Goal: Task Accomplishment & Management: Manage account settings

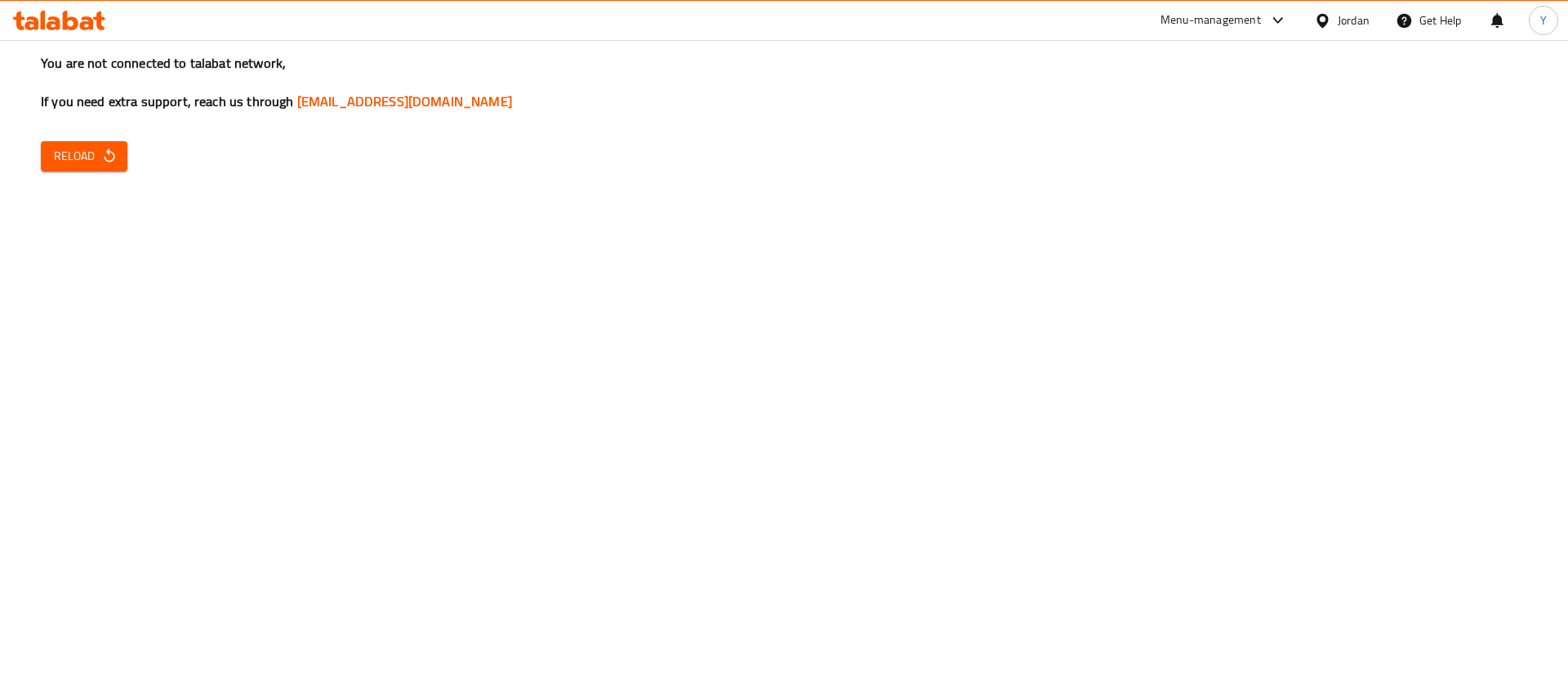
click at [89, 136] on div "You are not connected to talabat network, If you need extra support, reach us t…" at bounding box center [784, 338] width 1568 height 675
click at [92, 148] on span "Reload" at bounding box center [83, 156] width 60 height 20
click at [109, 163] on icon "button" at bounding box center [109, 156] width 16 height 16
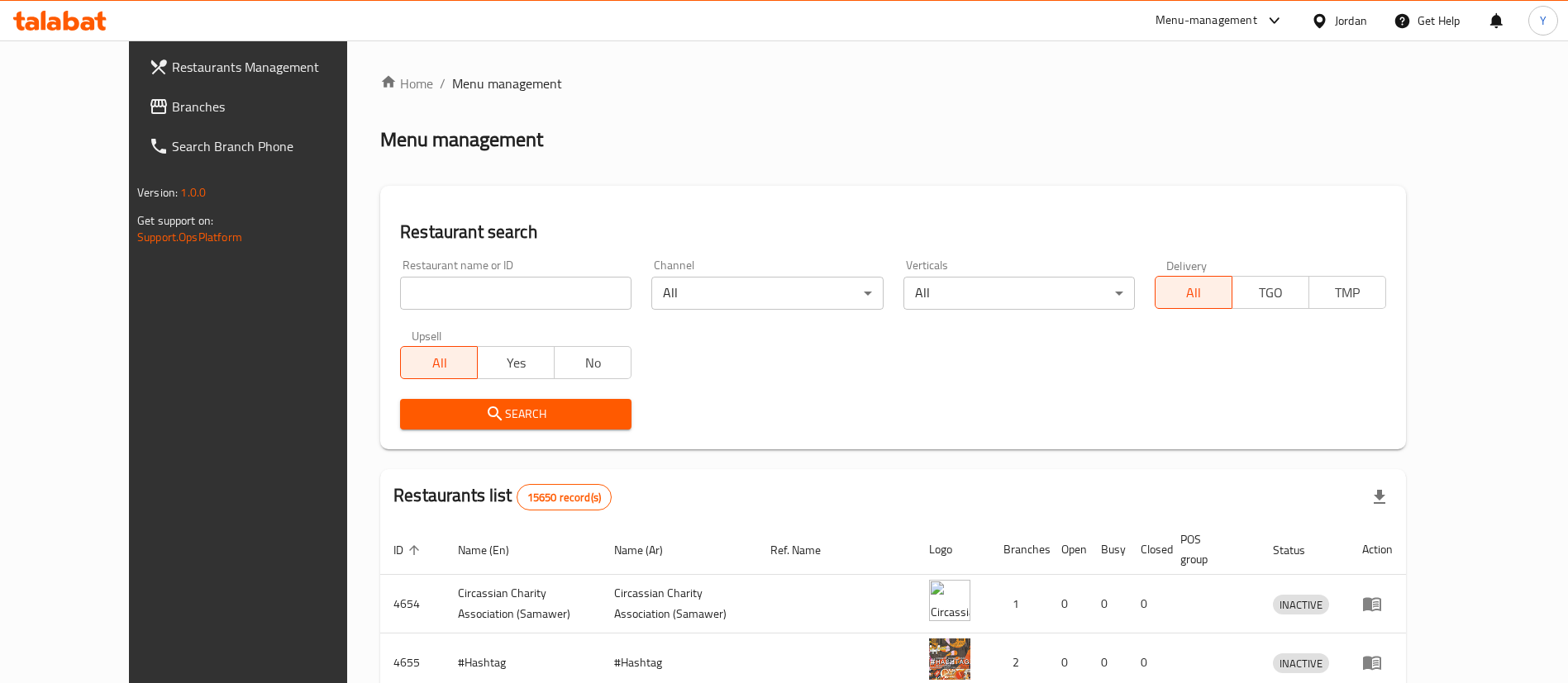
click at [172, 116] on span "Branches" at bounding box center [275, 106] width 206 height 20
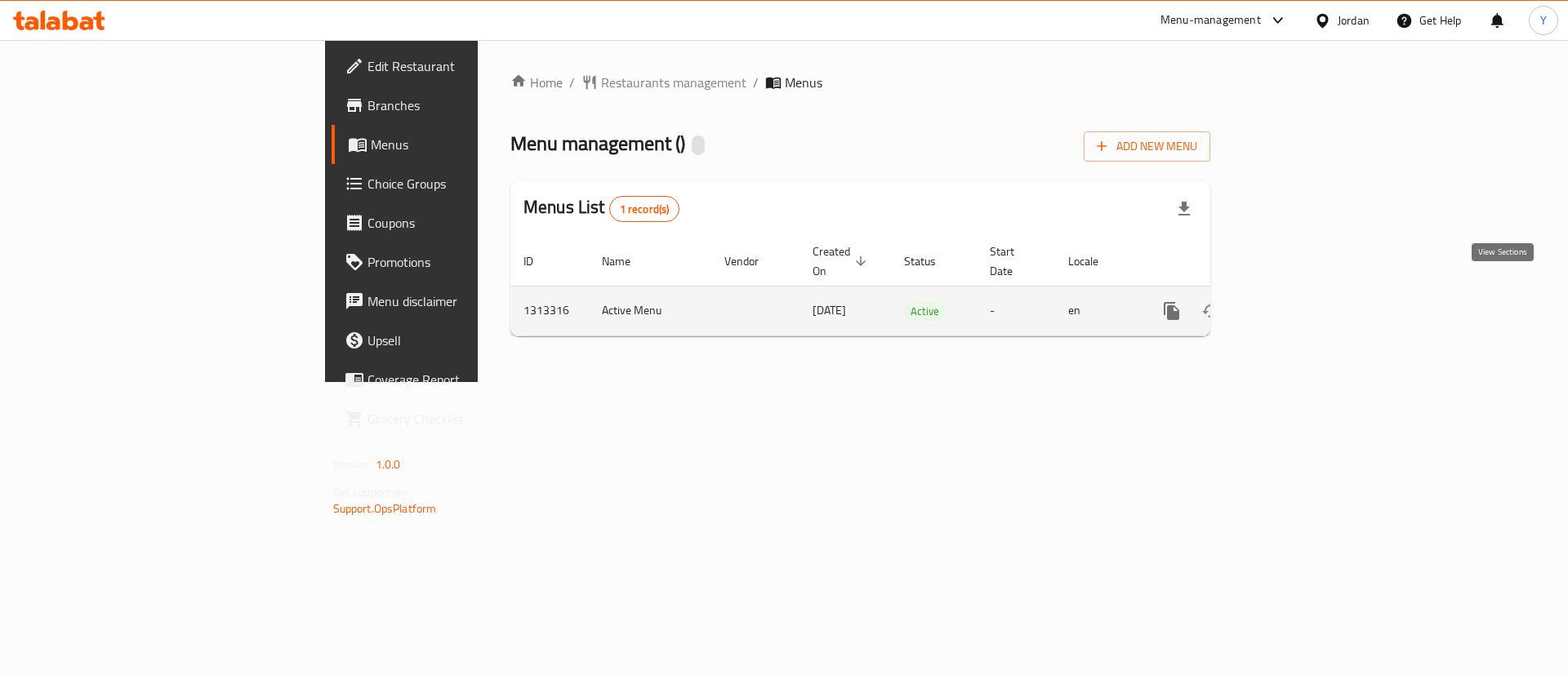
click at [1299, 301] on icon "enhanced table" at bounding box center [1290, 311] width 20 height 20
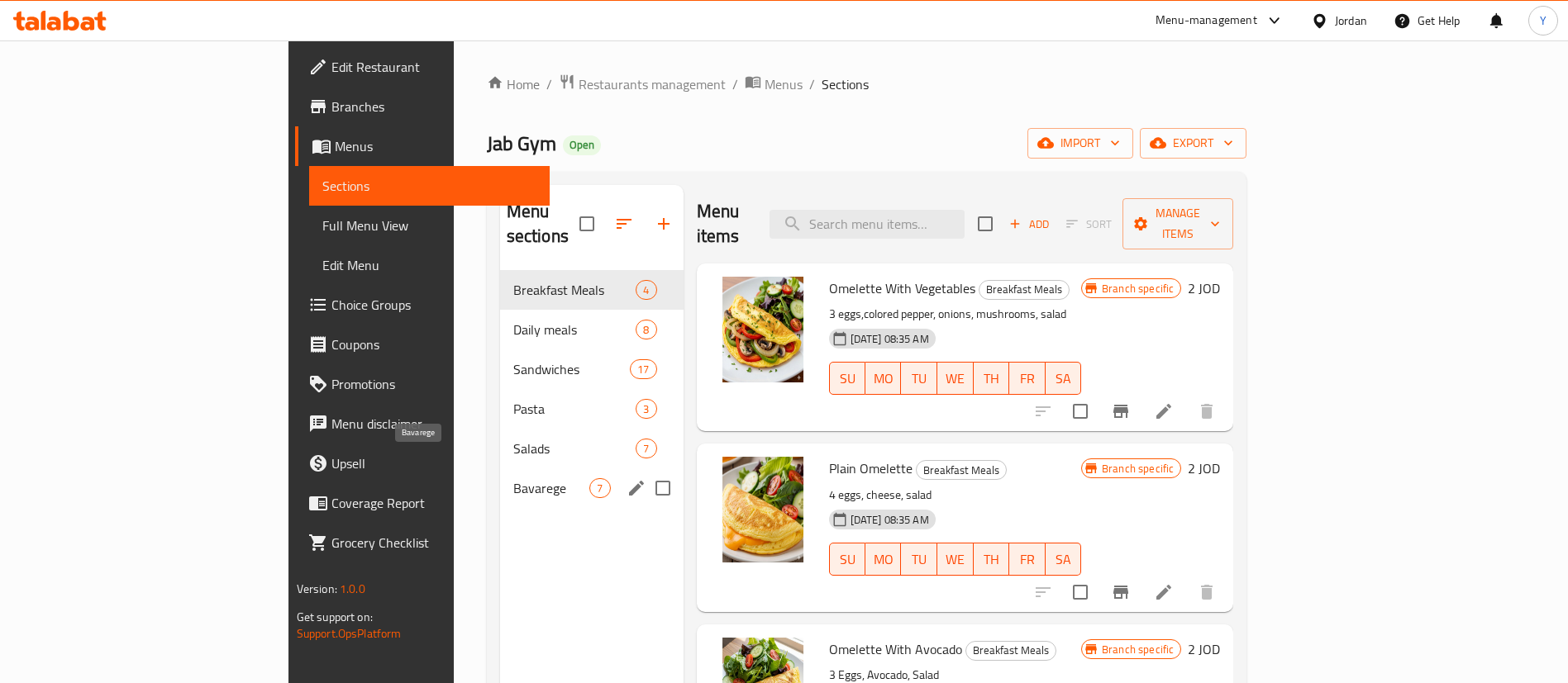
click at [514, 479] on span "Bavarege" at bounding box center [551, 489] width 76 height 20
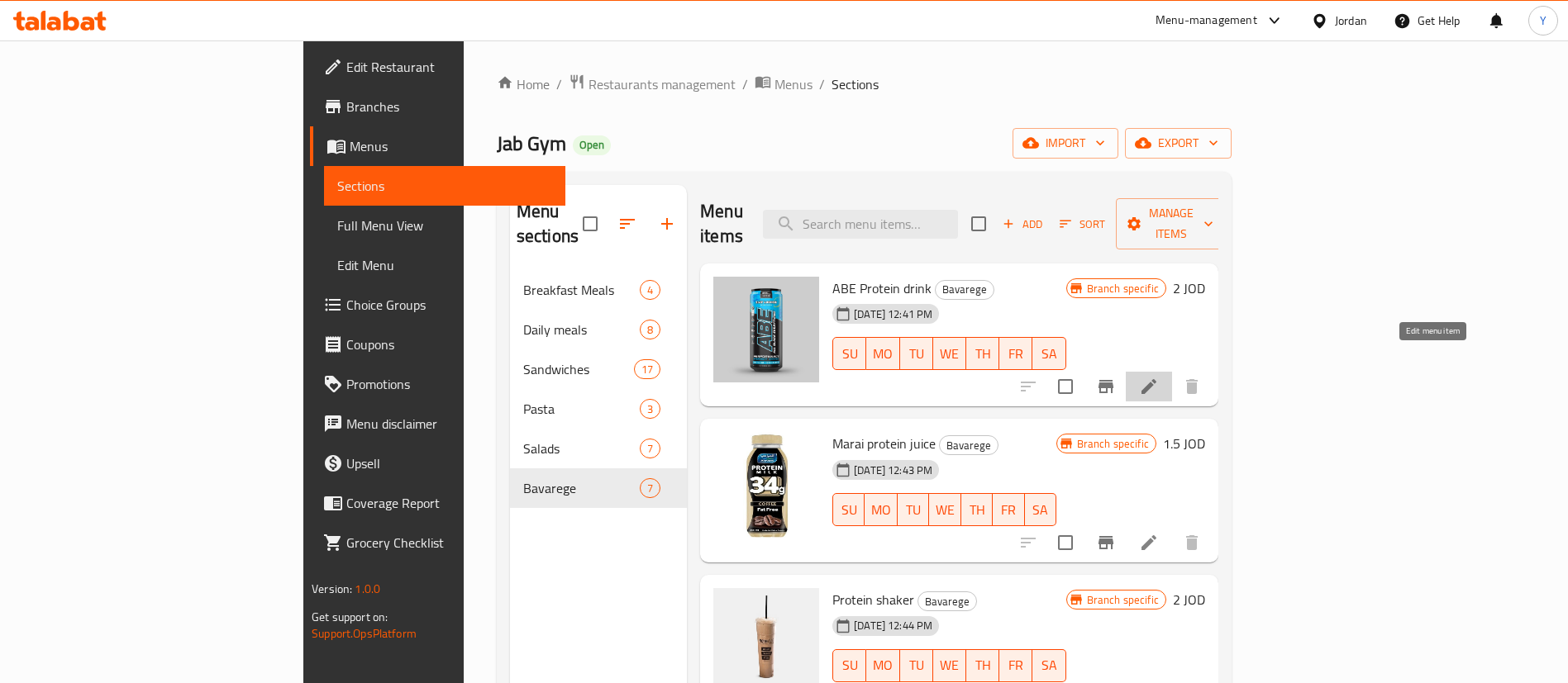
click at [1159, 377] on icon at bounding box center [1148, 387] width 20 height 20
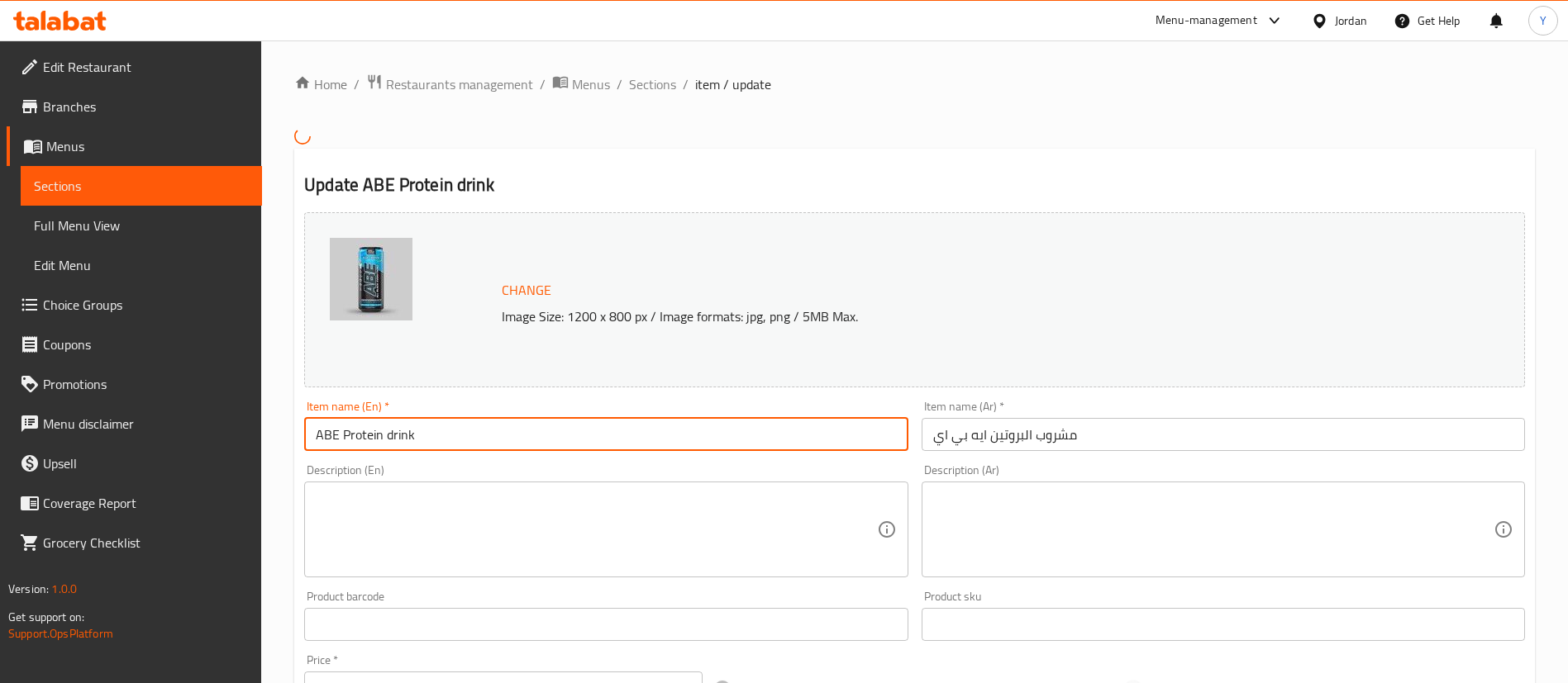
drag, startPoint x: 382, startPoint y: 438, endPoint x: 345, endPoint y: 434, distance: 37.2
click at [345, 434] on input "ABE Protein drink" at bounding box center [606, 434] width 604 height 33
type input "ABE Energy drink"
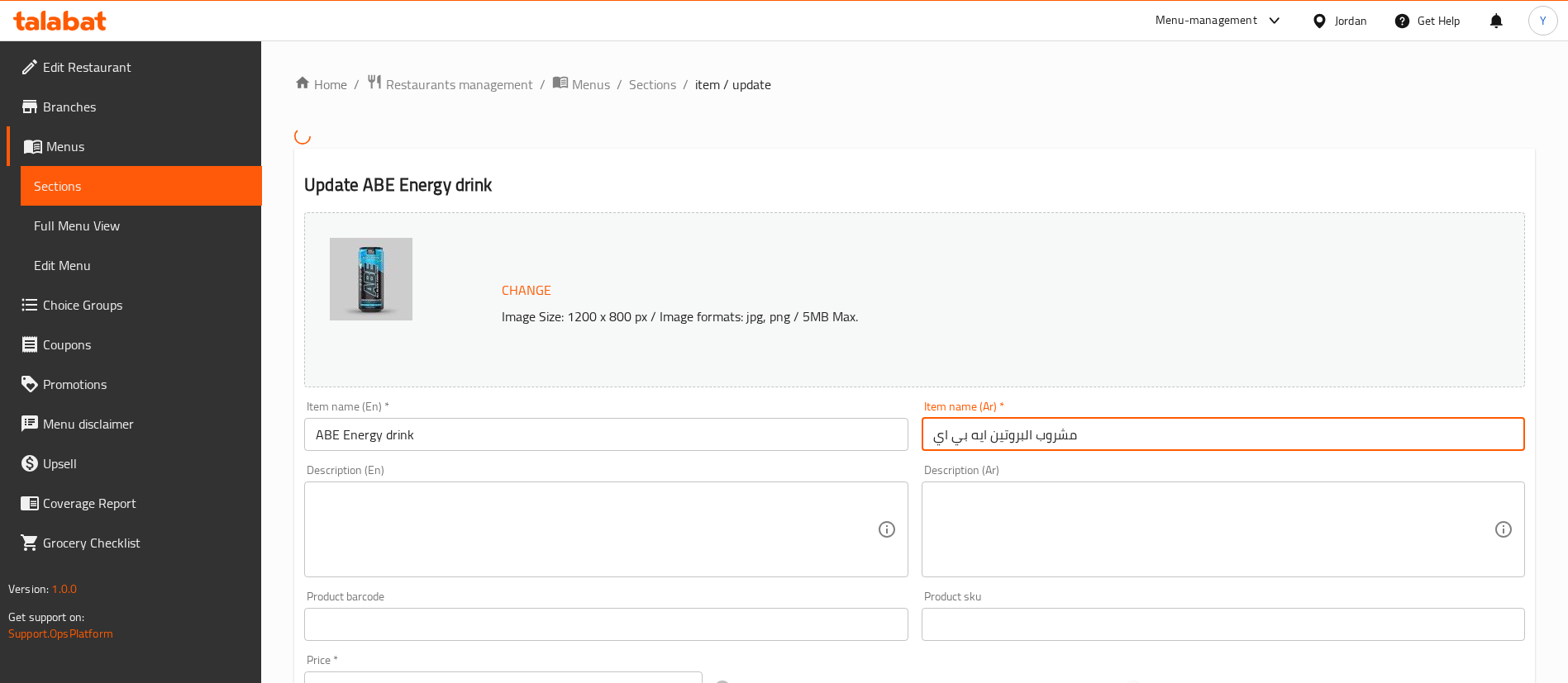
drag, startPoint x: 1029, startPoint y: 434, endPoint x: 991, endPoint y: 434, distance: 38.0
click at [991, 434] on input "مشروب البروتين ايه بي اي" at bounding box center [1224, 434] width 604 height 33
paste input "778277"
paste input "ط"
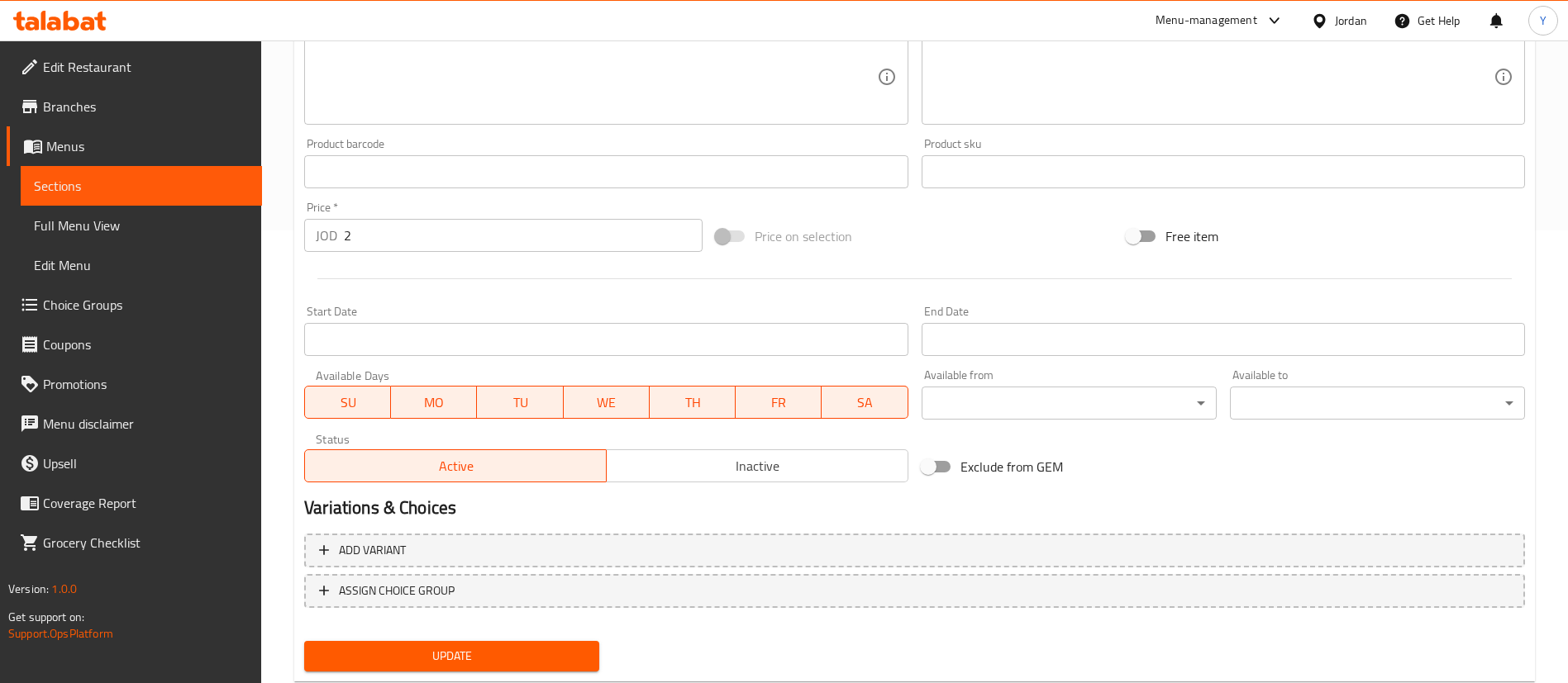
scroll to position [497, 0]
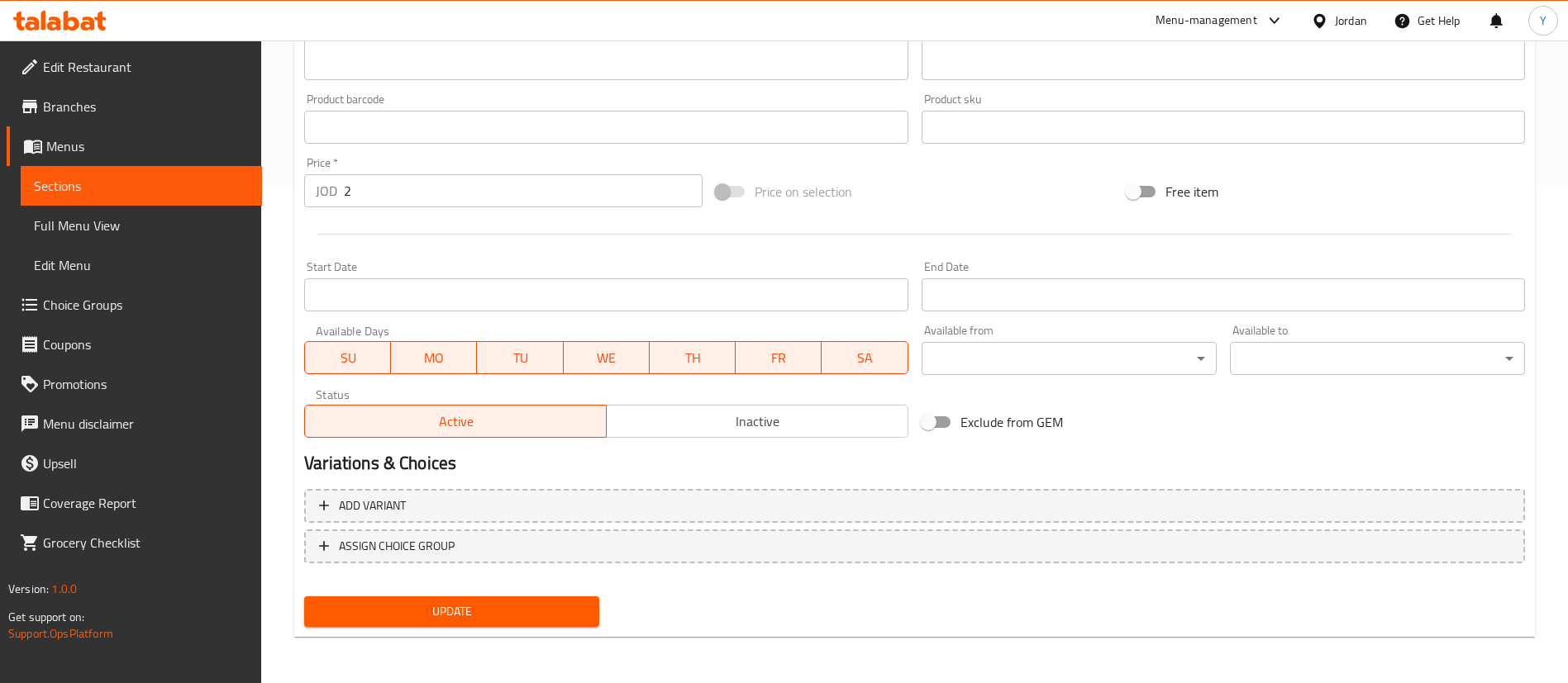
type input "مشروب الطاقه ايه بي اي"
click at [418, 603] on span "Update" at bounding box center [452, 611] width 269 height 20
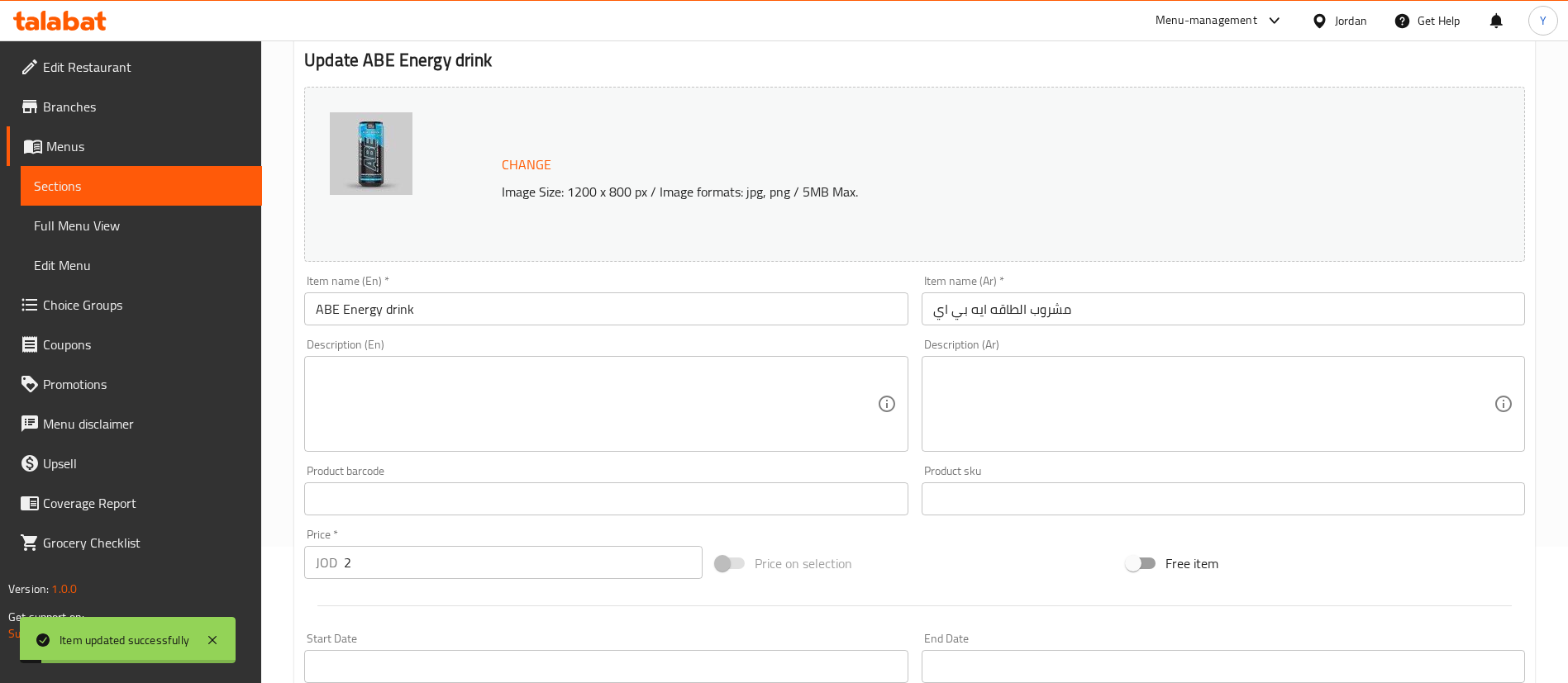
scroll to position [0, 0]
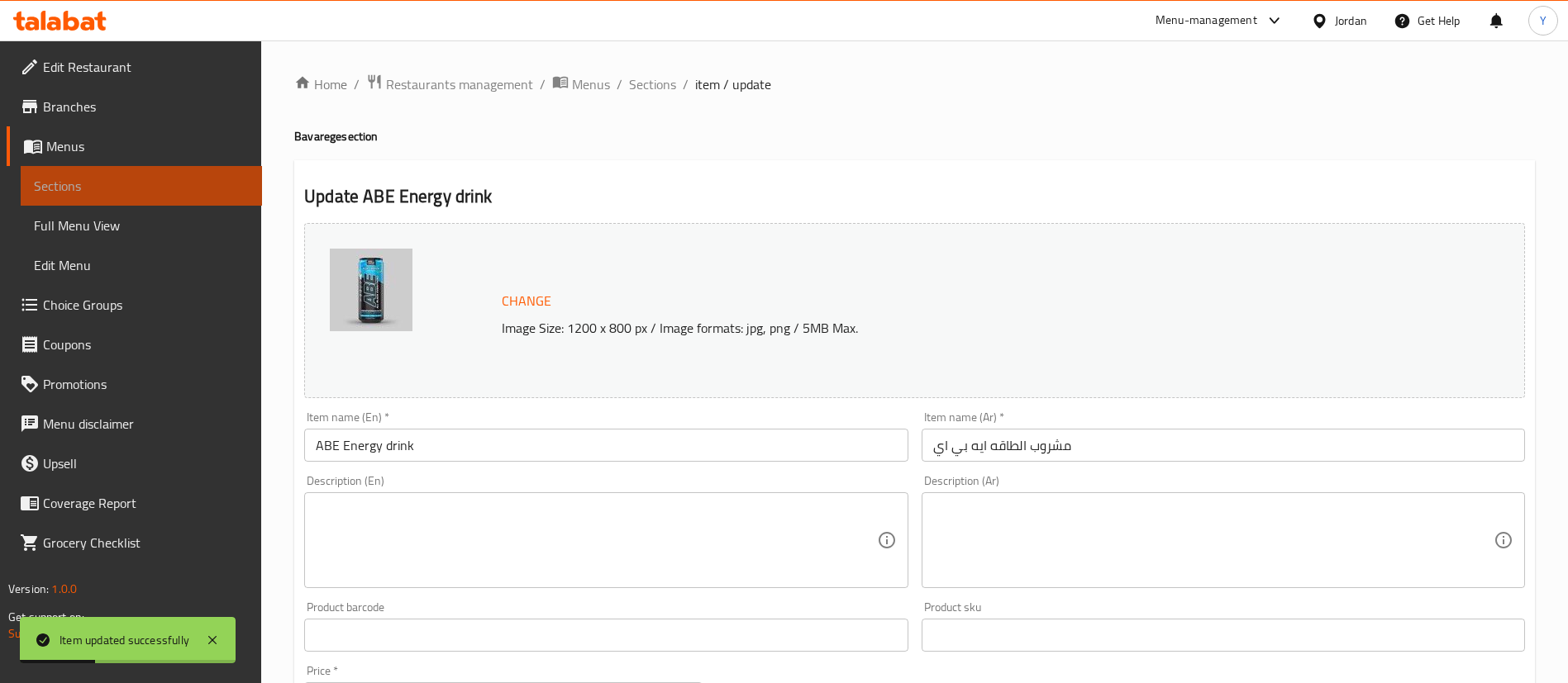
click at [199, 193] on span "Sections" at bounding box center [141, 186] width 215 height 20
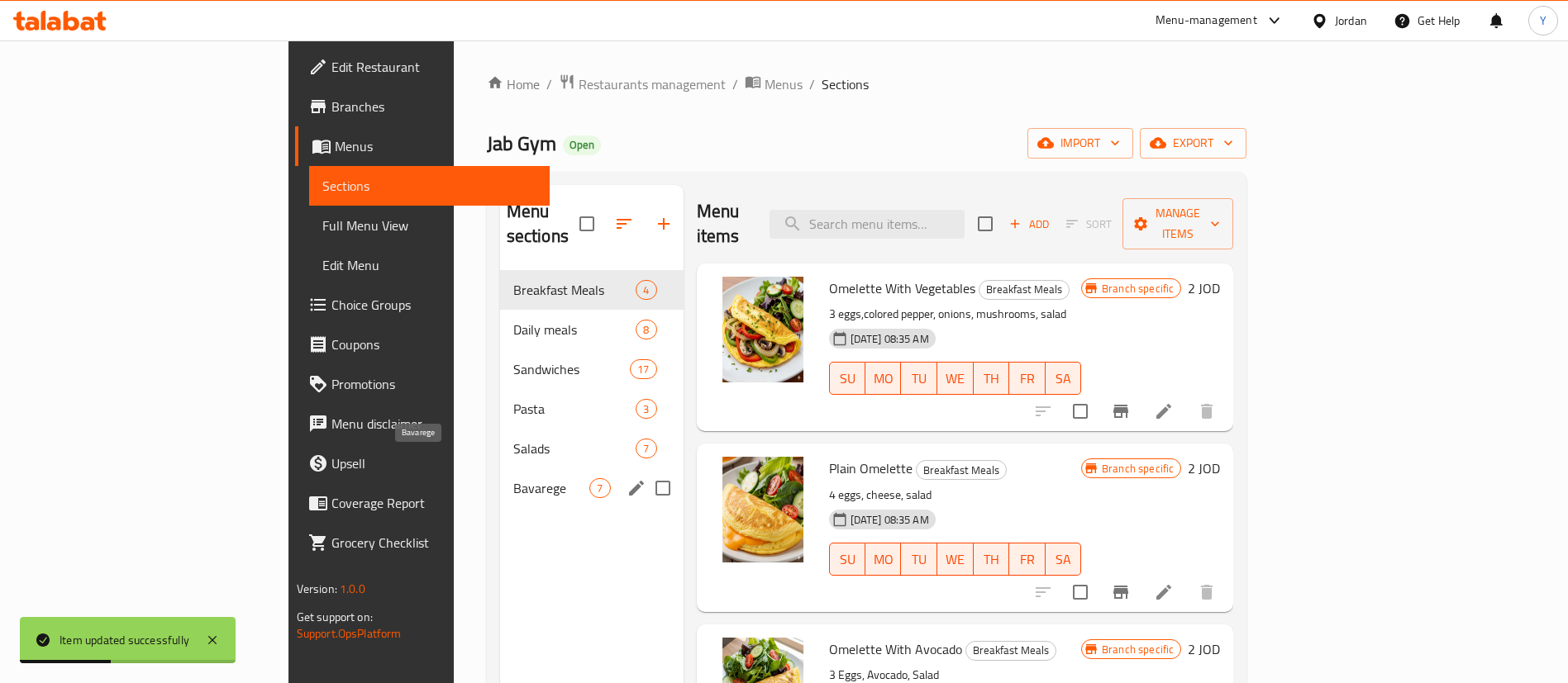
click at [514, 479] on span "Bavarege" at bounding box center [551, 489] width 76 height 20
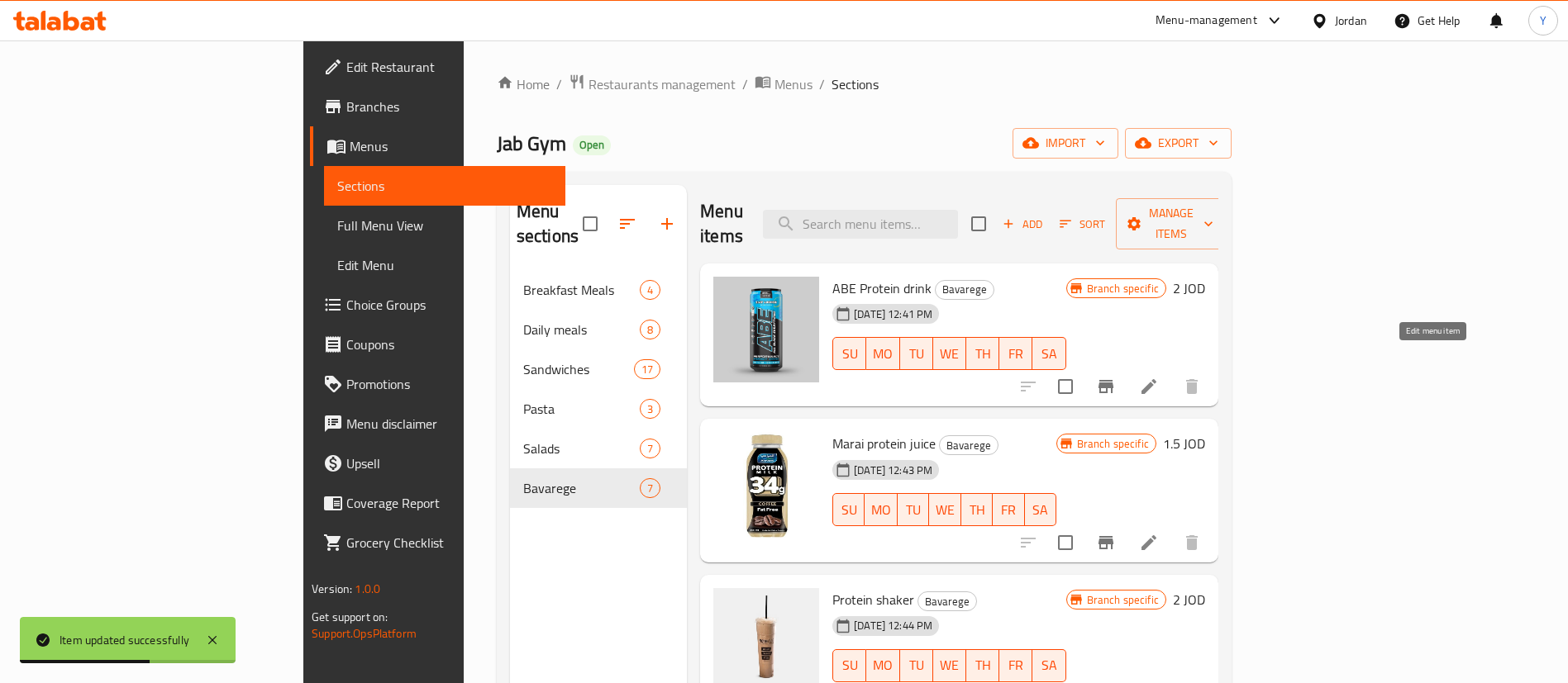
click at [1156, 379] on icon at bounding box center [1148, 386] width 15 height 15
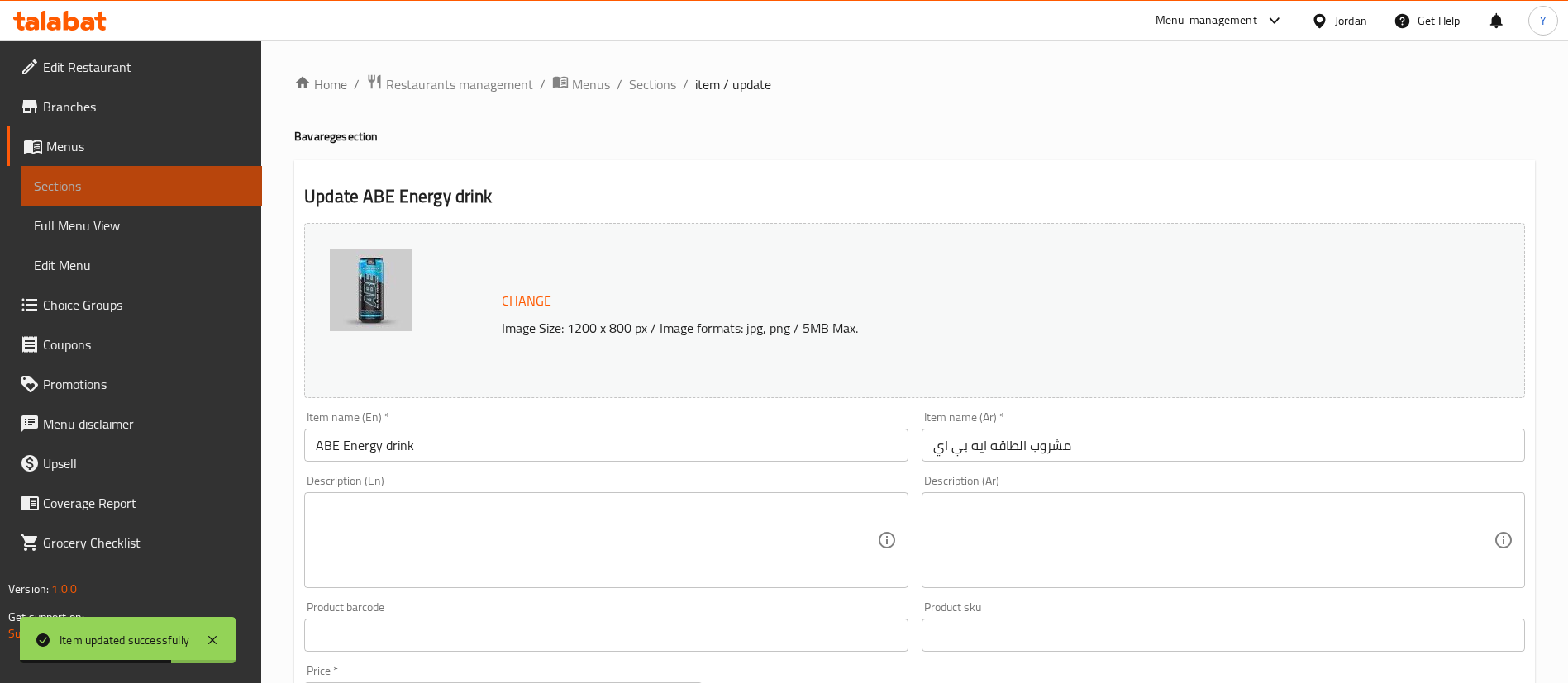
click at [88, 179] on span "Sections" at bounding box center [141, 186] width 215 height 20
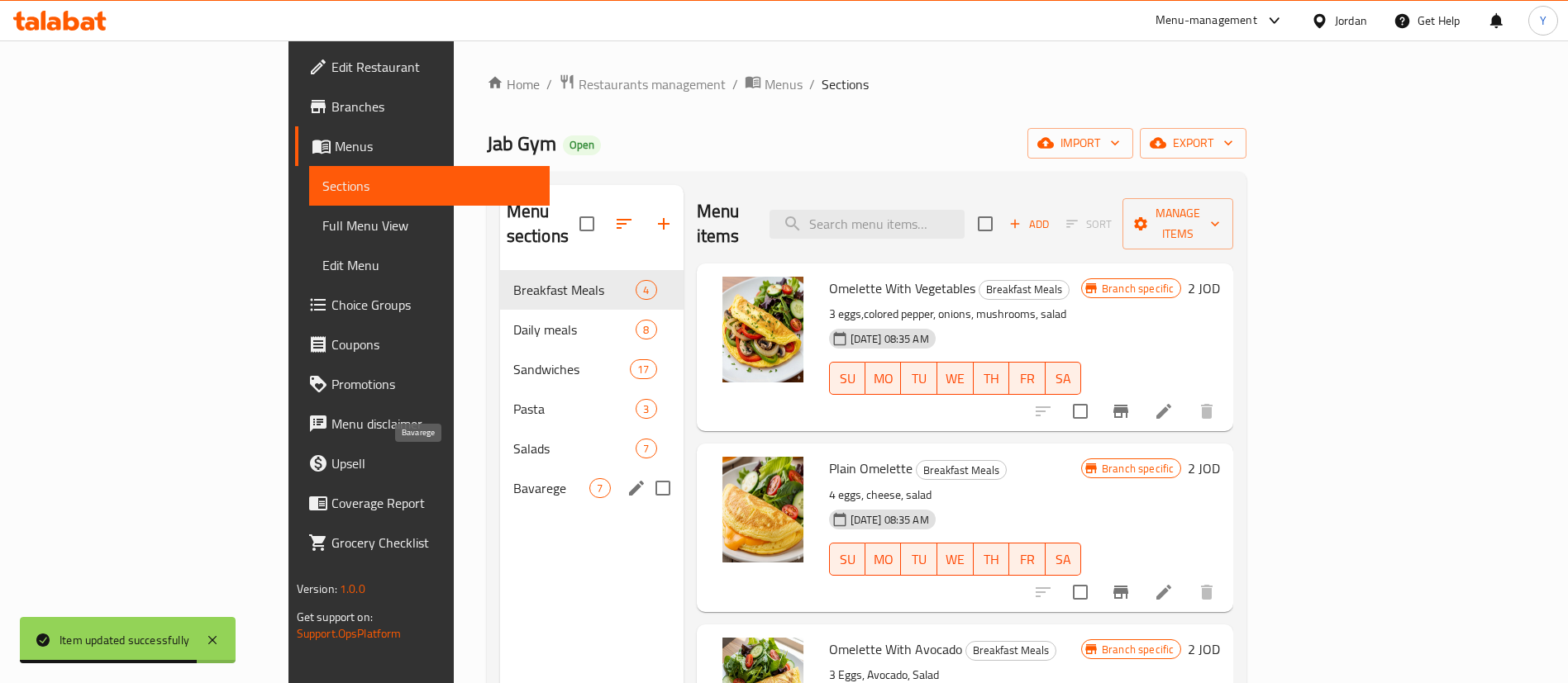
click at [514, 479] on span "Bavarege" at bounding box center [551, 489] width 76 height 20
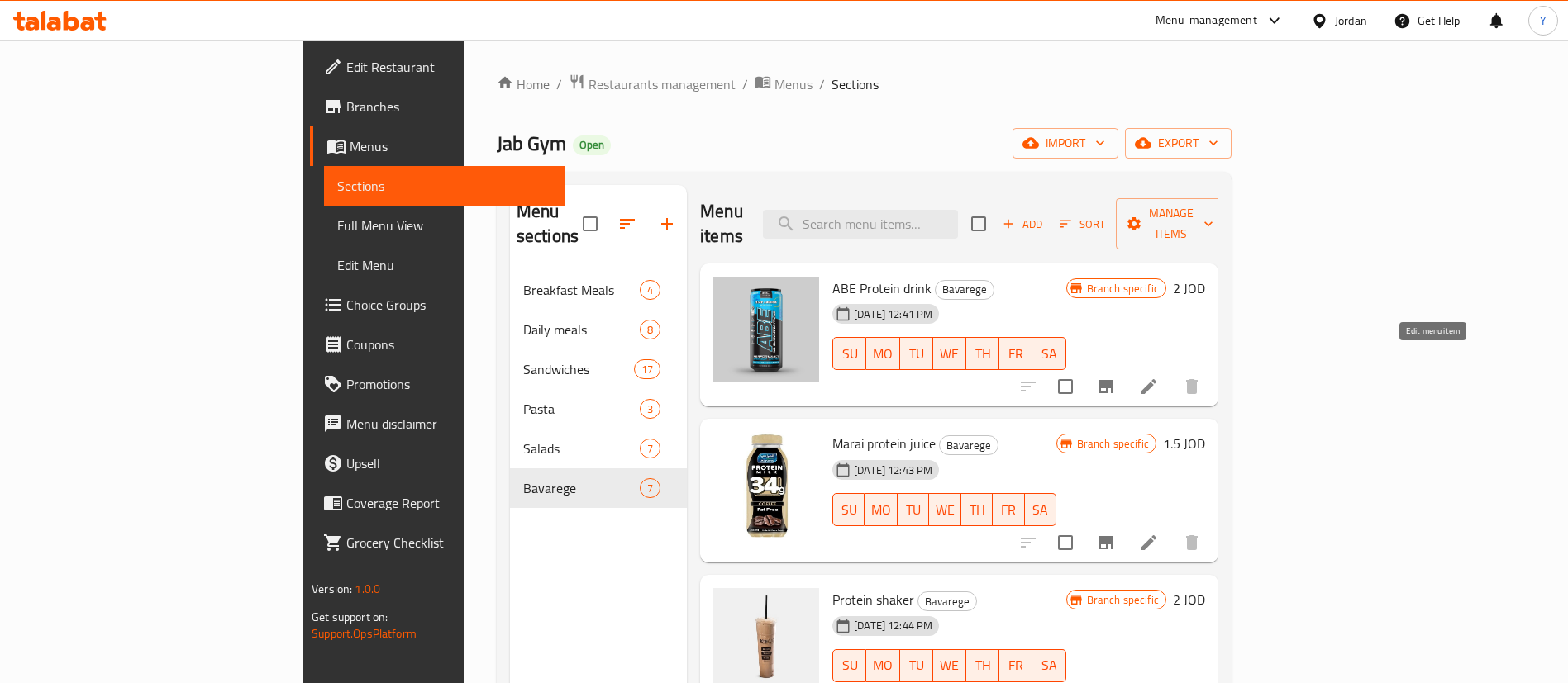
click at [1159, 377] on icon at bounding box center [1148, 387] width 20 height 20
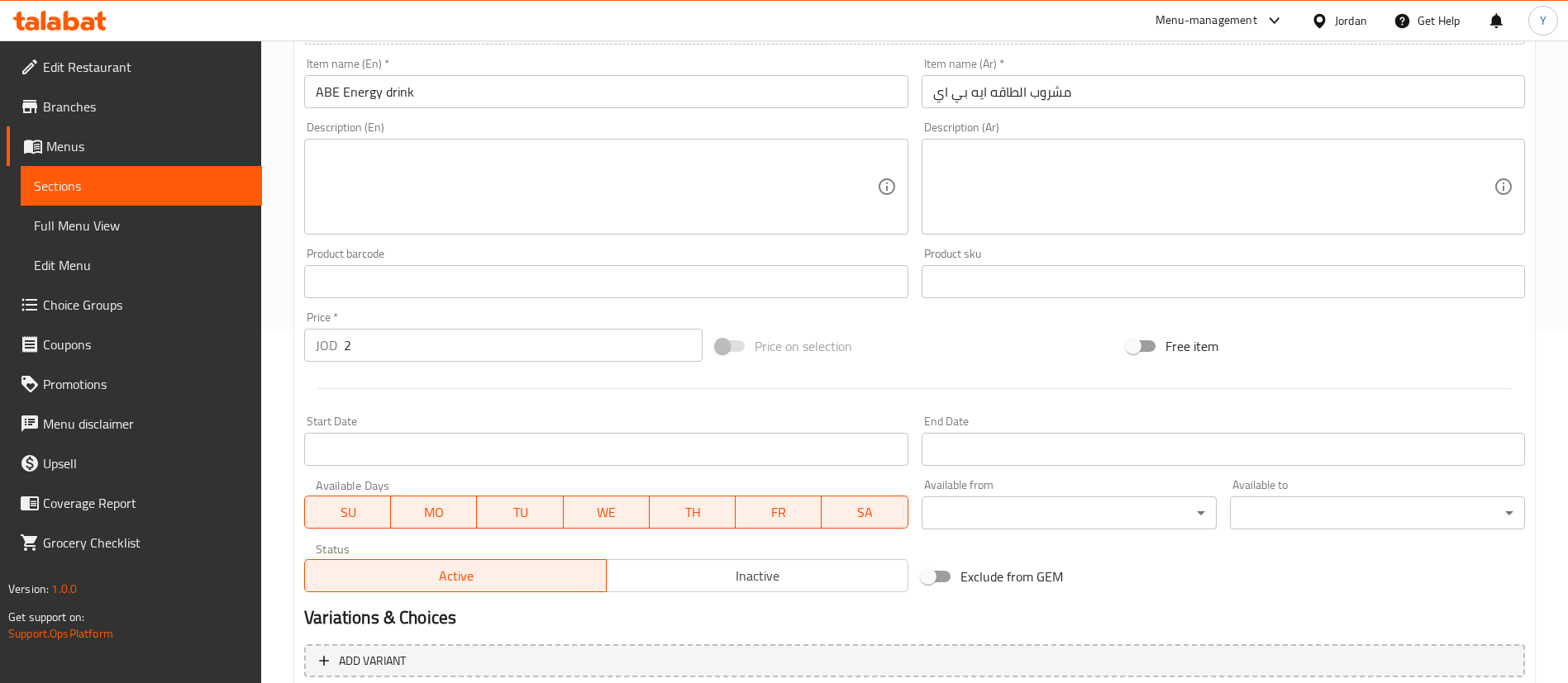
scroll to position [508, 0]
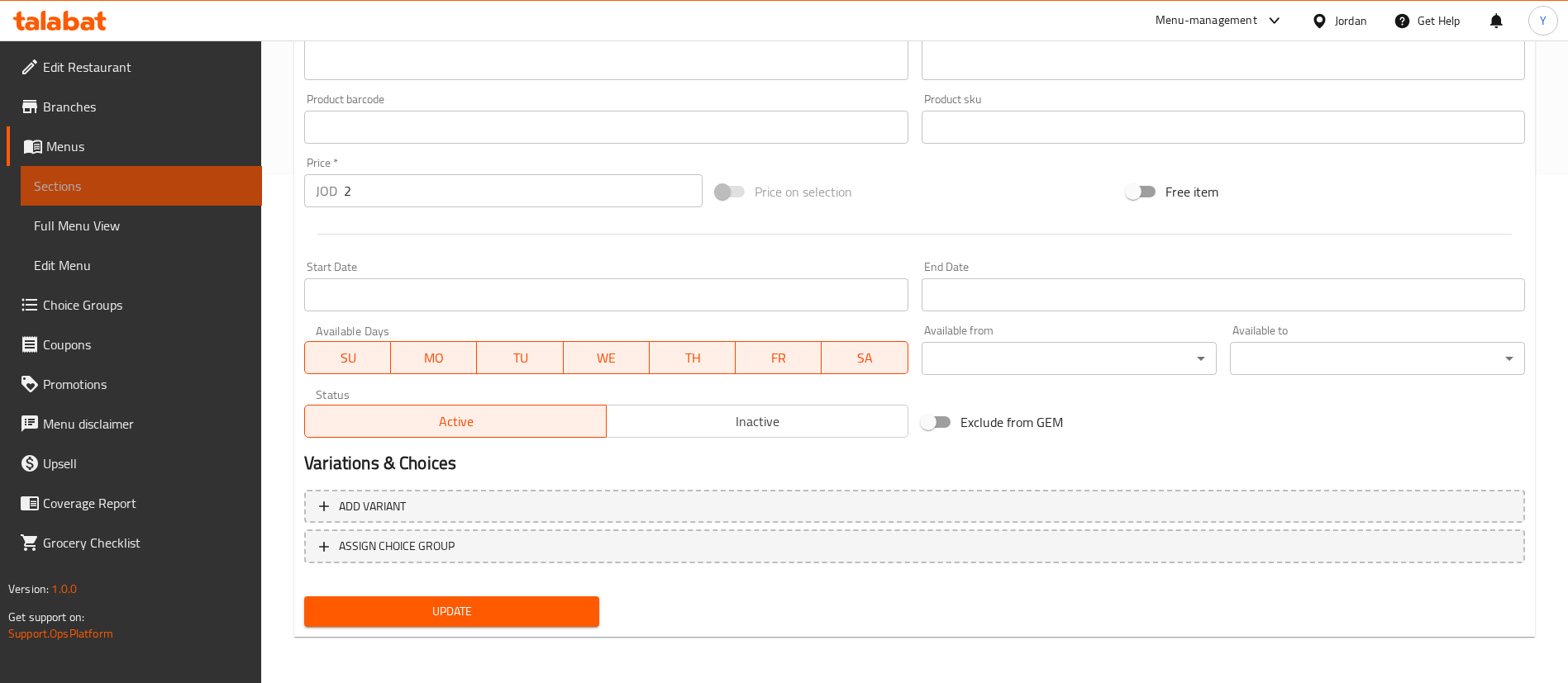
click at [235, 185] on span "Sections" at bounding box center [141, 186] width 215 height 20
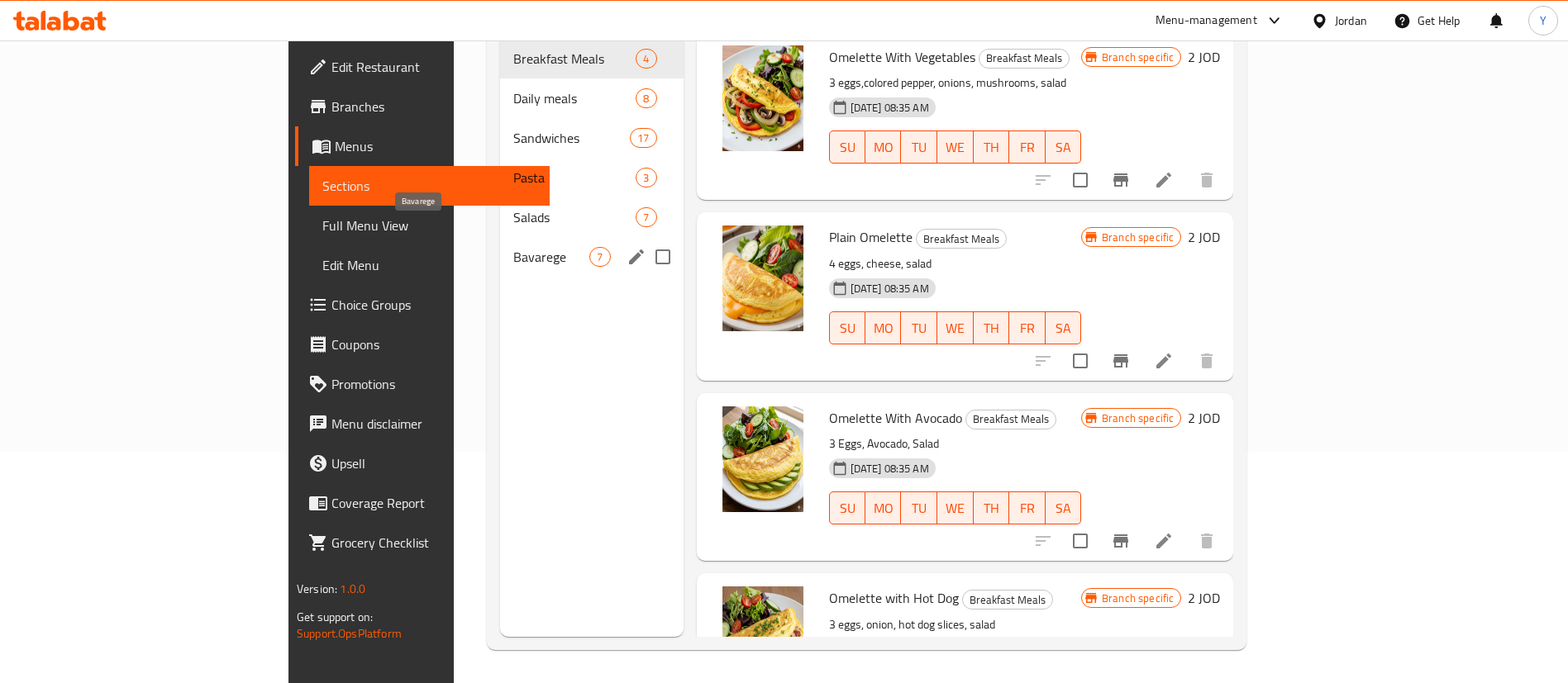
scroll to position [231, 0]
click at [514, 247] on span "Bavarege" at bounding box center [551, 256] width 76 height 20
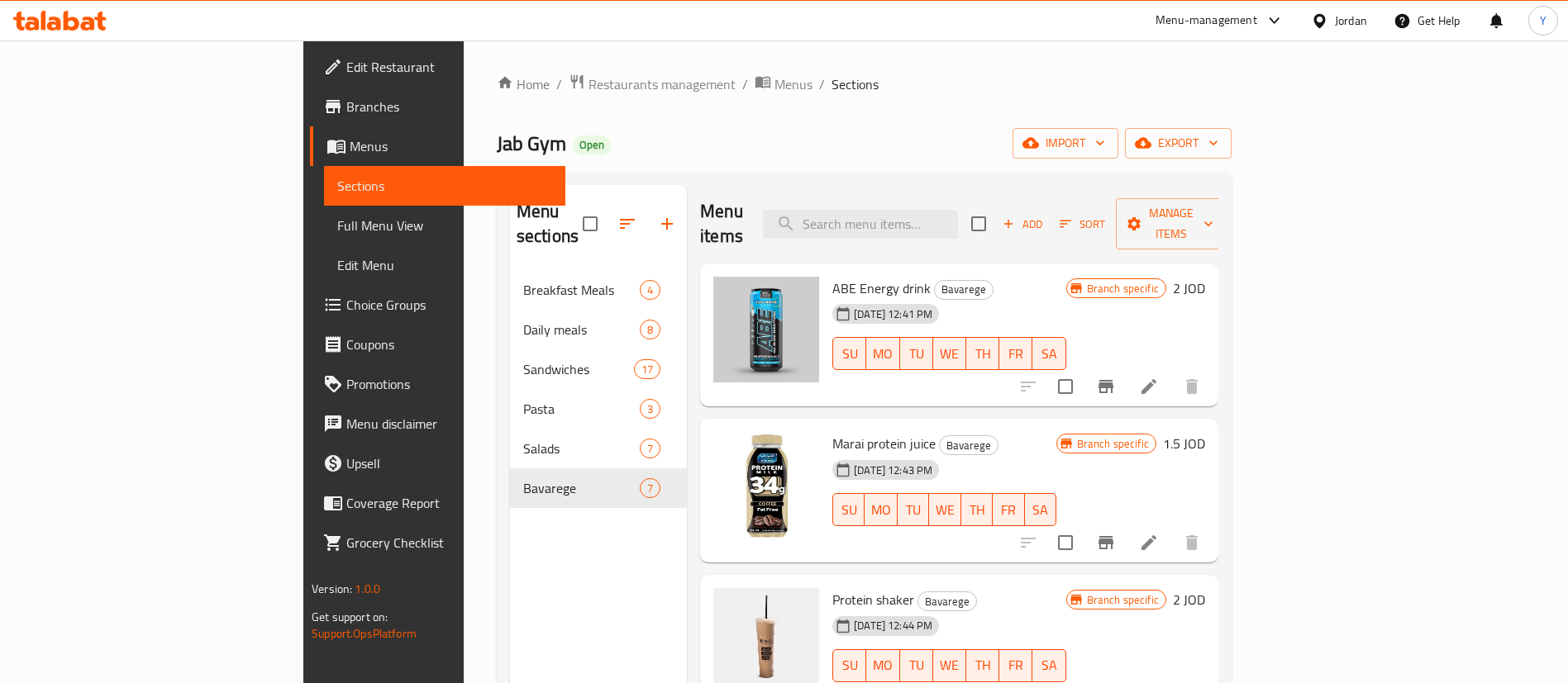
click at [88, 26] on icon at bounding box center [60, 20] width 94 height 20
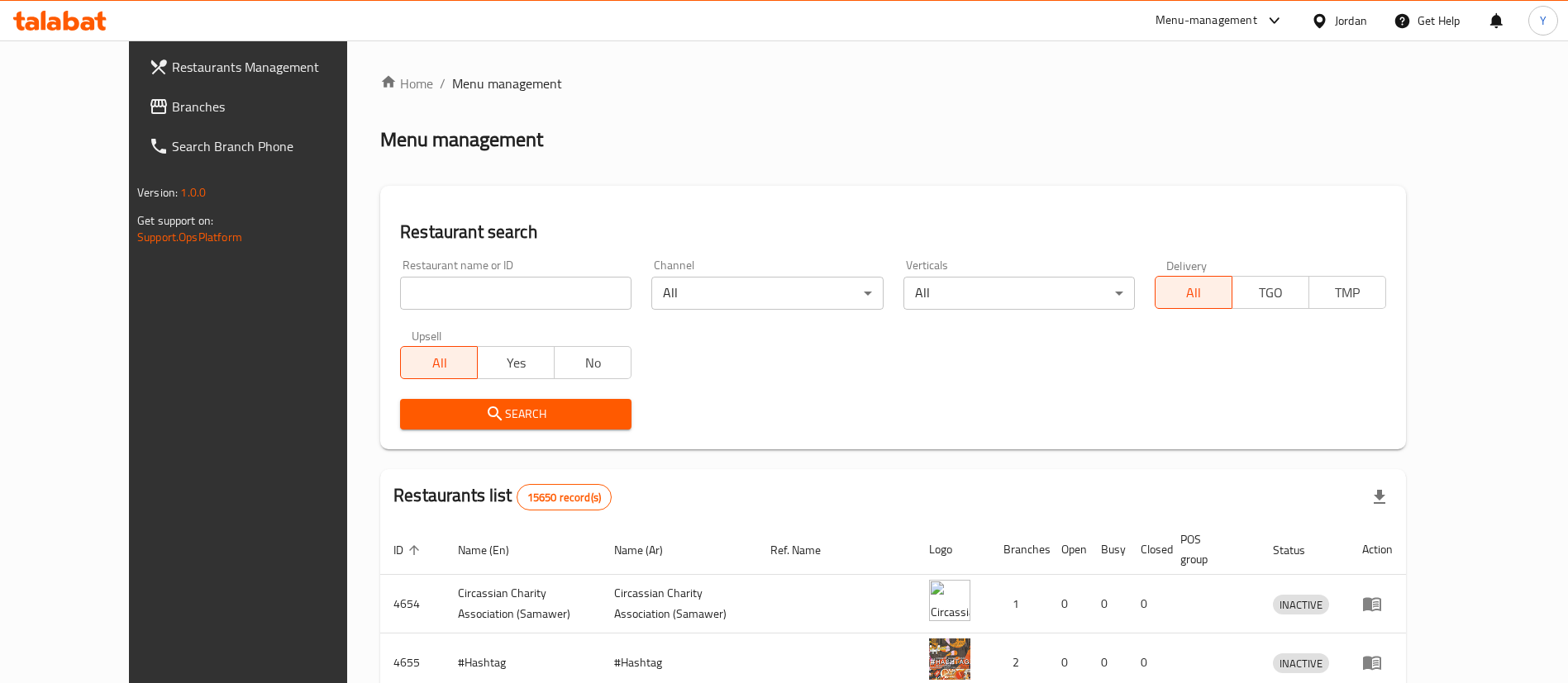
drag, startPoint x: 112, startPoint y: 104, endPoint x: 150, endPoint y: 135, distance: 49.0
click at [172, 104] on span "Branches" at bounding box center [275, 106] width 206 height 20
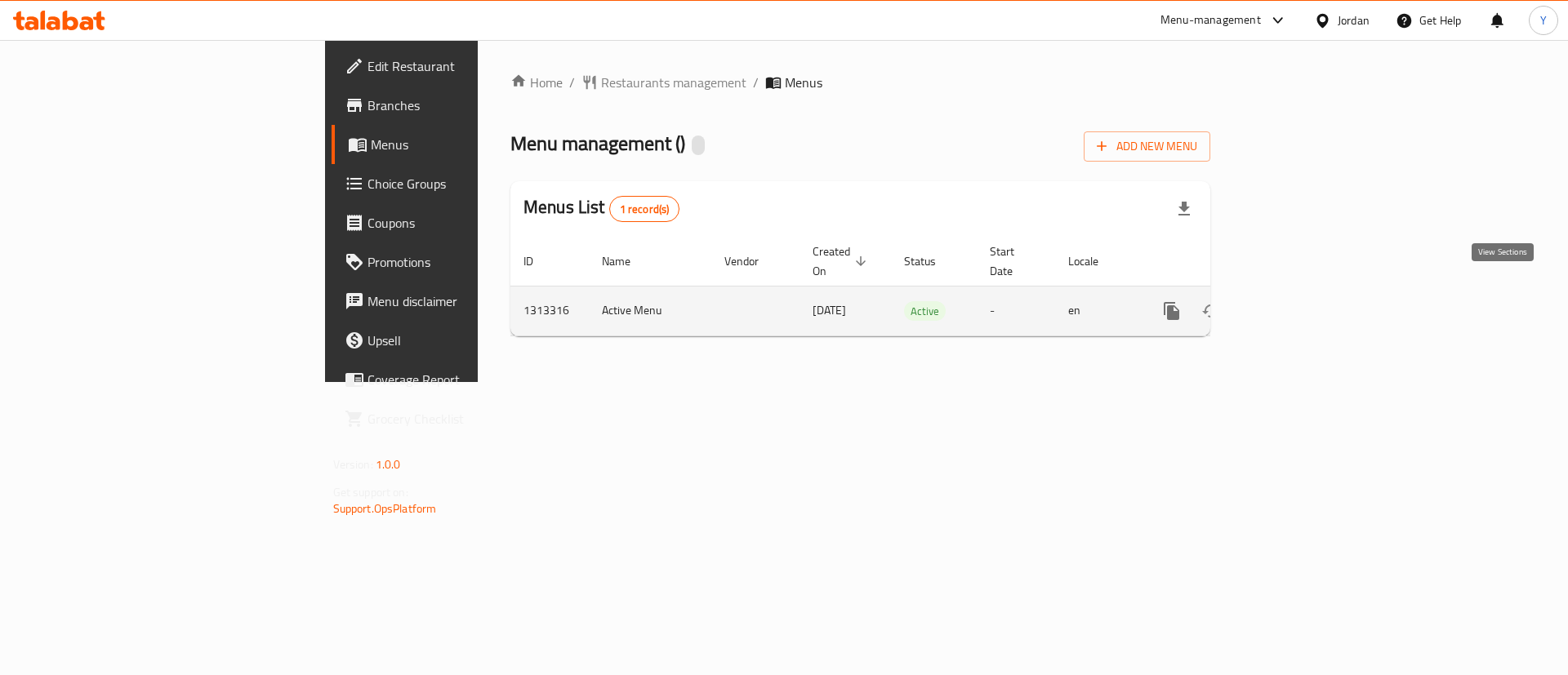
click at [1299, 301] on icon "enhanced table" at bounding box center [1290, 311] width 20 height 20
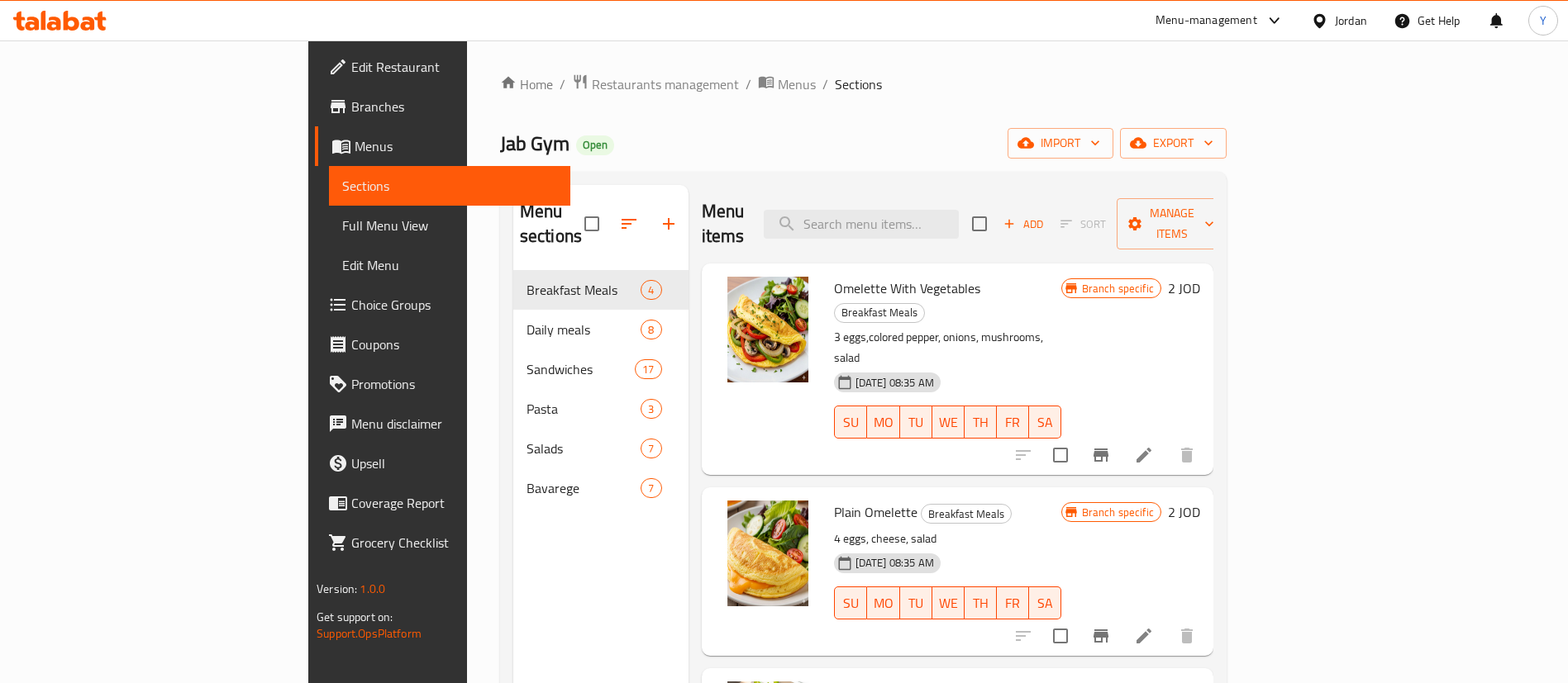
click at [526, 479] on span "Bavarege" at bounding box center [583, 489] width 115 height 20
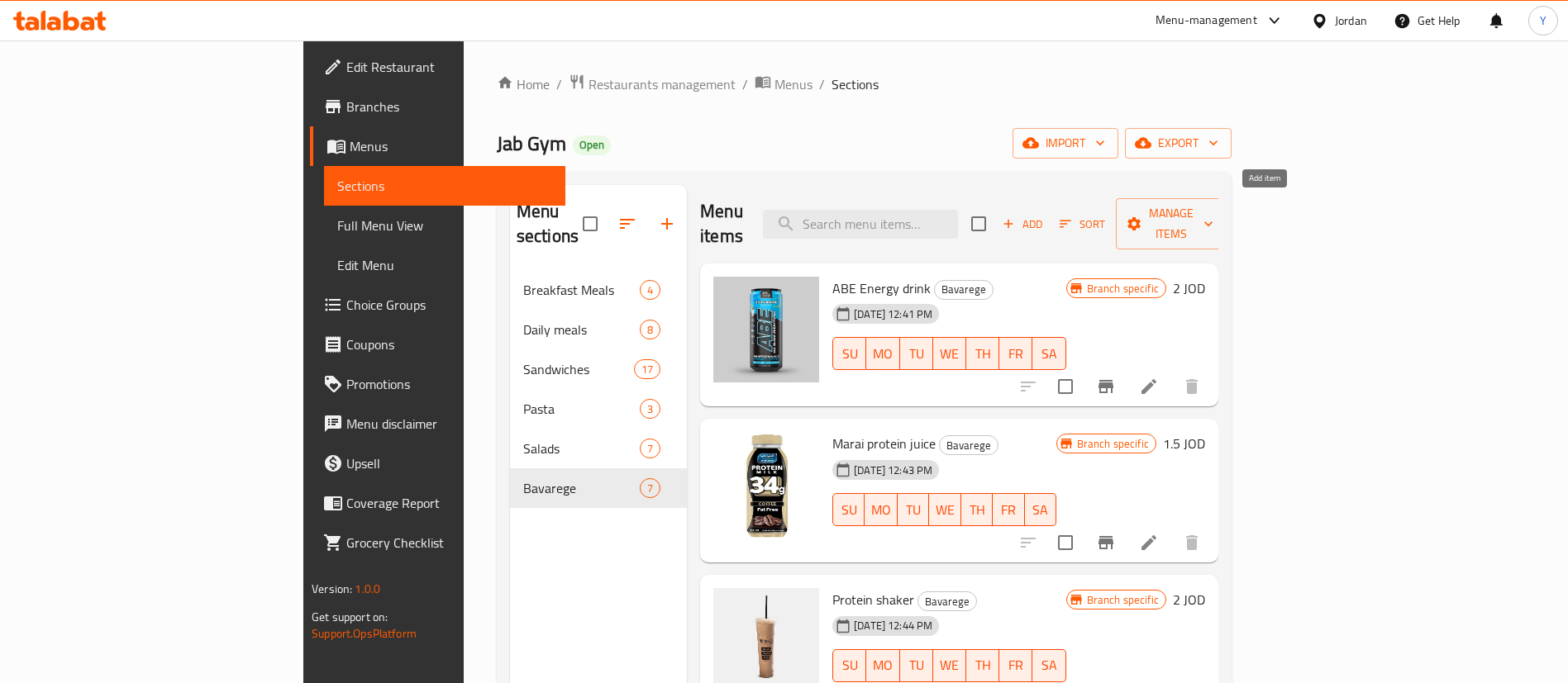
click at [1045, 215] on span "Add" at bounding box center [1022, 224] width 44 height 19
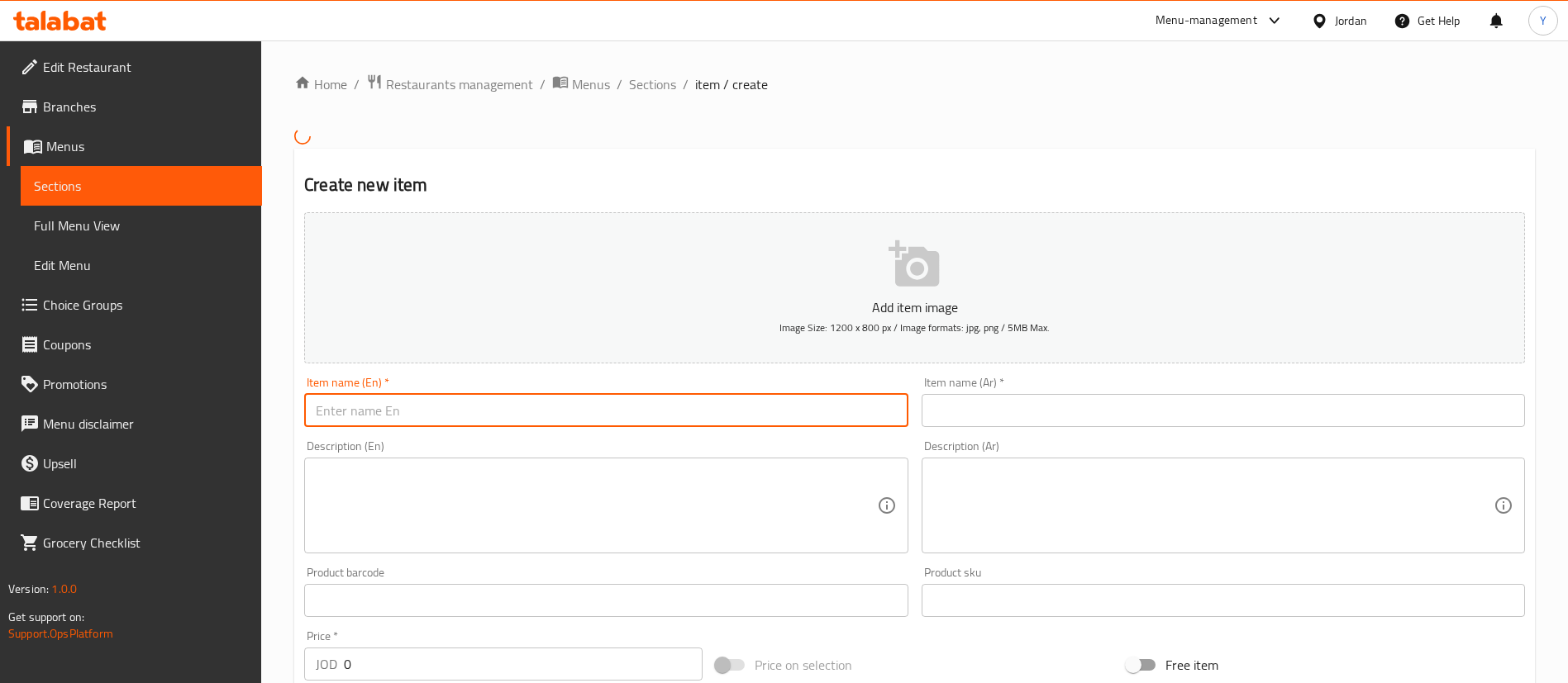
click at [462, 414] on input "text" at bounding box center [606, 410] width 604 height 33
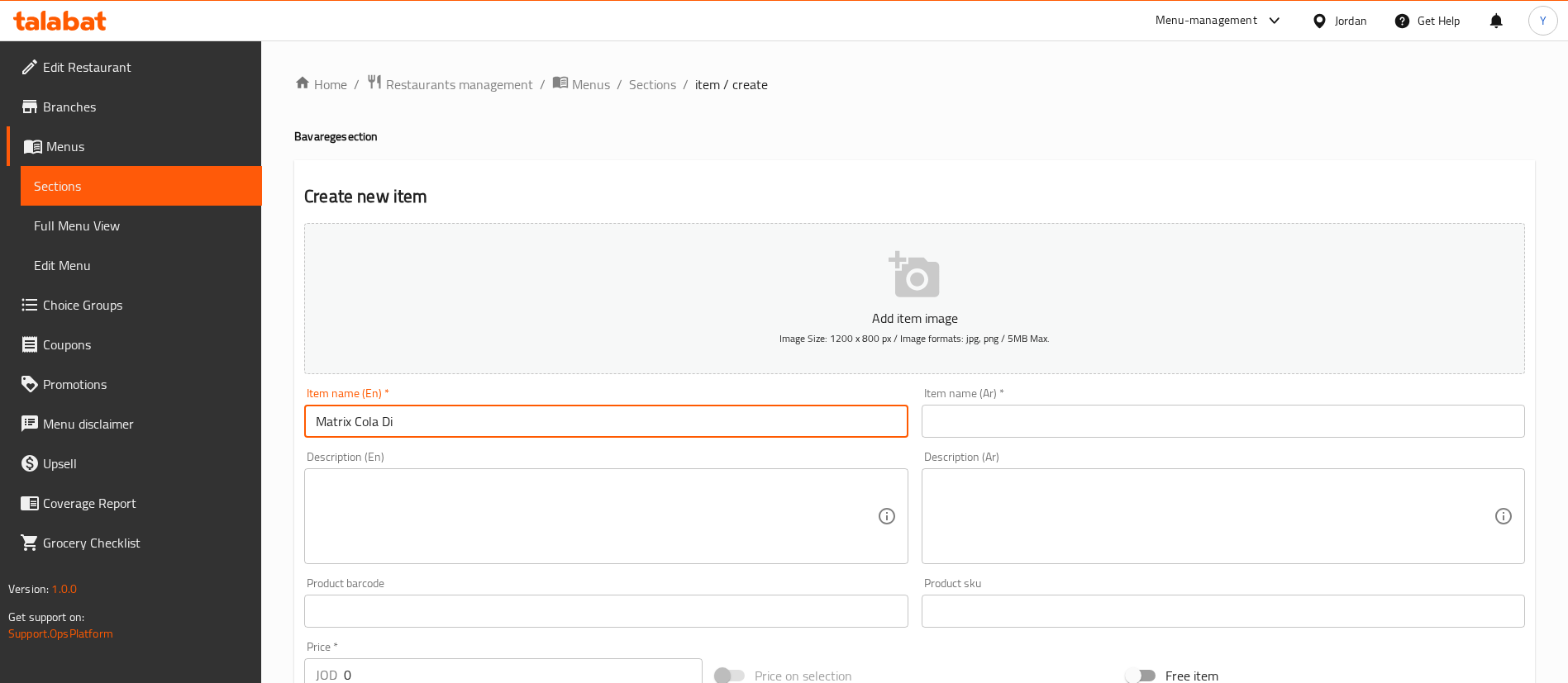
type input "Matrix Cola Diet"
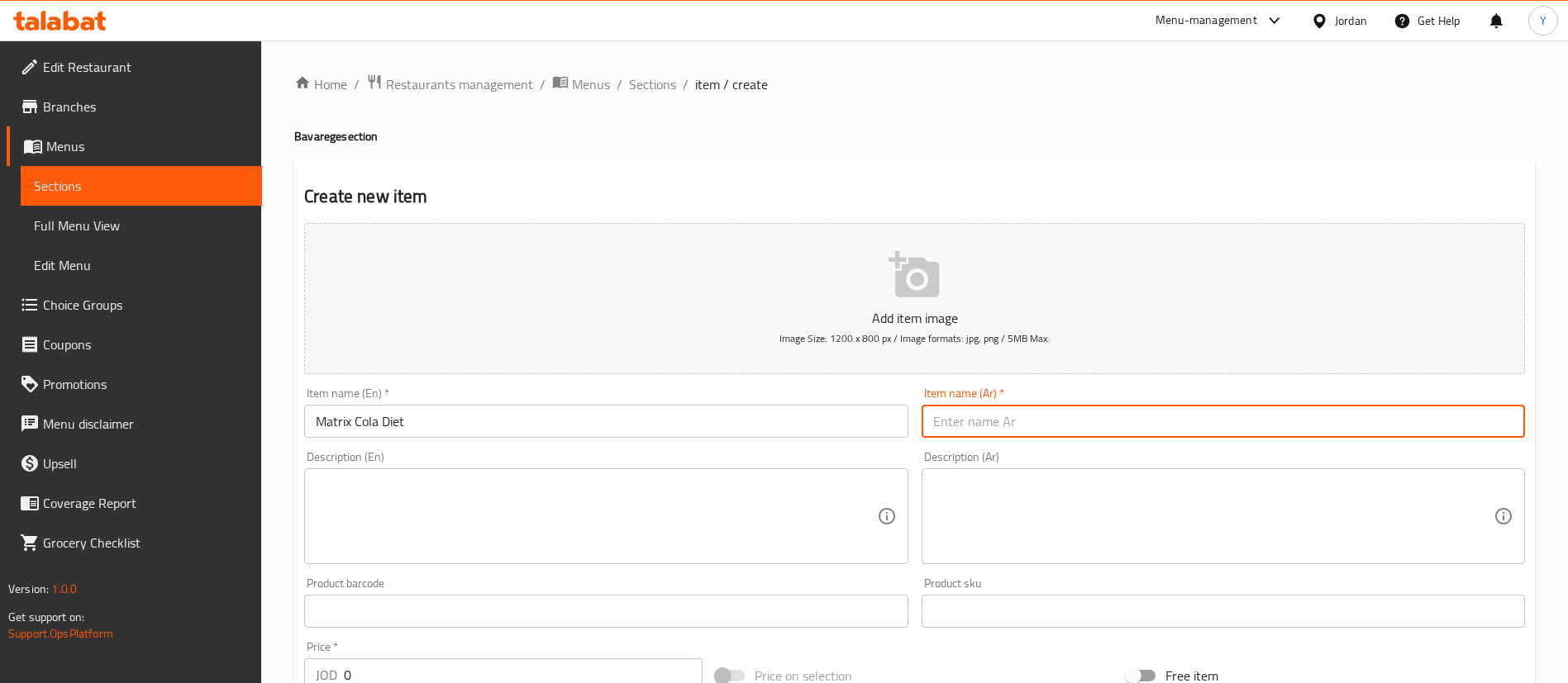
click at [1019, 411] on input "text" at bounding box center [1224, 422] width 604 height 33
type input "ماتركس كولا دايت"
click at [615, 506] on textarea at bounding box center [595, 517] width 560 height 78
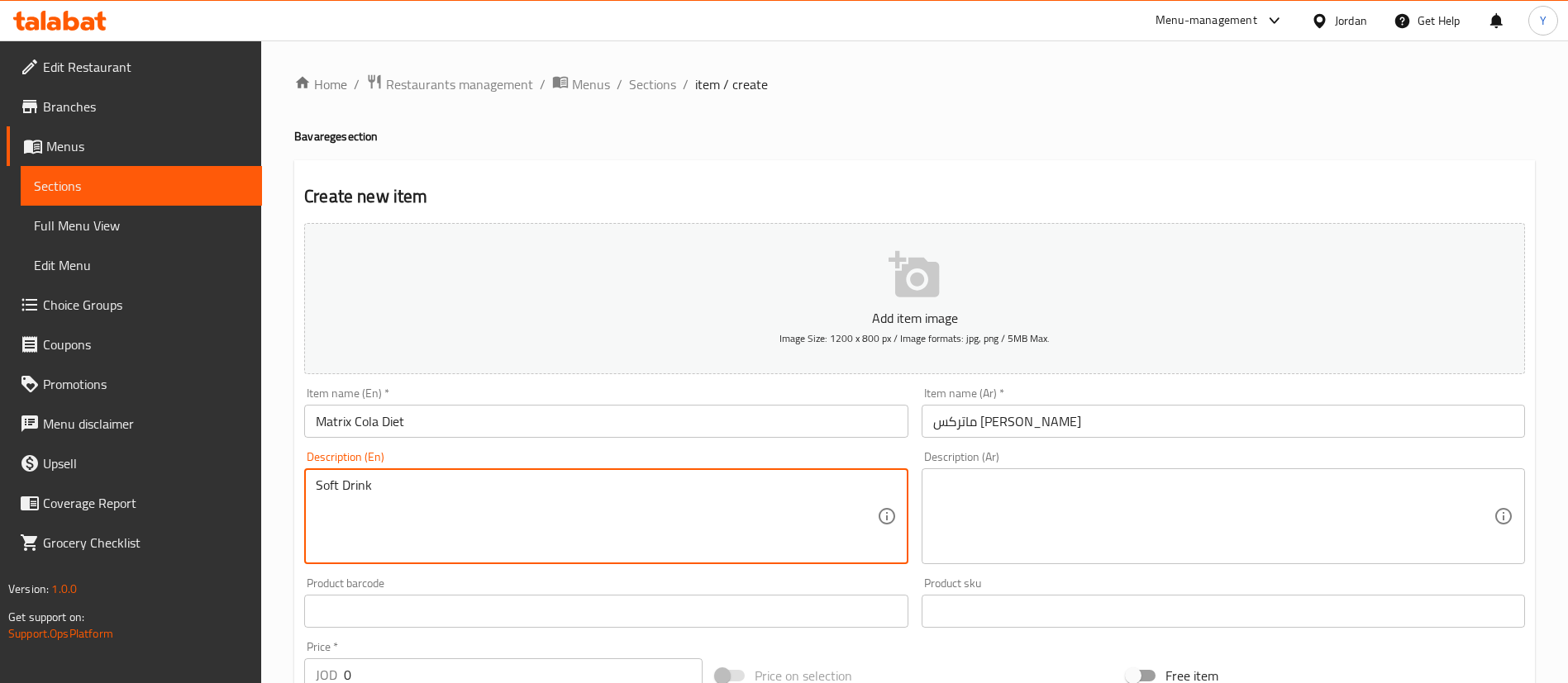
type textarea "Soft Drink"
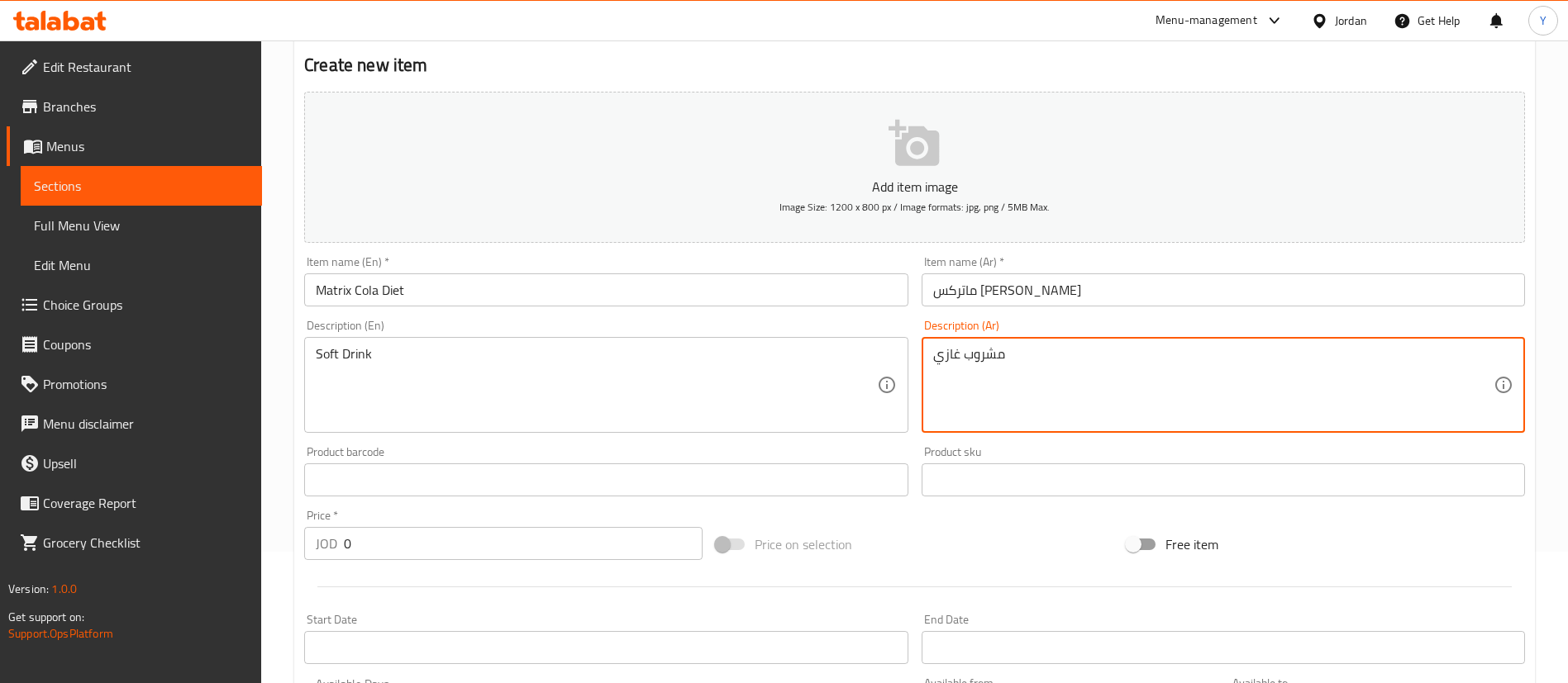
scroll to position [248, 0]
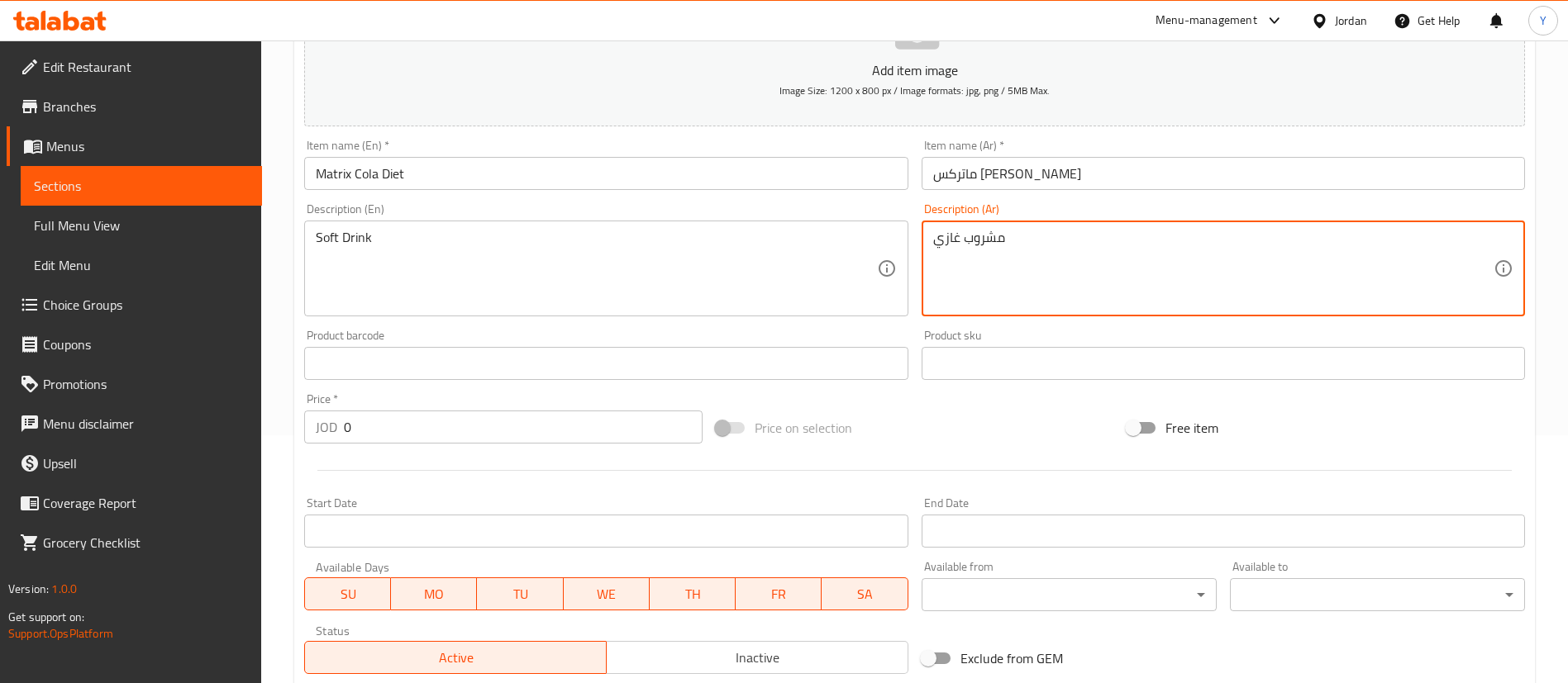
type textarea "مشروب غازي"
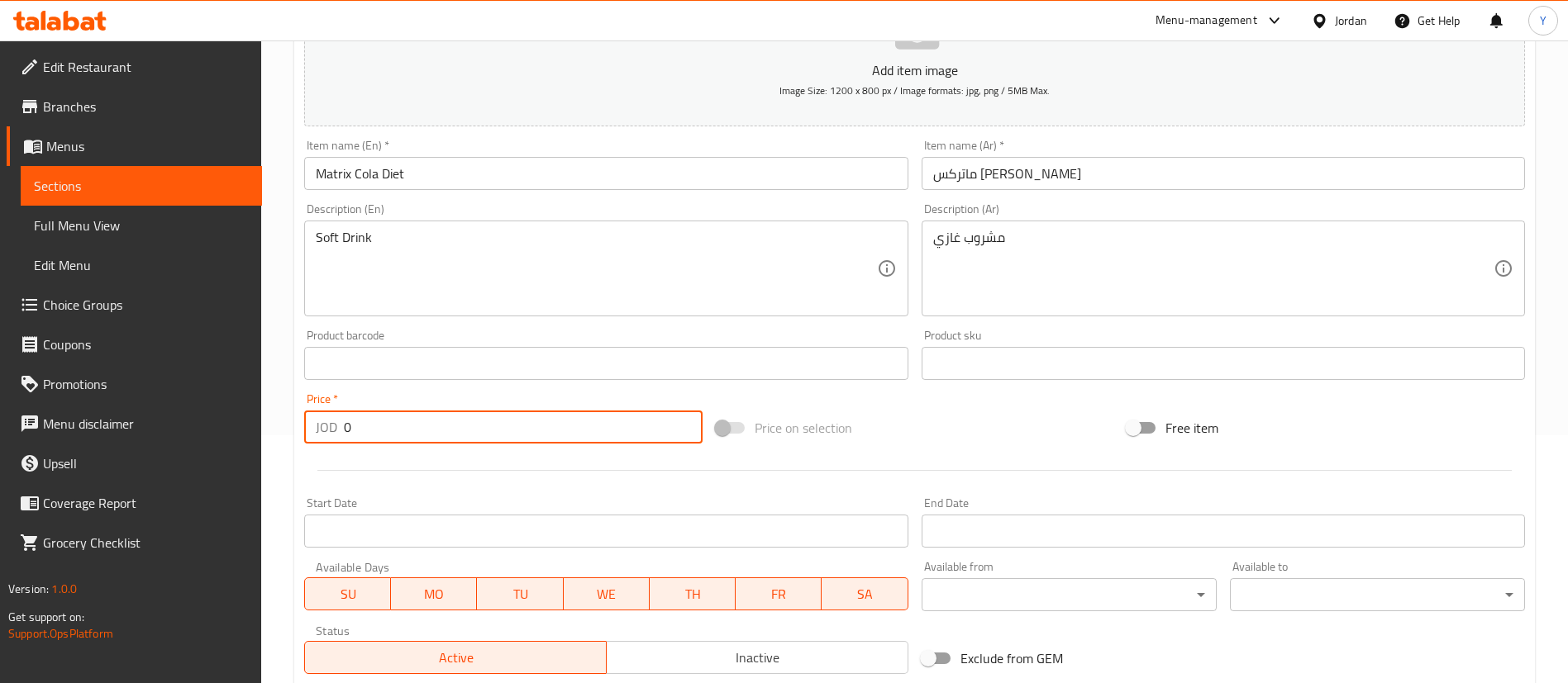
drag, startPoint x: 338, startPoint y: 442, endPoint x: 228, endPoint y: 457, distance: 111.0
click at [228, 457] on div "Edit Restaurant Branches Menus Sections Full Menu View Edit Menu Choice Groups …" at bounding box center [784, 356] width 1568 height 1127
click at [403, 427] on input "0" at bounding box center [522, 428] width 359 height 33
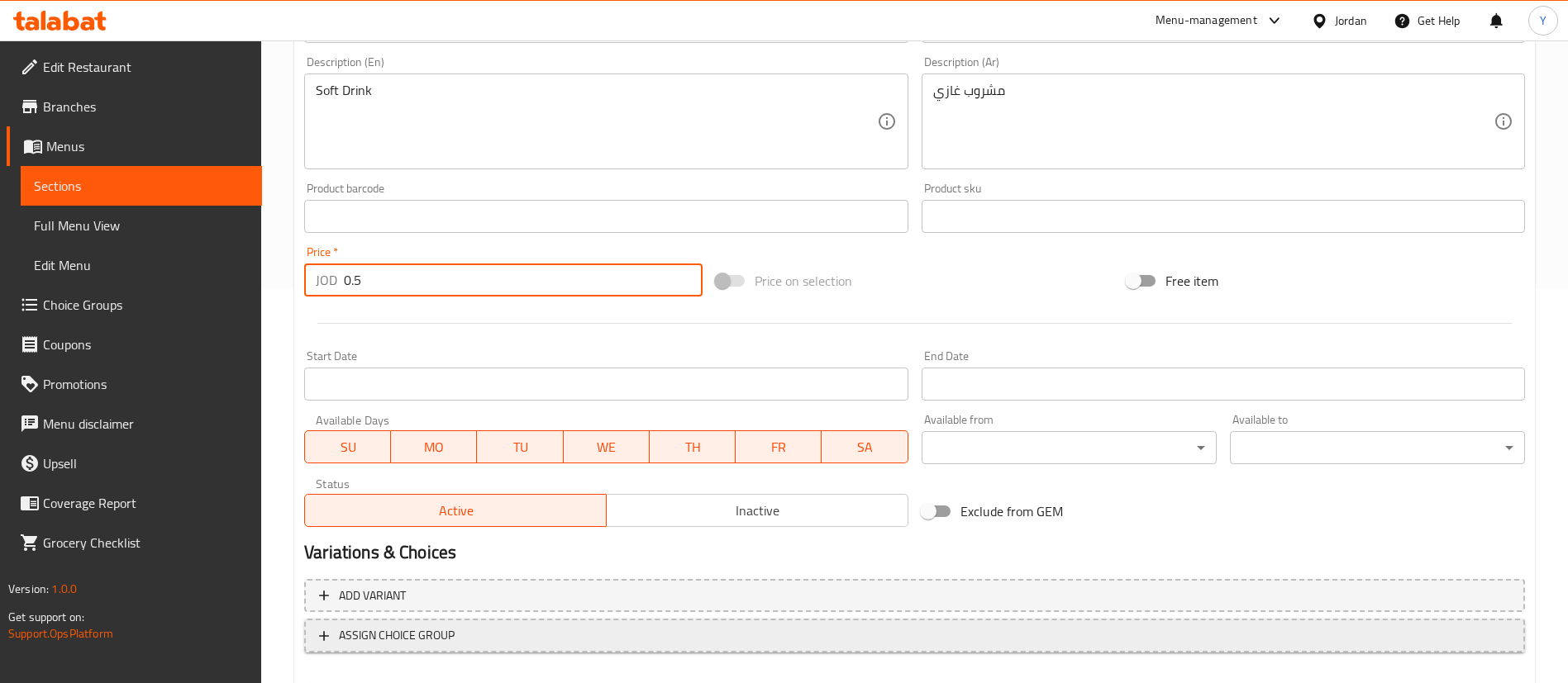
scroll to position [485, 0]
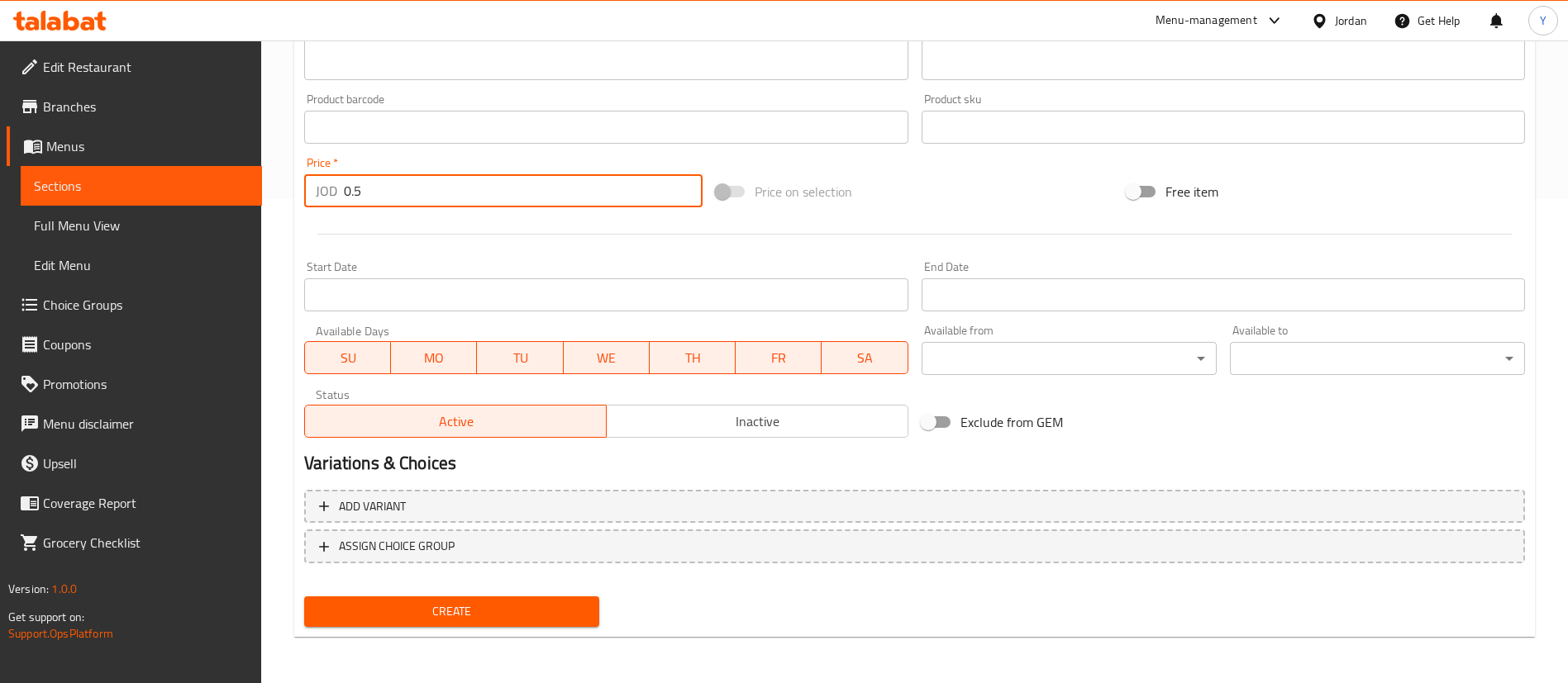
type input "0.5"
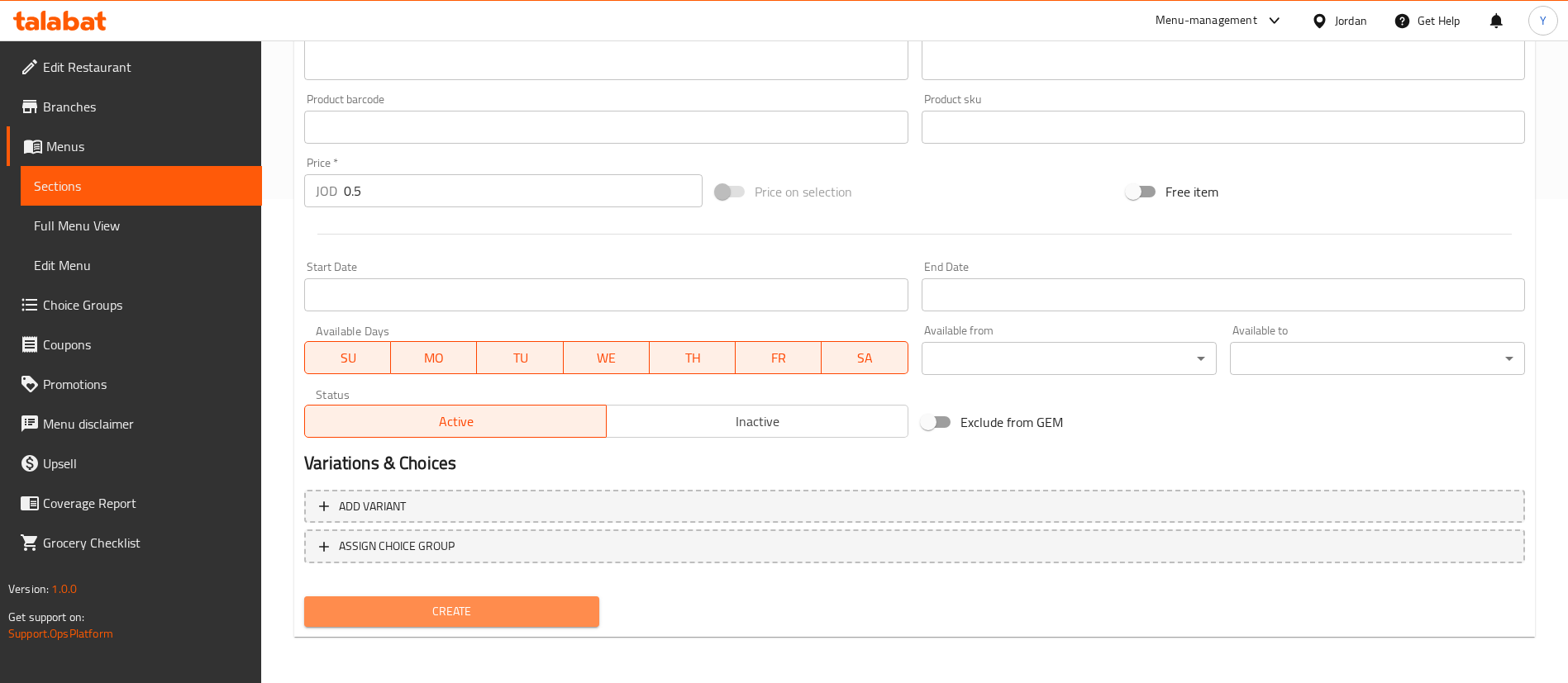
click at [441, 620] on span "Create" at bounding box center [452, 611] width 269 height 20
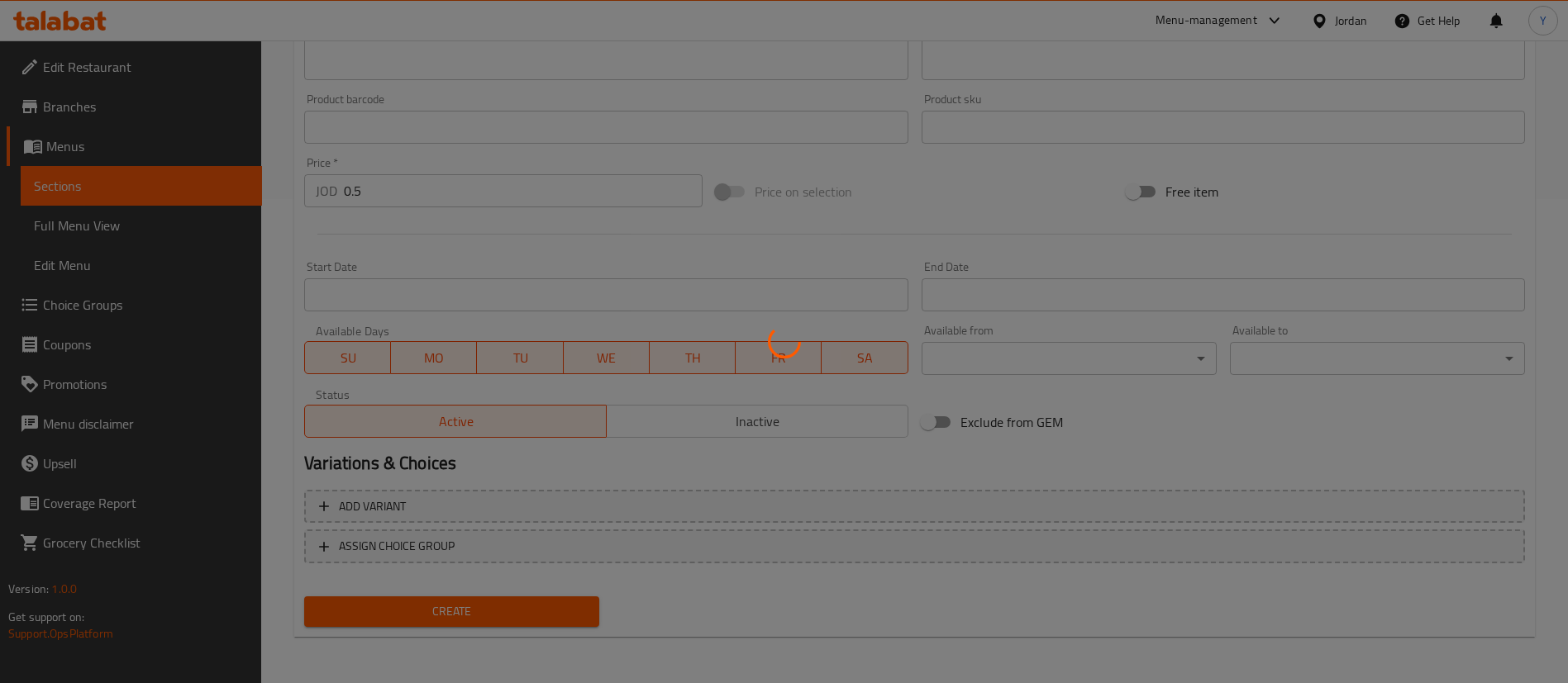
type input "0"
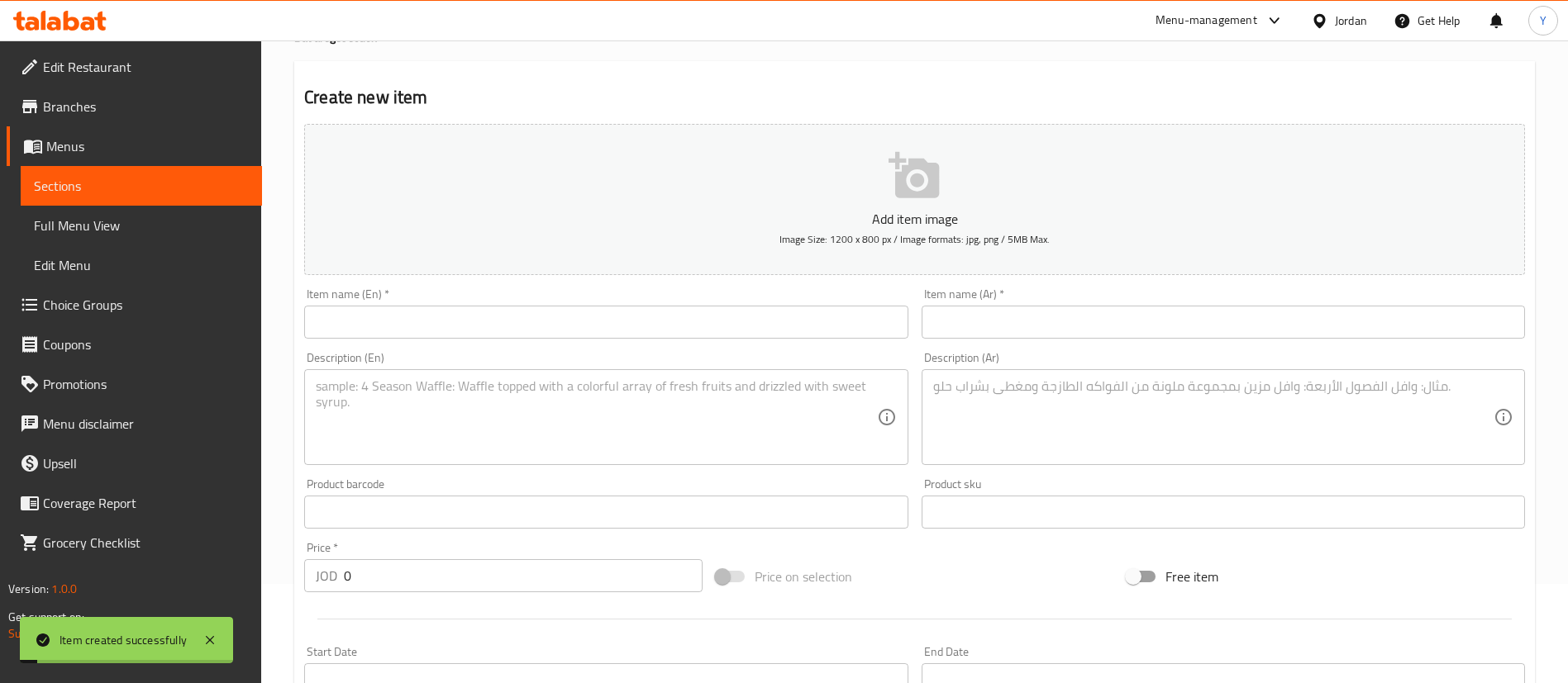
scroll to position [0, 0]
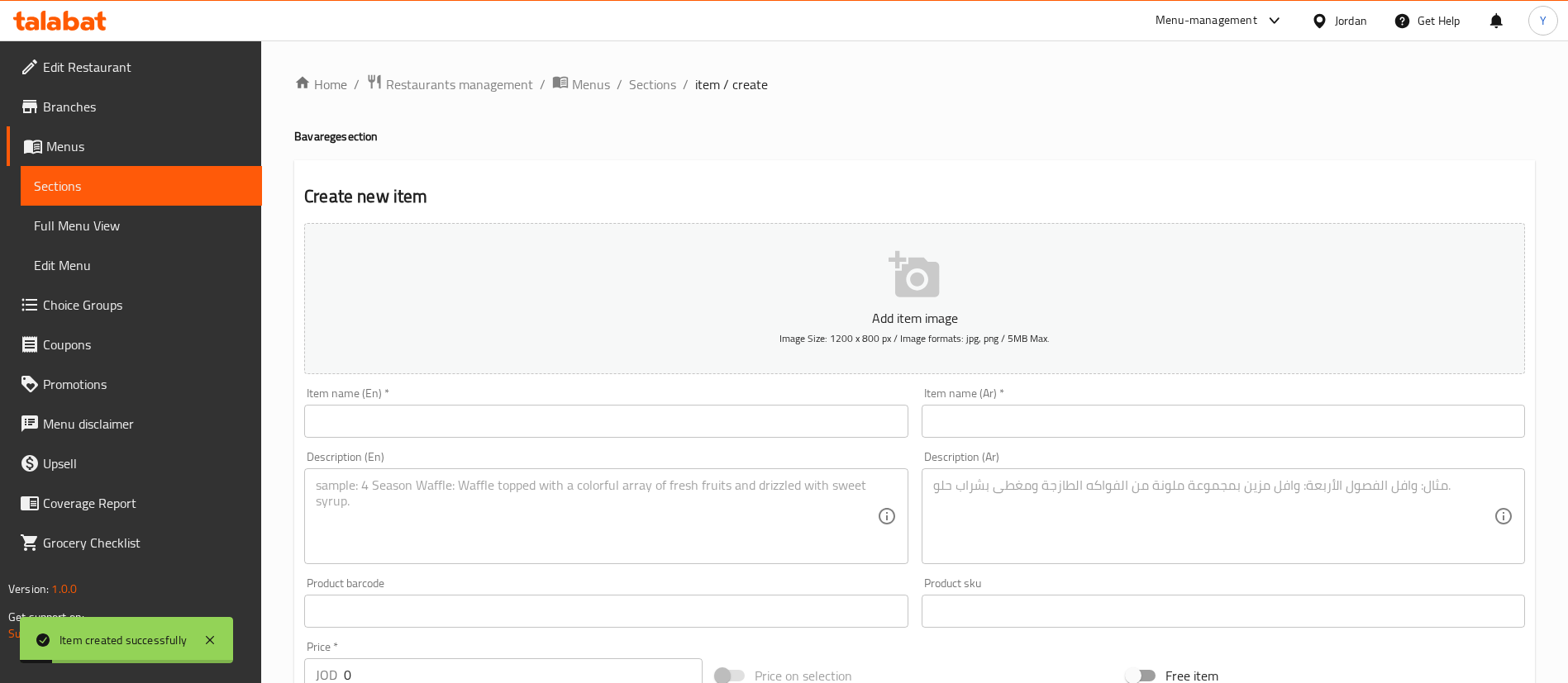
click at [395, 412] on input "text" at bounding box center [606, 422] width 604 height 33
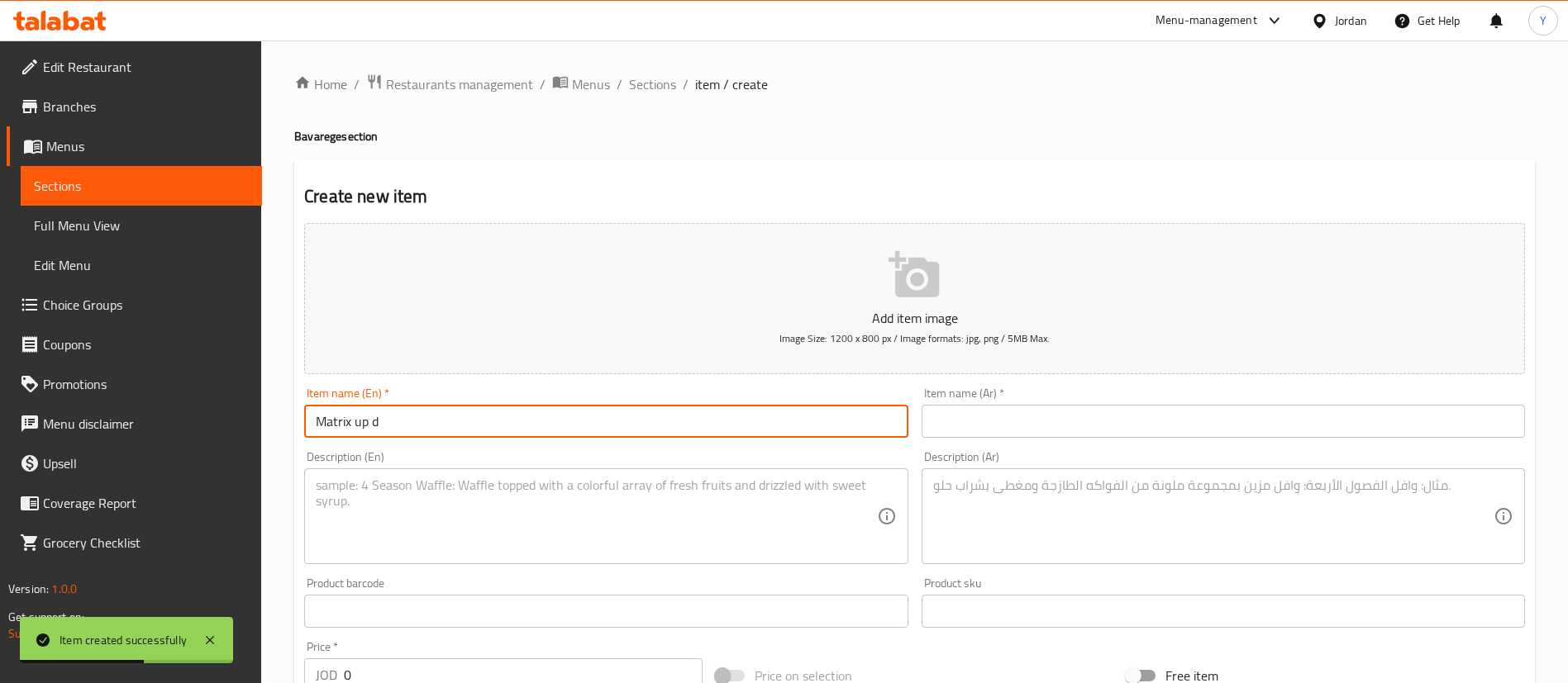
type input "Matrix Up Diet"
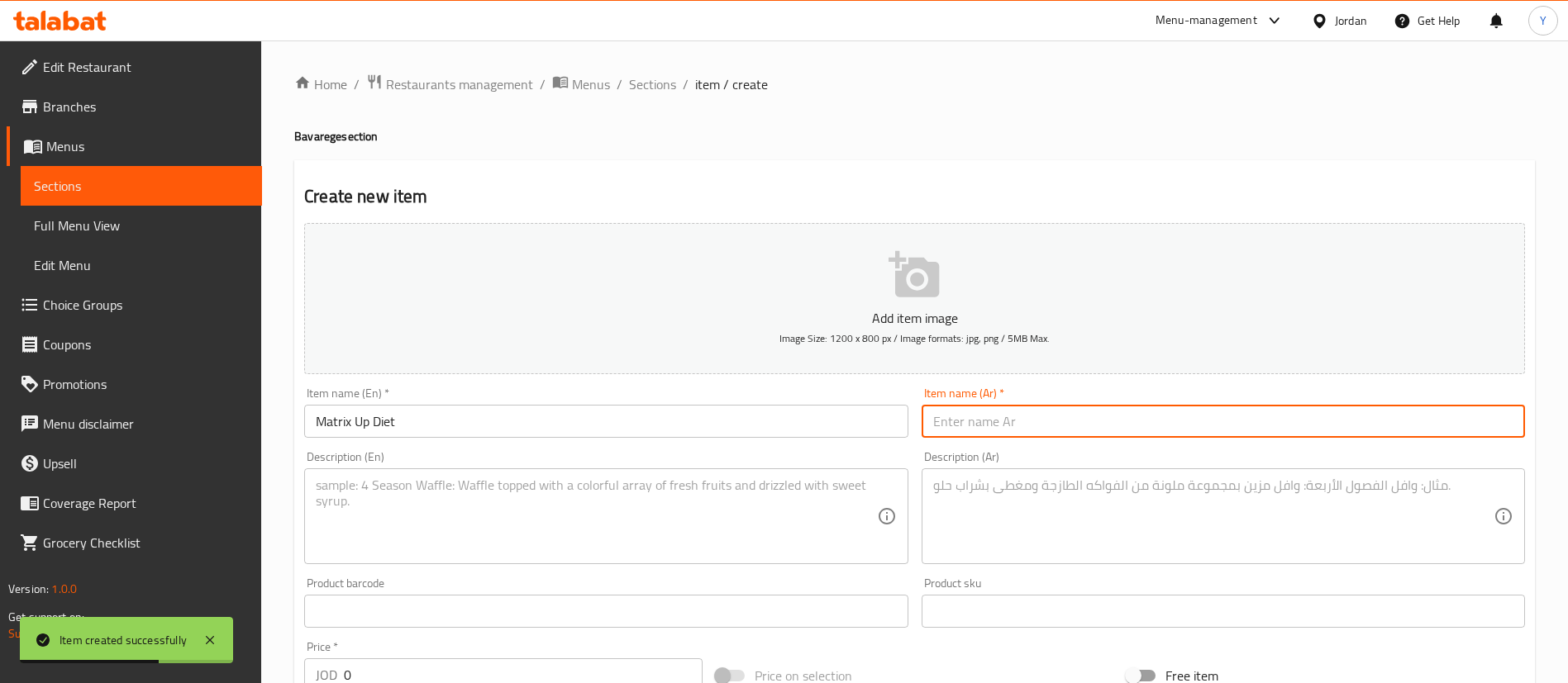
click at [1078, 428] on input "text" at bounding box center [1224, 422] width 604 height 33
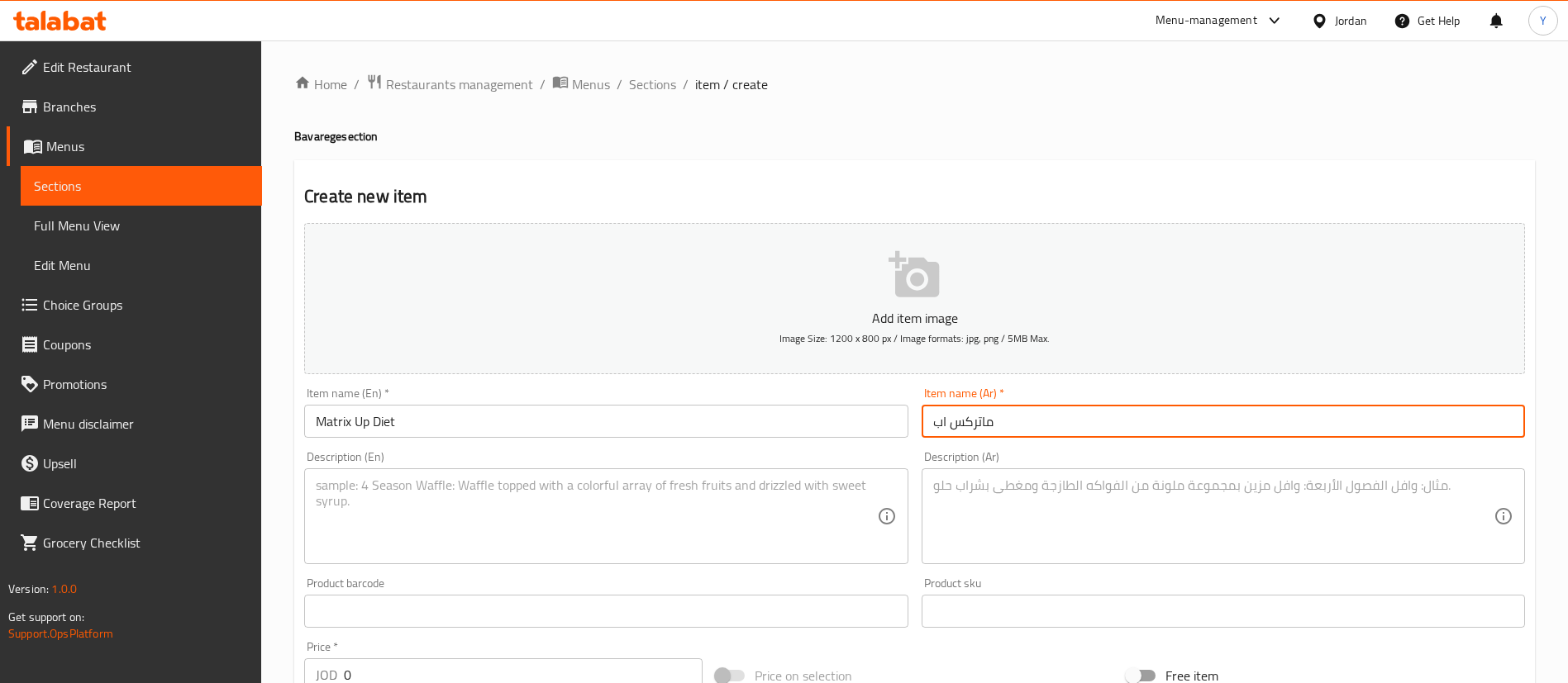
type input "ماتركس اب دايت"
click at [630, 512] on textarea at bounding box center [595, 517] width 560 height 78
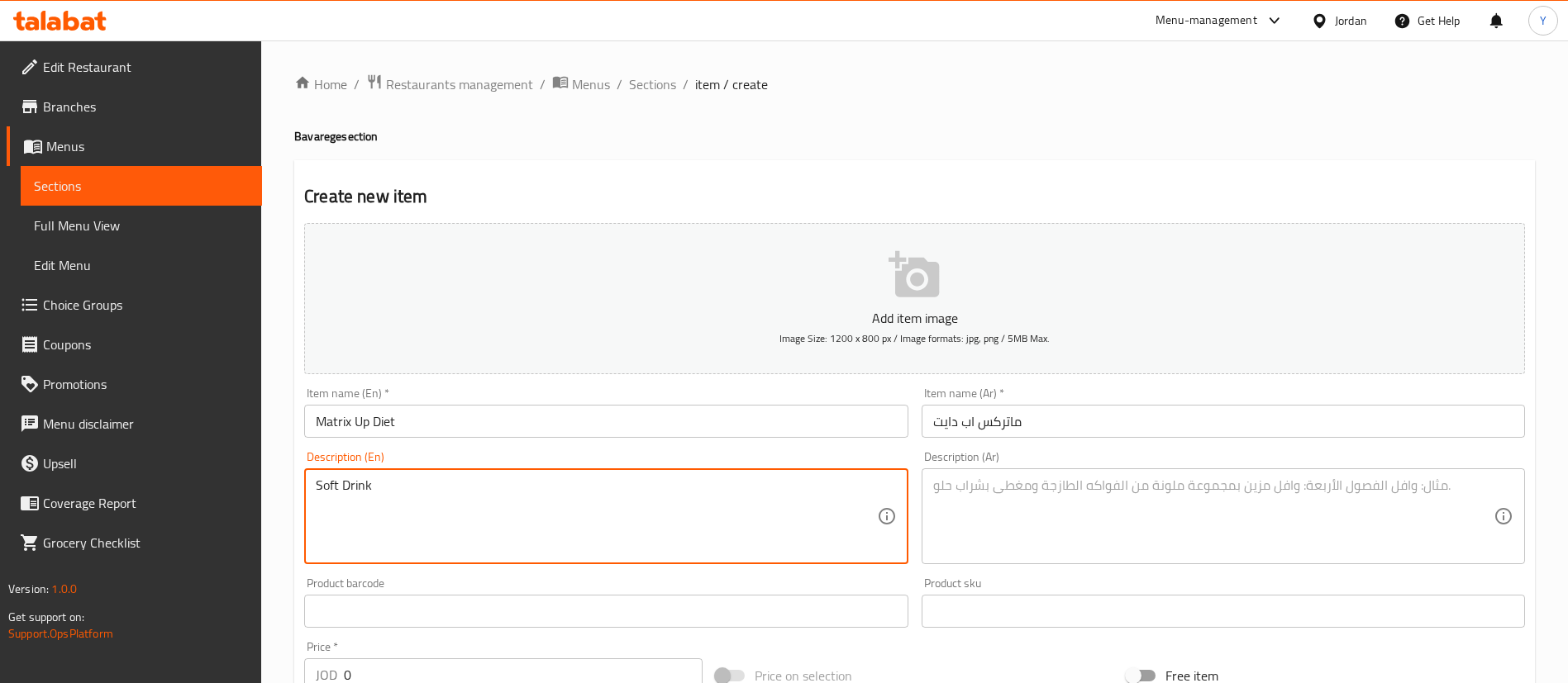
type textarea "Soft Drink"
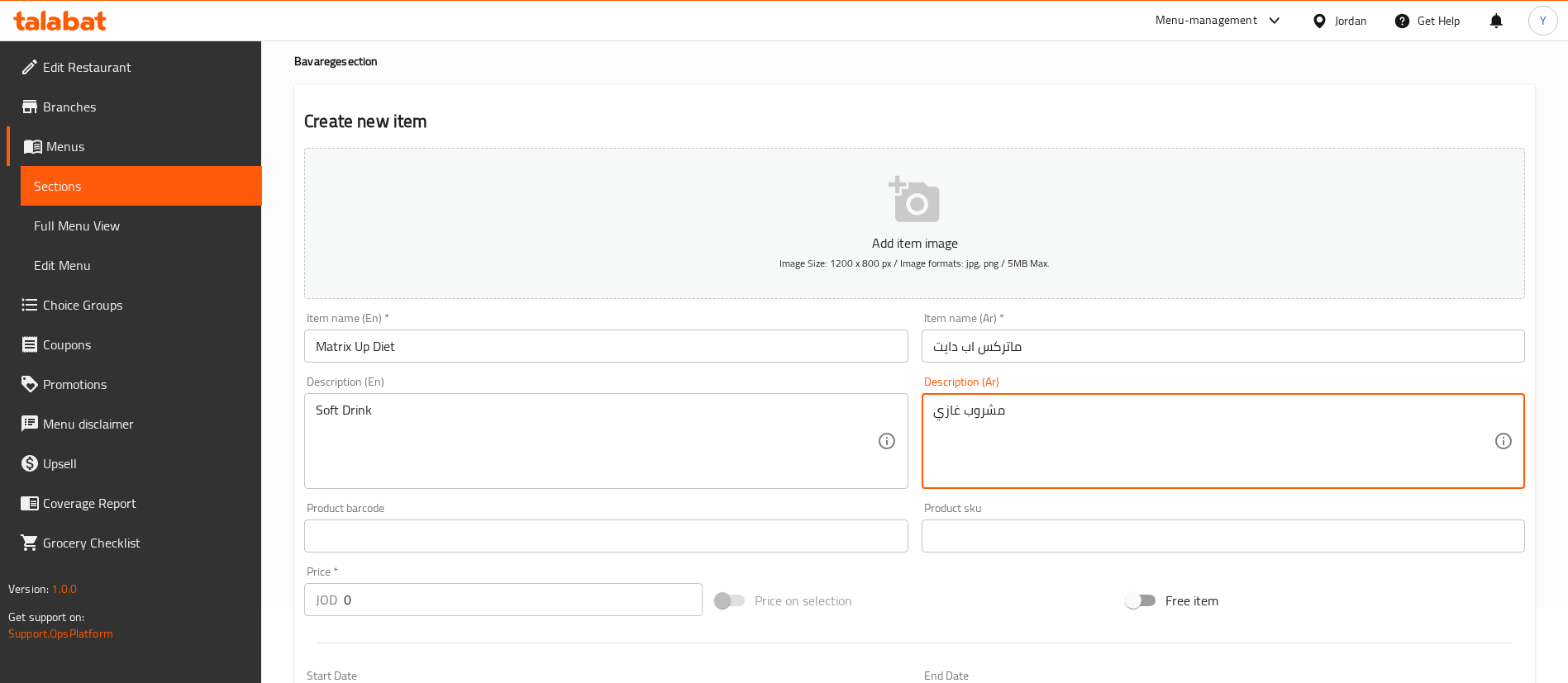
scroll to position [248, 0]
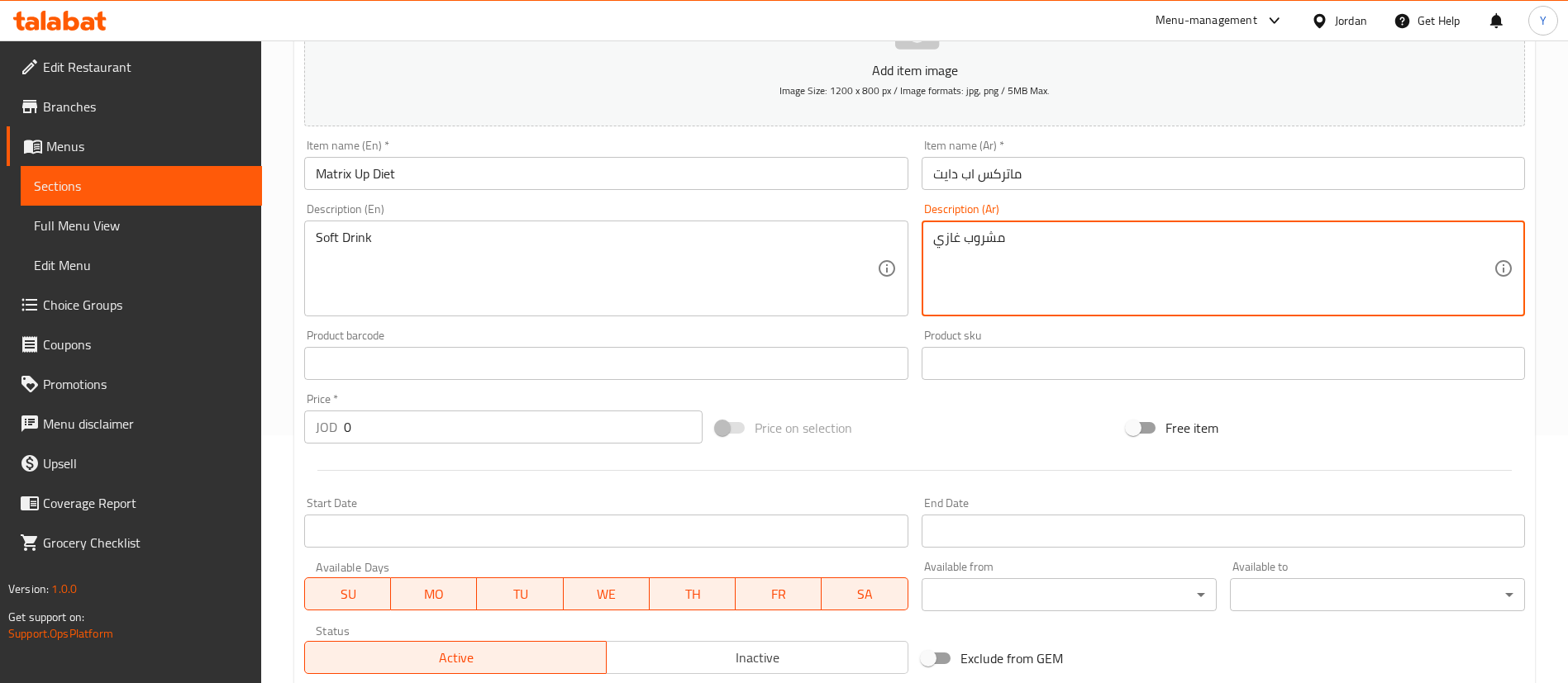
type textarea "مشروب غازي"
click at [384, 419] on input "0" at bounding box center [522, 428] width 359 height 33
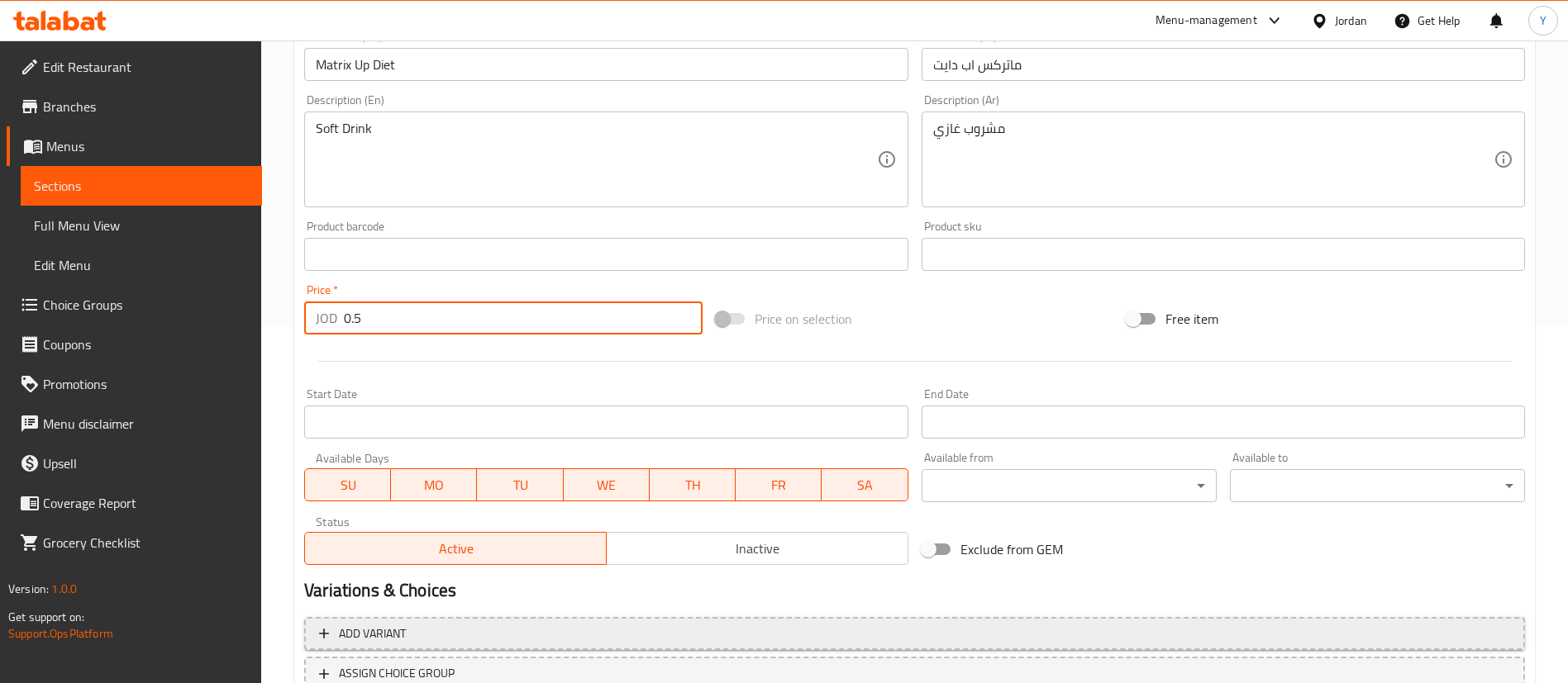
scroll to position [485, 0]
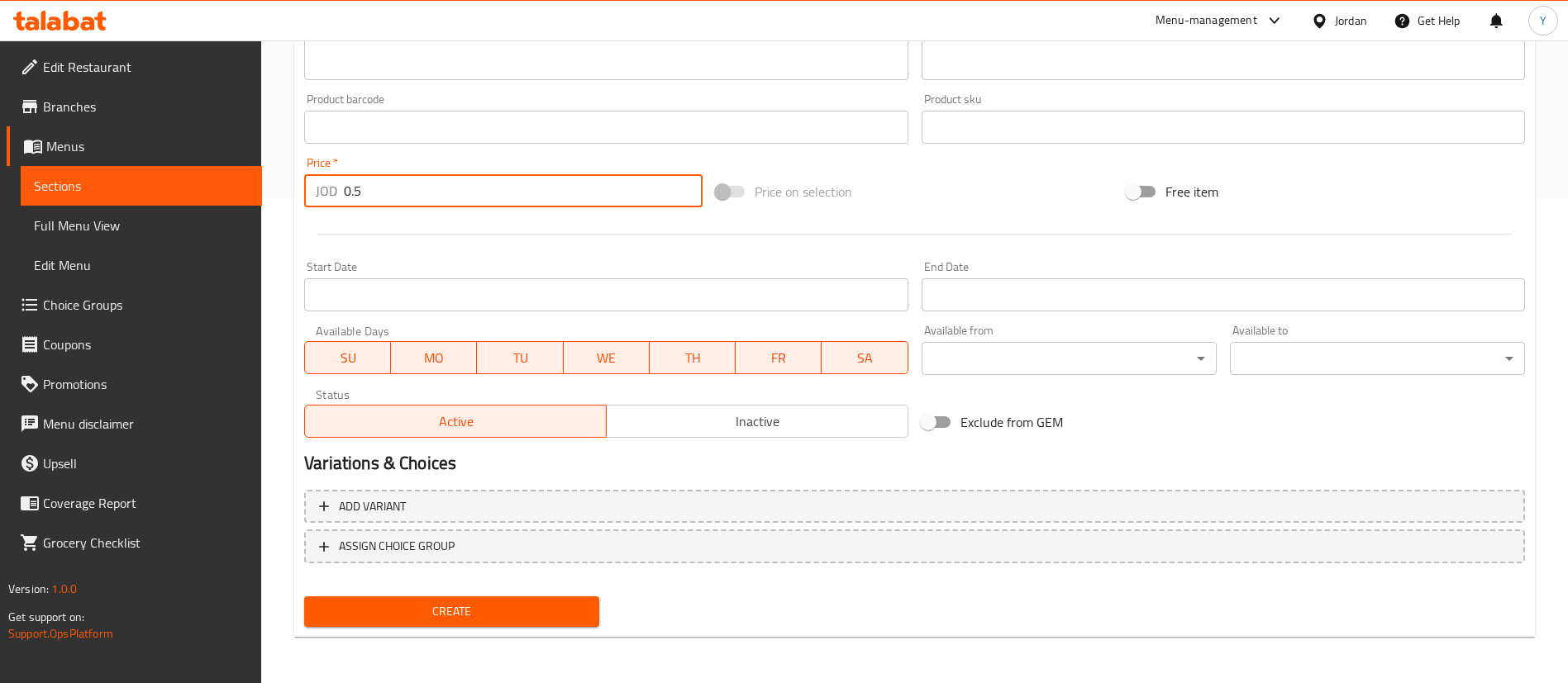
type input "0.5"
click at [428, 592] on div "Create" at bounding box center [452, 611] width 309 height 44
click at [432, 599] on button "Create" at bounding box center [451, 612] width 295 height 31
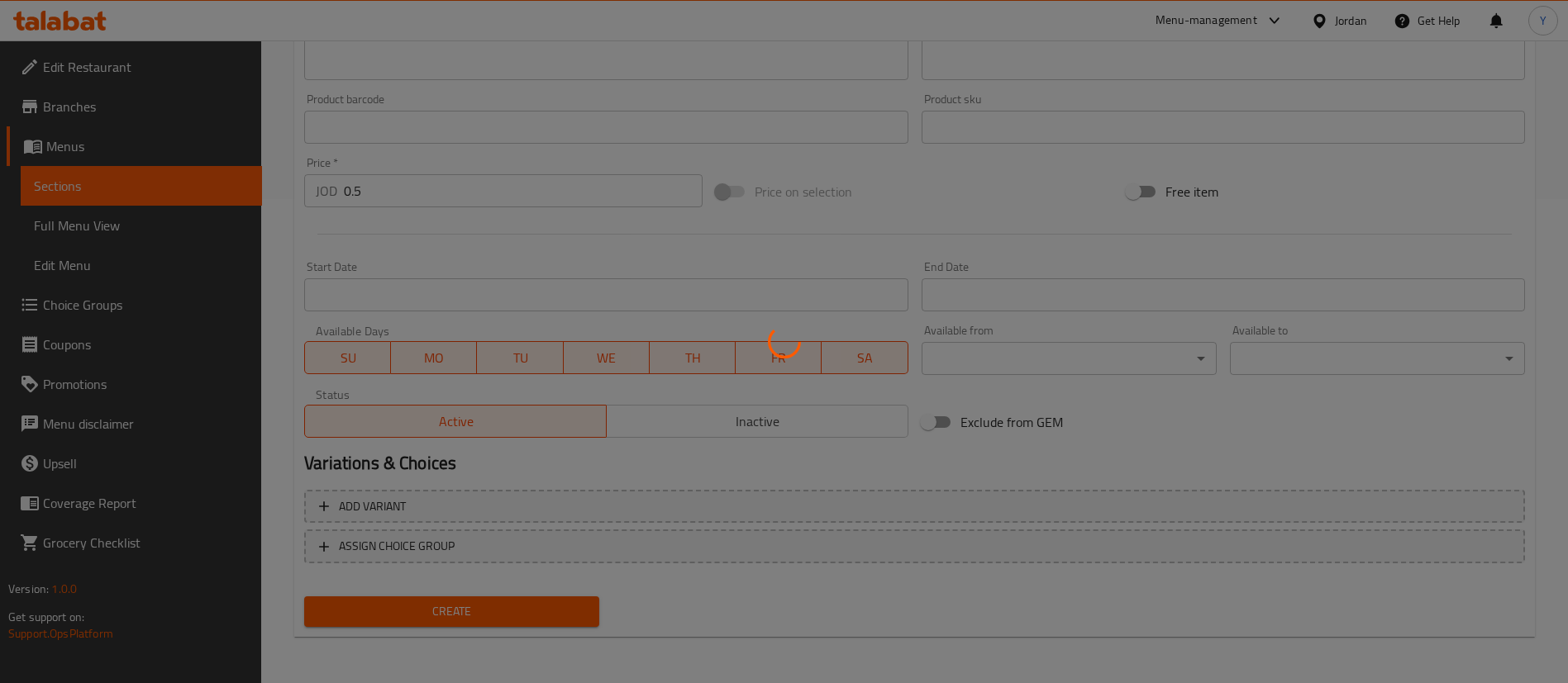
type input "0"
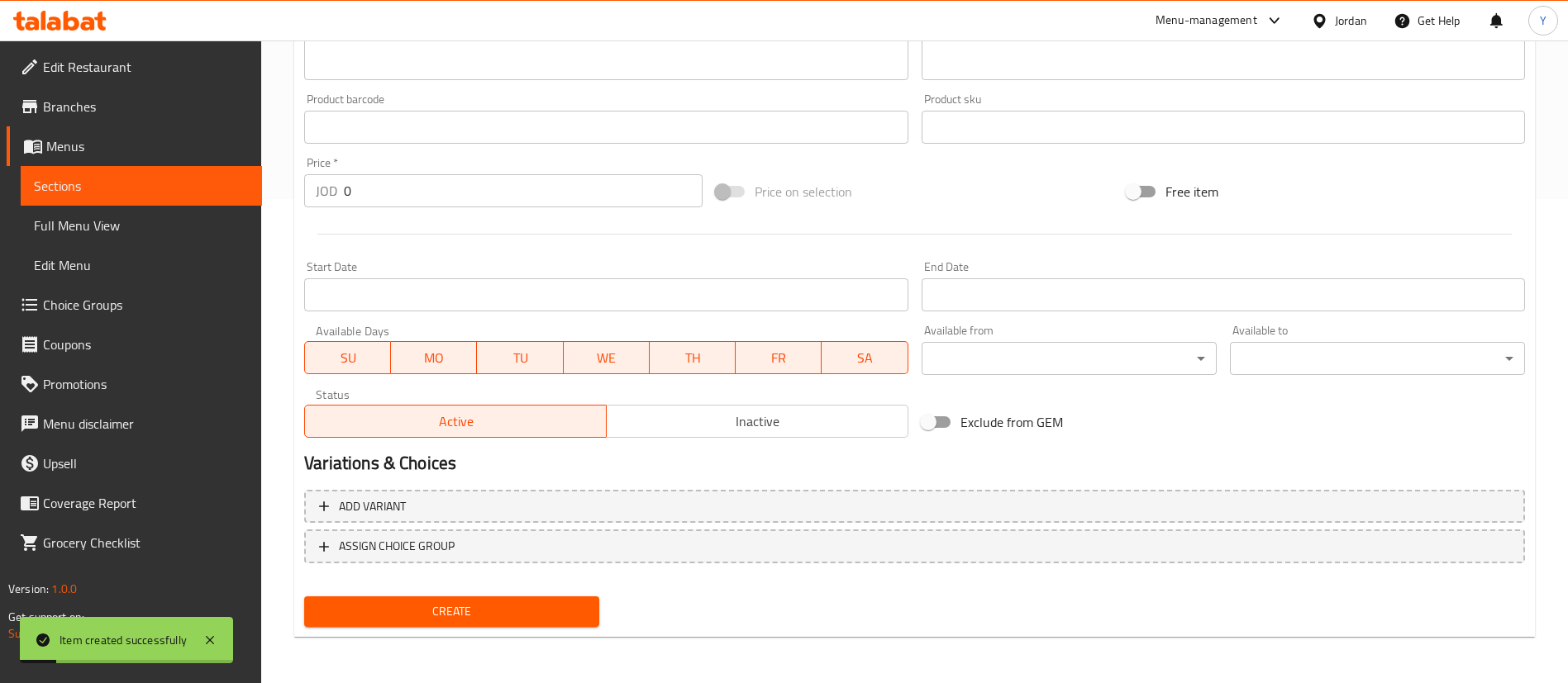
click at [198, 185] on span "Sections" at bounding box center [141, 186] width 215 height 20
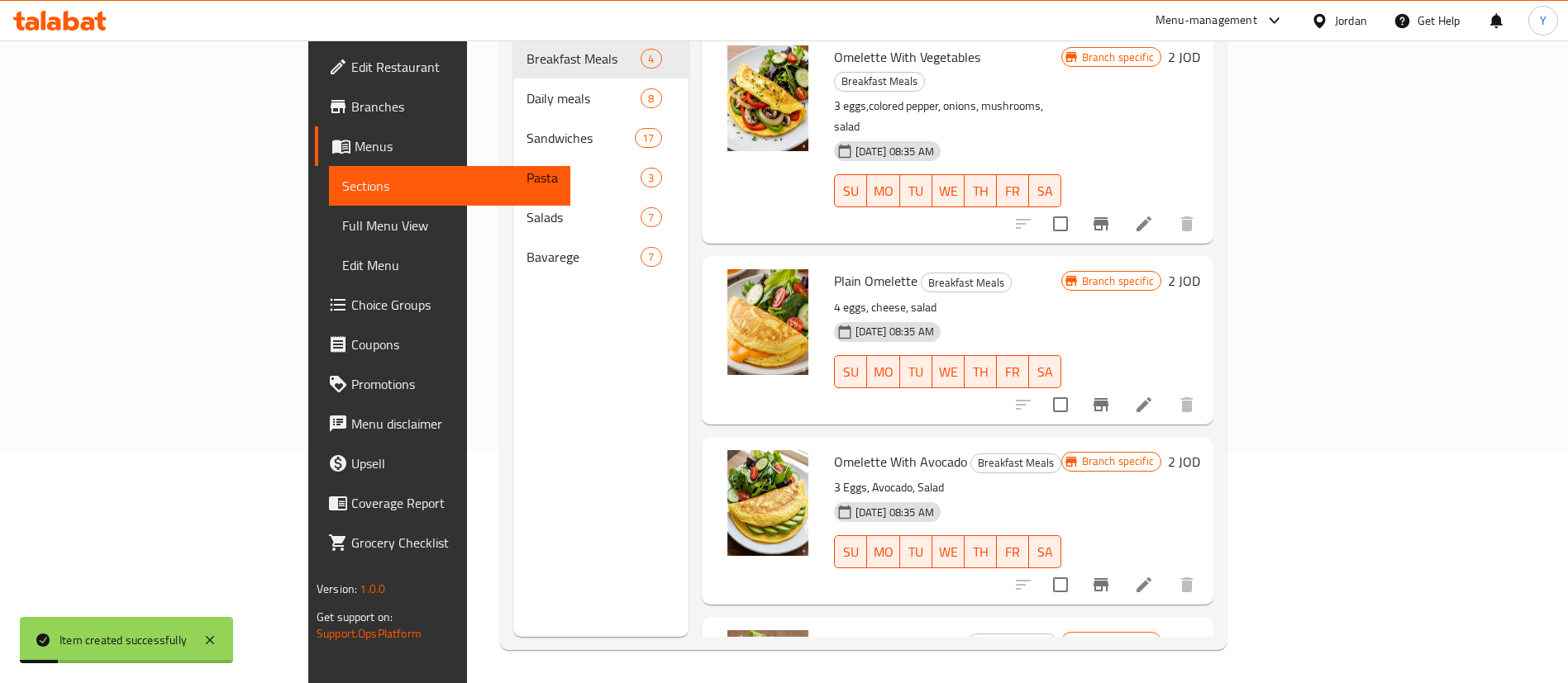
scroll to position [231, 0]
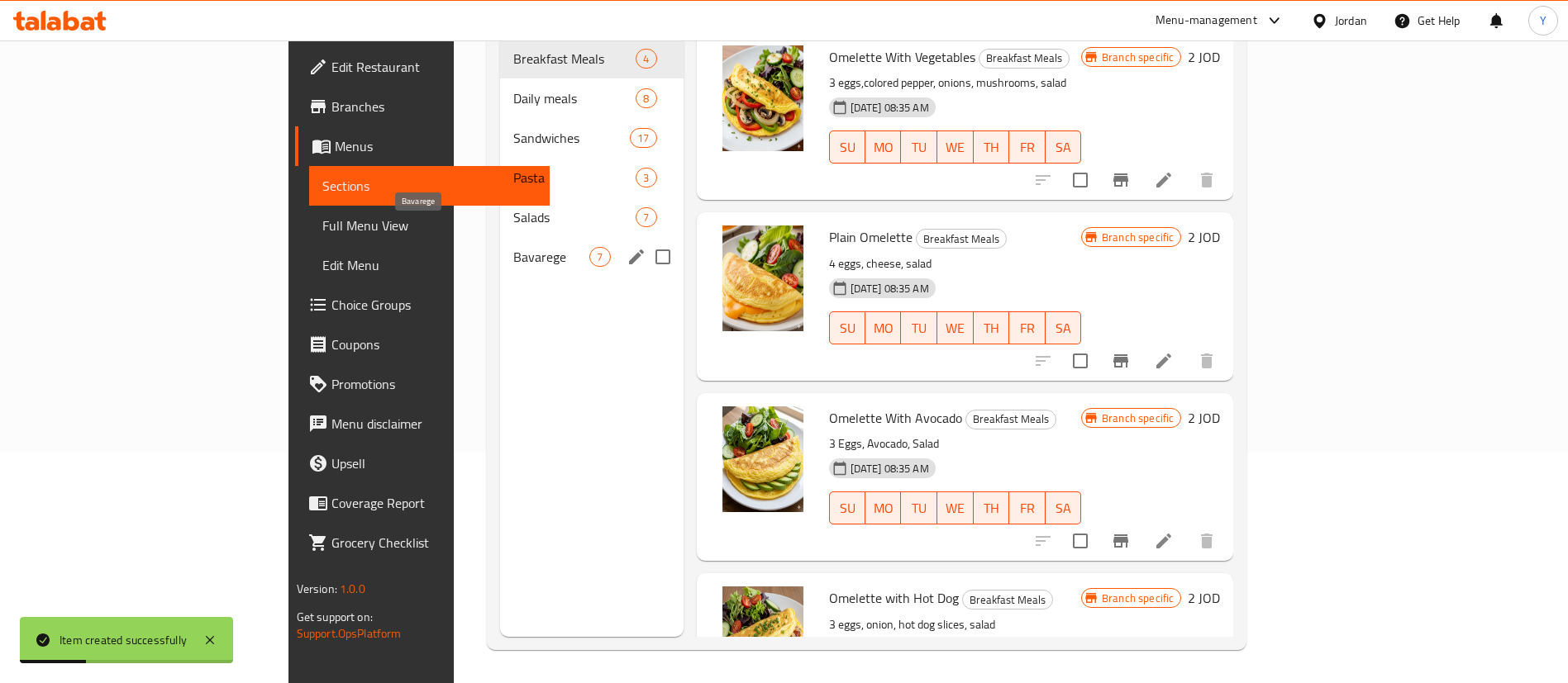
click at [514, 247] on span "Bavarege" at bounding box center [551, 256] width 76 height 20
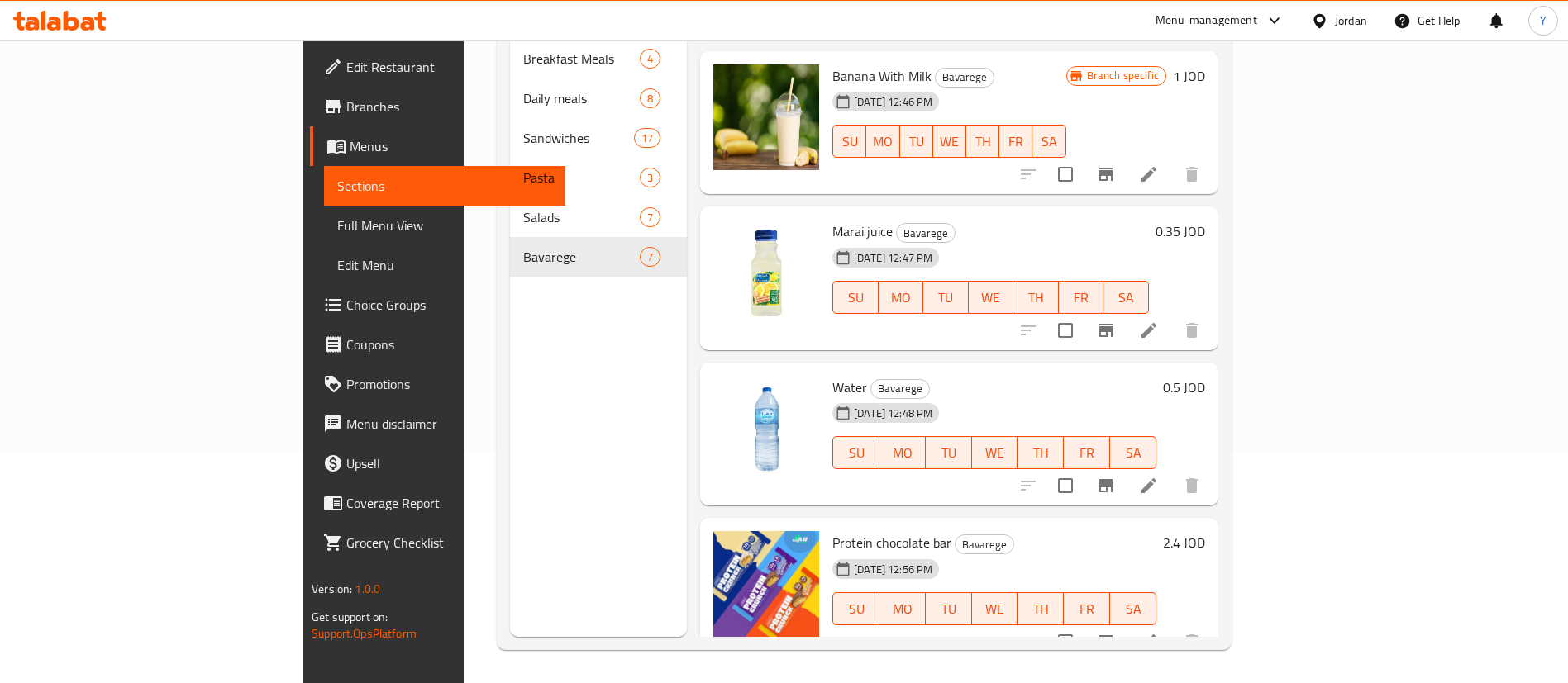
drag, startPoint x: 175, startPoint y: 175, endPoint x: 226, endPoint y: 195, distance: 54.8
click at [324, 173] on link "Sections" at bounding box center [444, 186] width 241 height 40
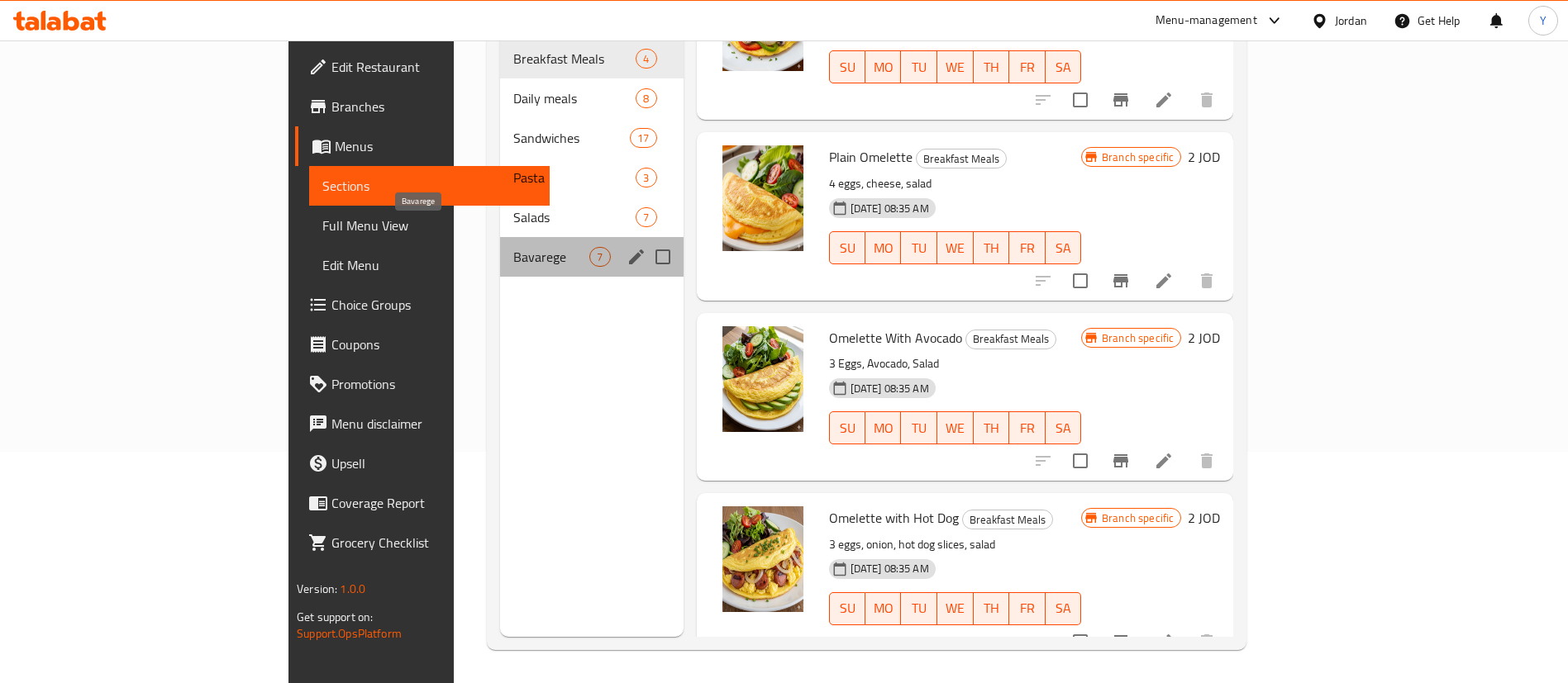
click at [514, 247] on span "Bavarege" at bounding box center [551, 256] width 76 height 20
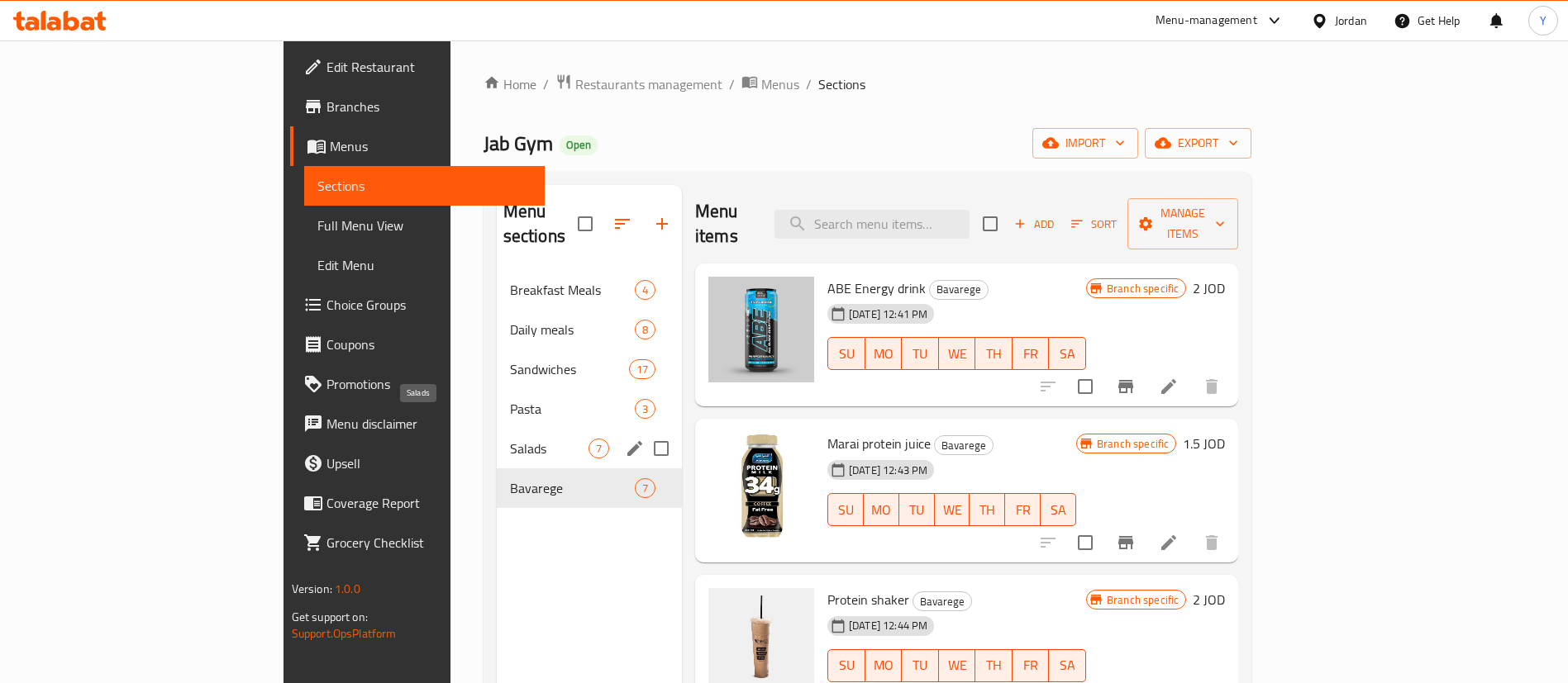
click at [510, 439] on span "Salads" at bounding box center [548, 449] width 78 height 20
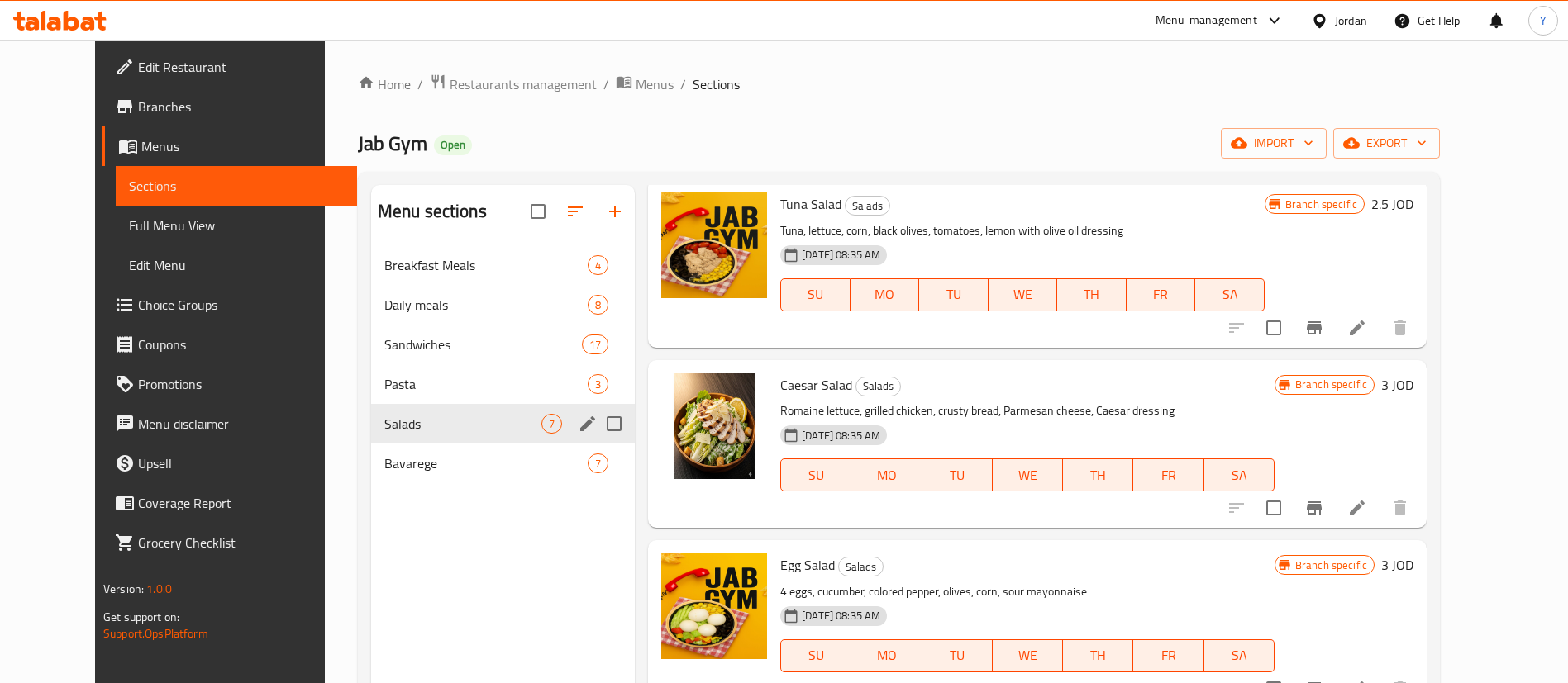
click at [384, 457] on span "Bavarege" at bounding box center [486, 463] width 203 height 20
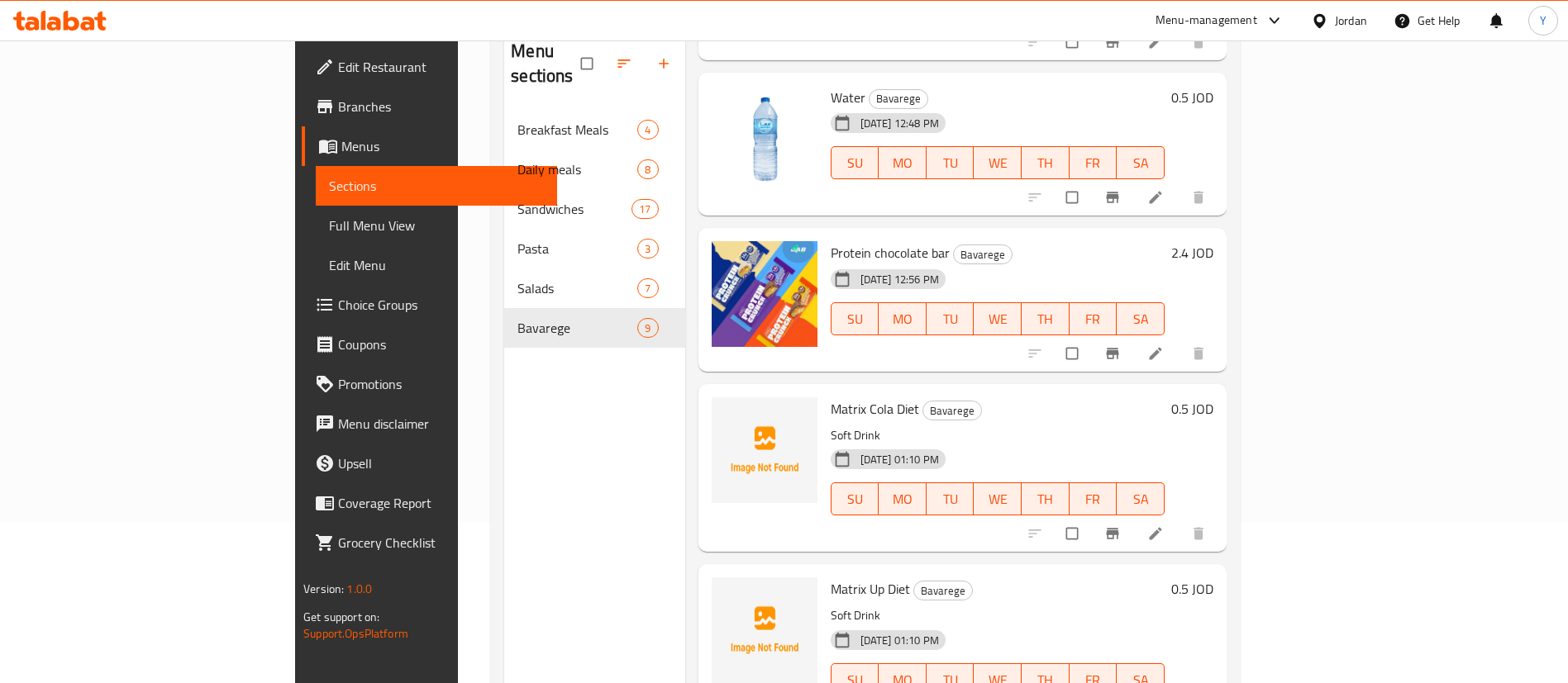
scroll to position [231, 0]
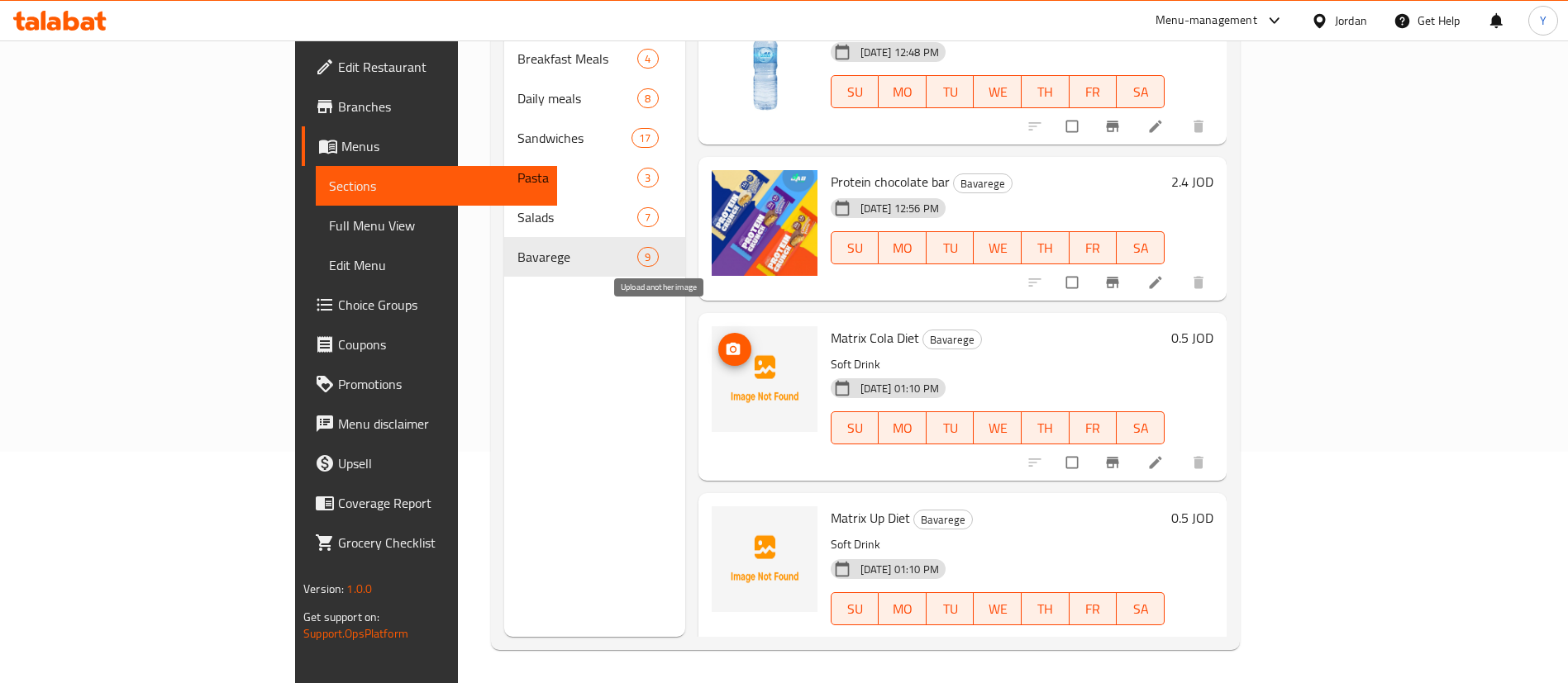
click at [725, 343] on icon "upload picture" at bounding box center [732, 349] width 15 height 13
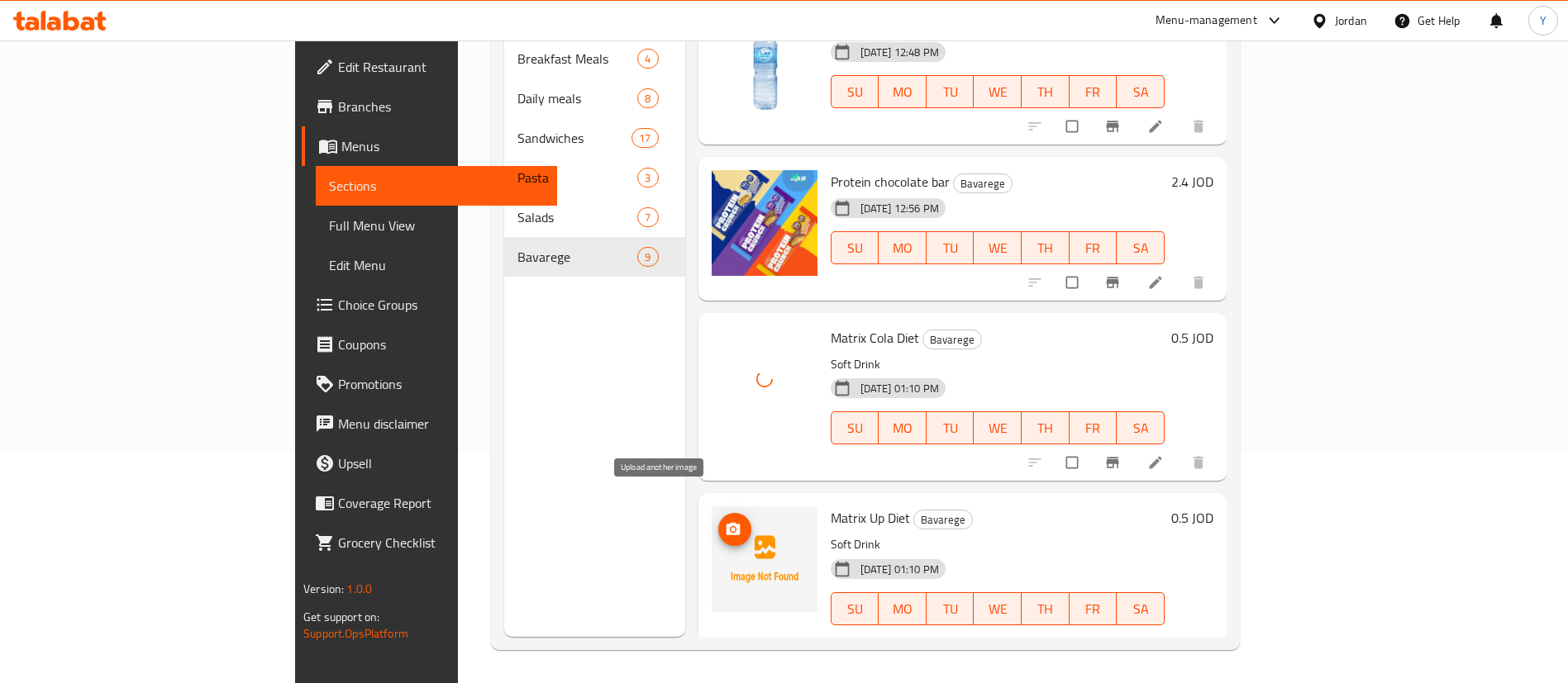
click at [725, 523] on icon "upload picture" at bounding box center [732, 529] width 15 height 13
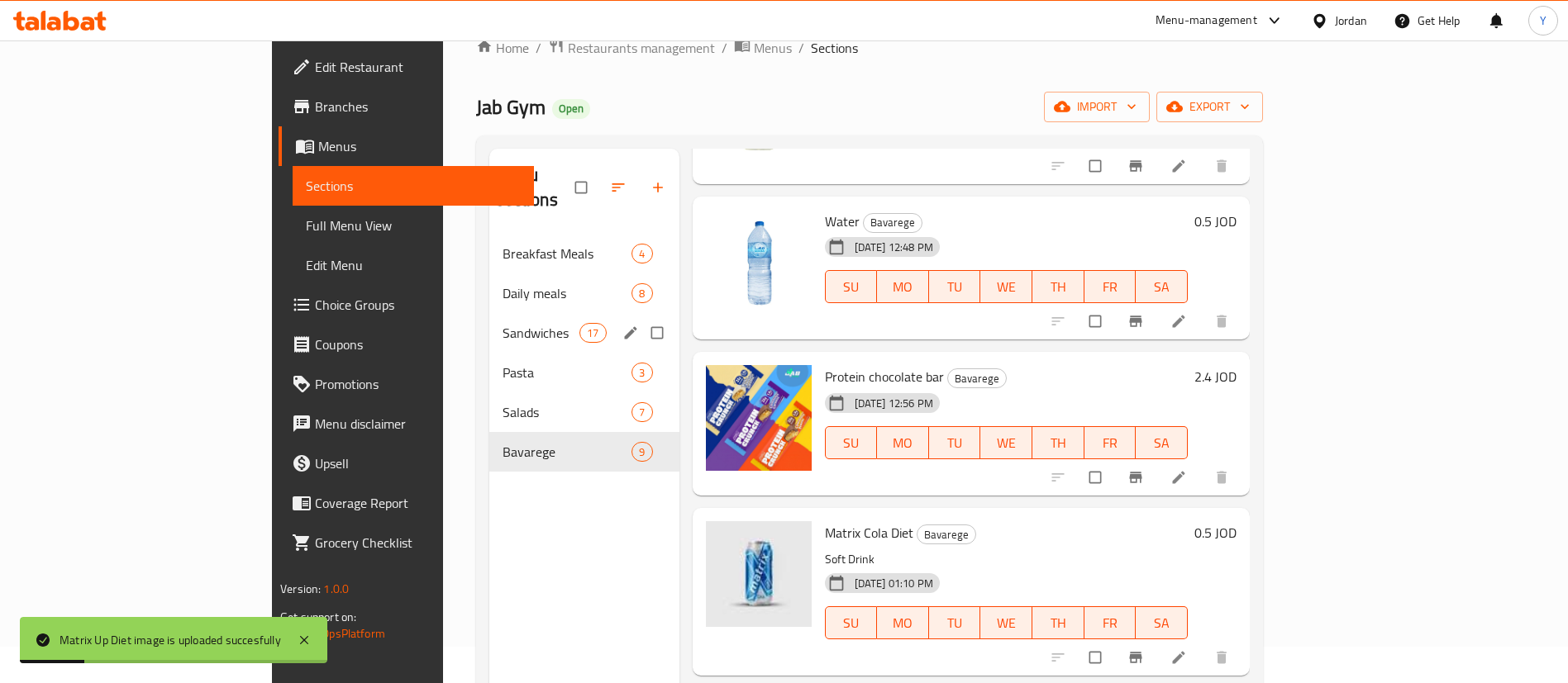
scroll to position [0, 0]
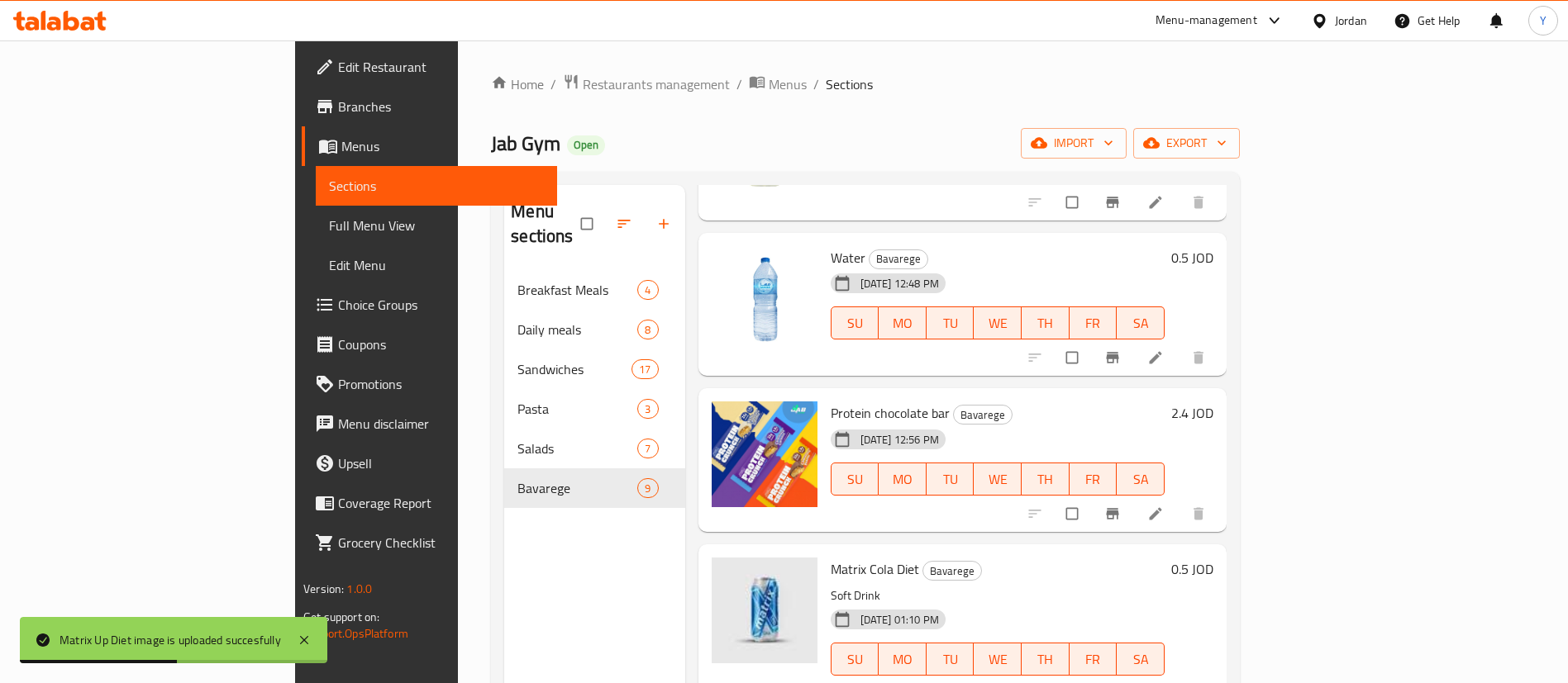
click at [78, 23] on icon at bounding box center [72, 20] width 15 height 20
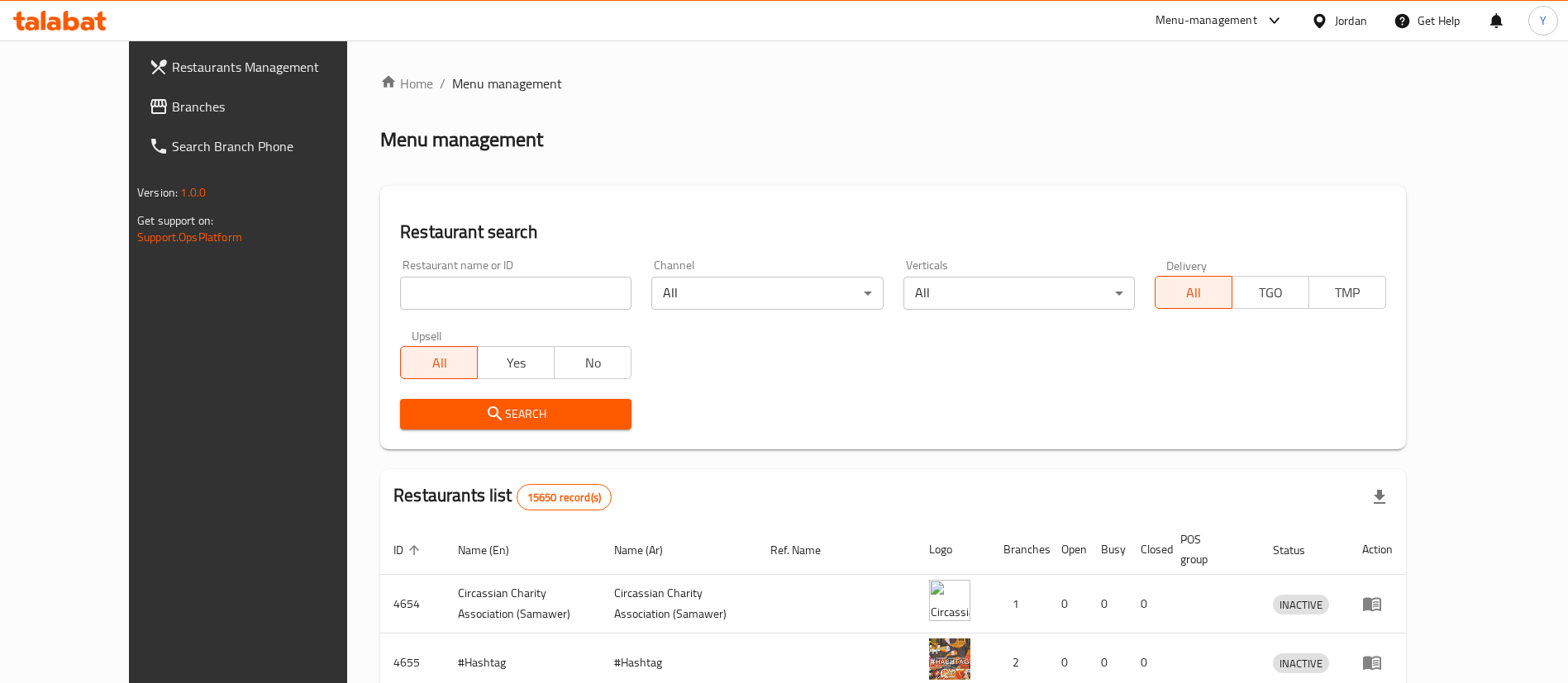
click at [172, 115] on span "Branches" at bounding box center [275, 106] width 206 height 20
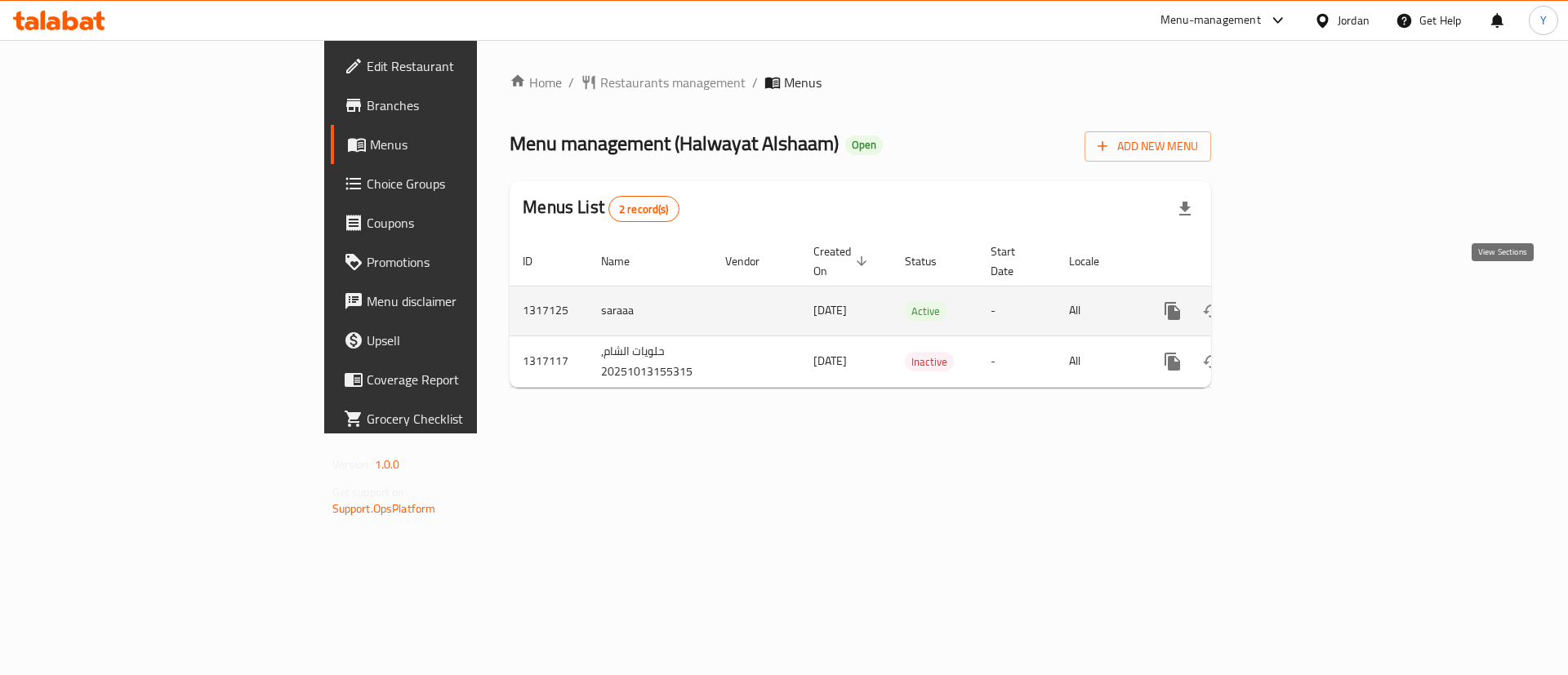
click at [1310, 292] on link "enhanced table" at bounding box center [1290, 311] width 39 height 39
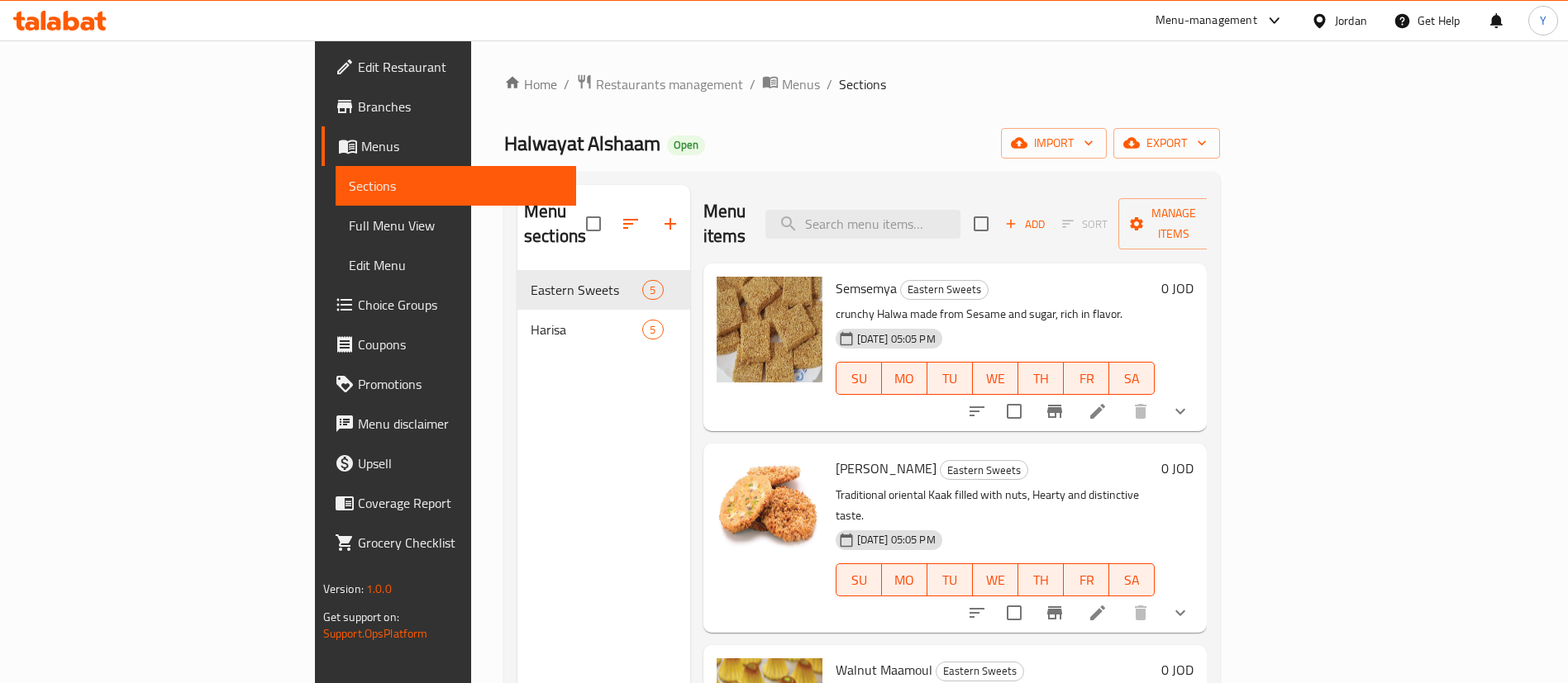
drag, startPoint x: 619, startPoint y: 286, endPoint x: 367, endPoint y: 411, distance: 281.3
click at [518, 410] on div "Menu sections Eastern Sweets 5 Harisa 5" at bounding box center [604, 526] width 173 height 683
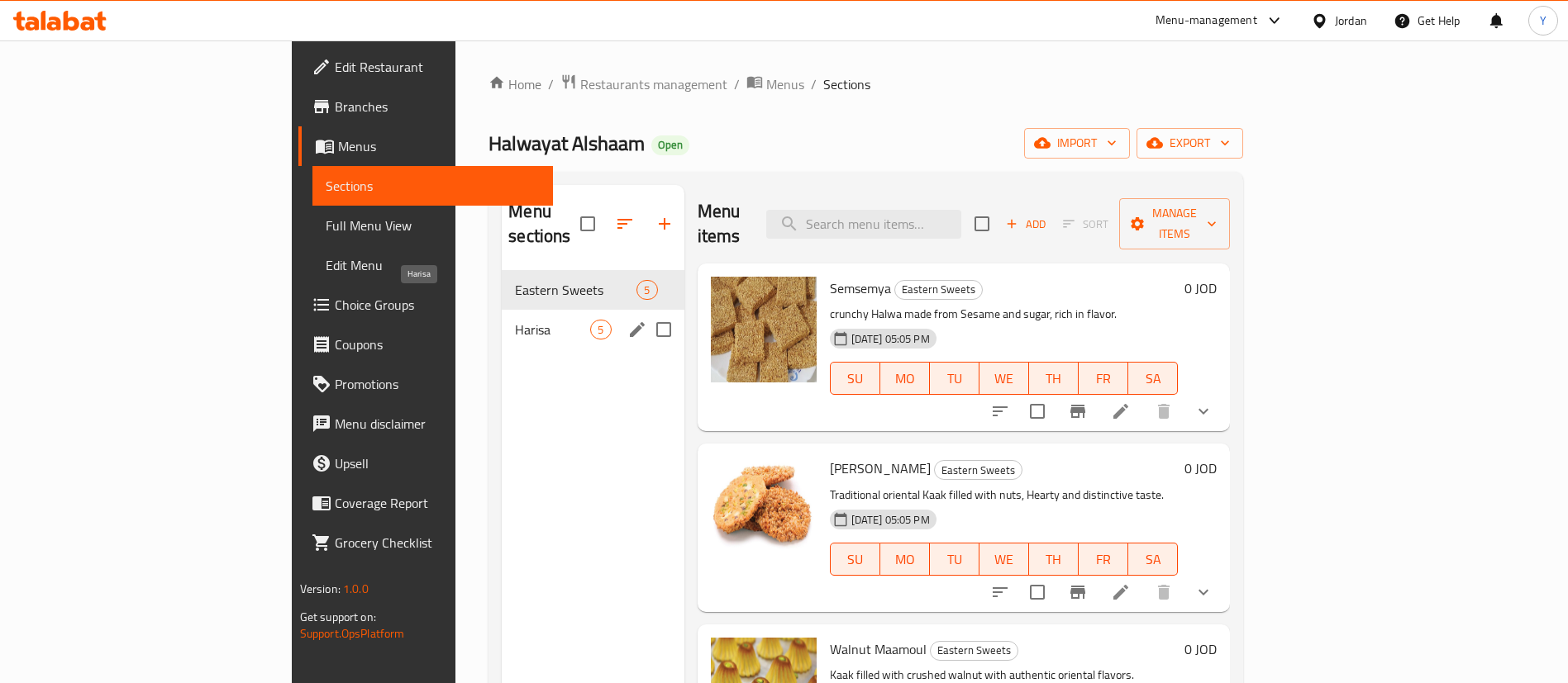
click at [515, 320] on span "Harisa" at bounding box center [552, 330] width 75 height 20
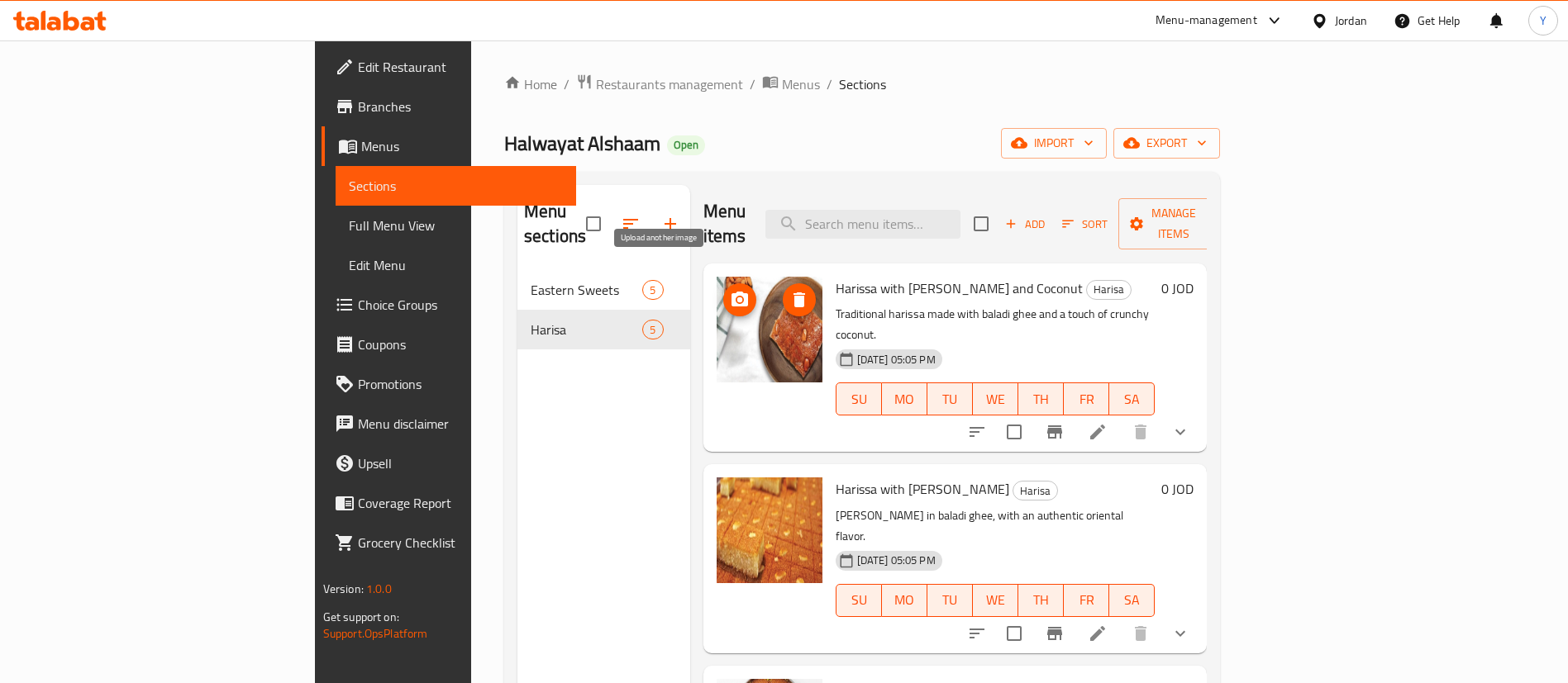
click at [729, 290] on icon "upload picture" at bounding box center [739, 300] width 20 height 20
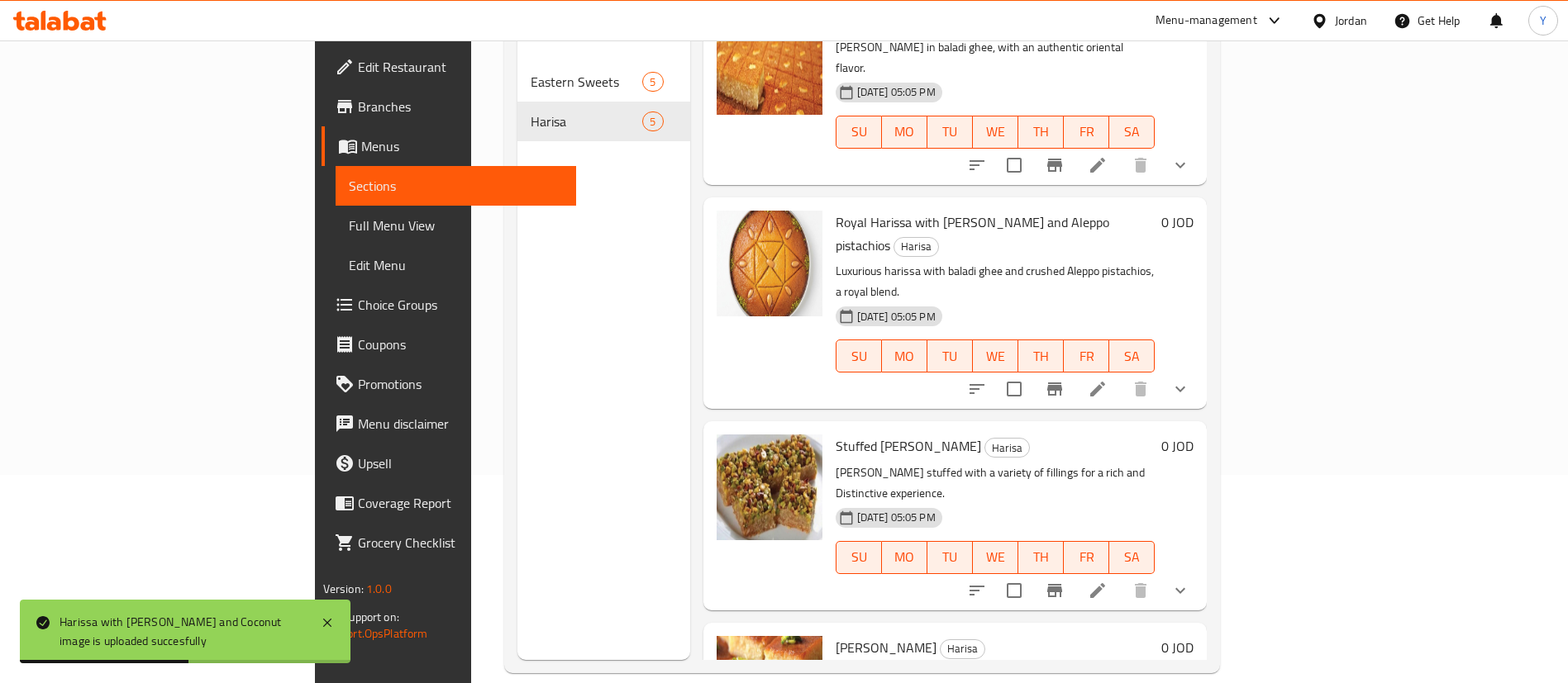
scroll to position [231, 0]
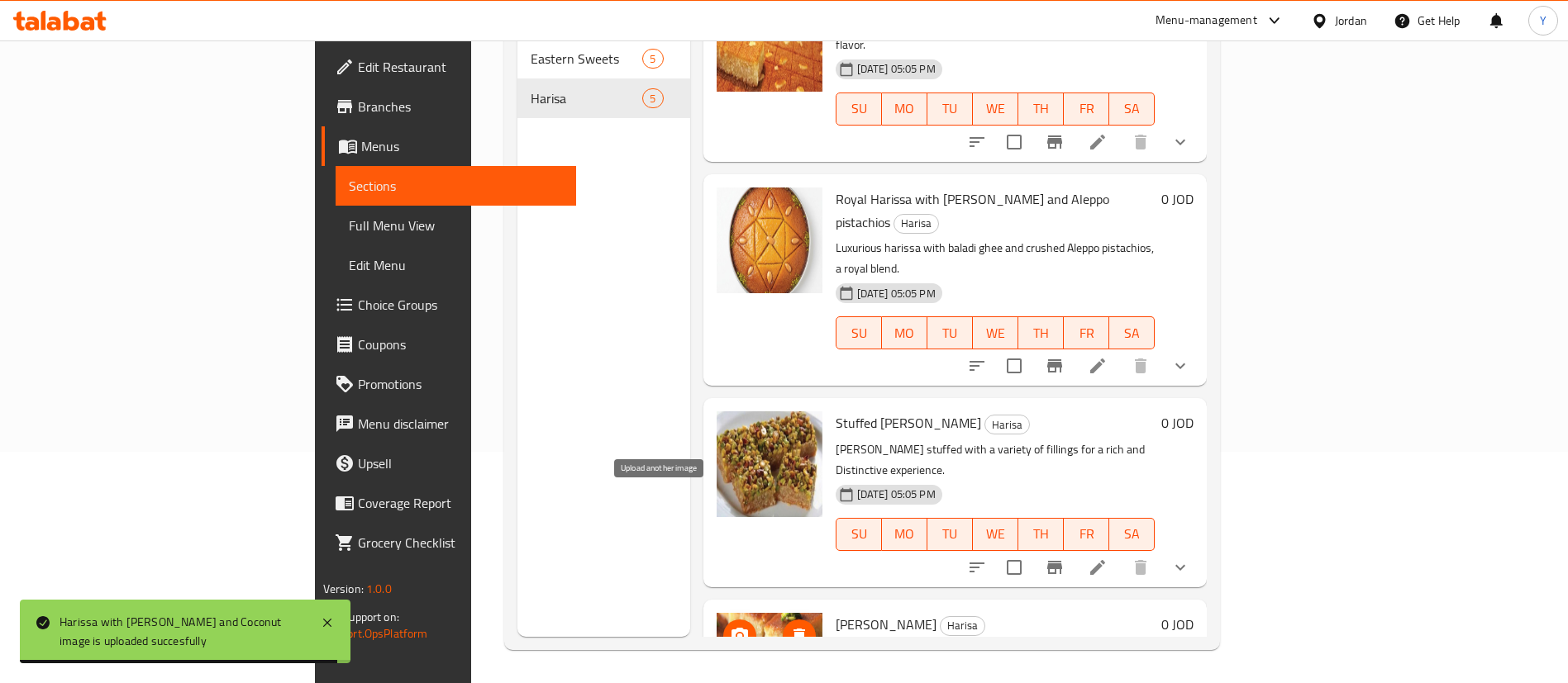
click at [731, 628] on icon "upload picture" at bounding box center [739, 635] width 16 height 15
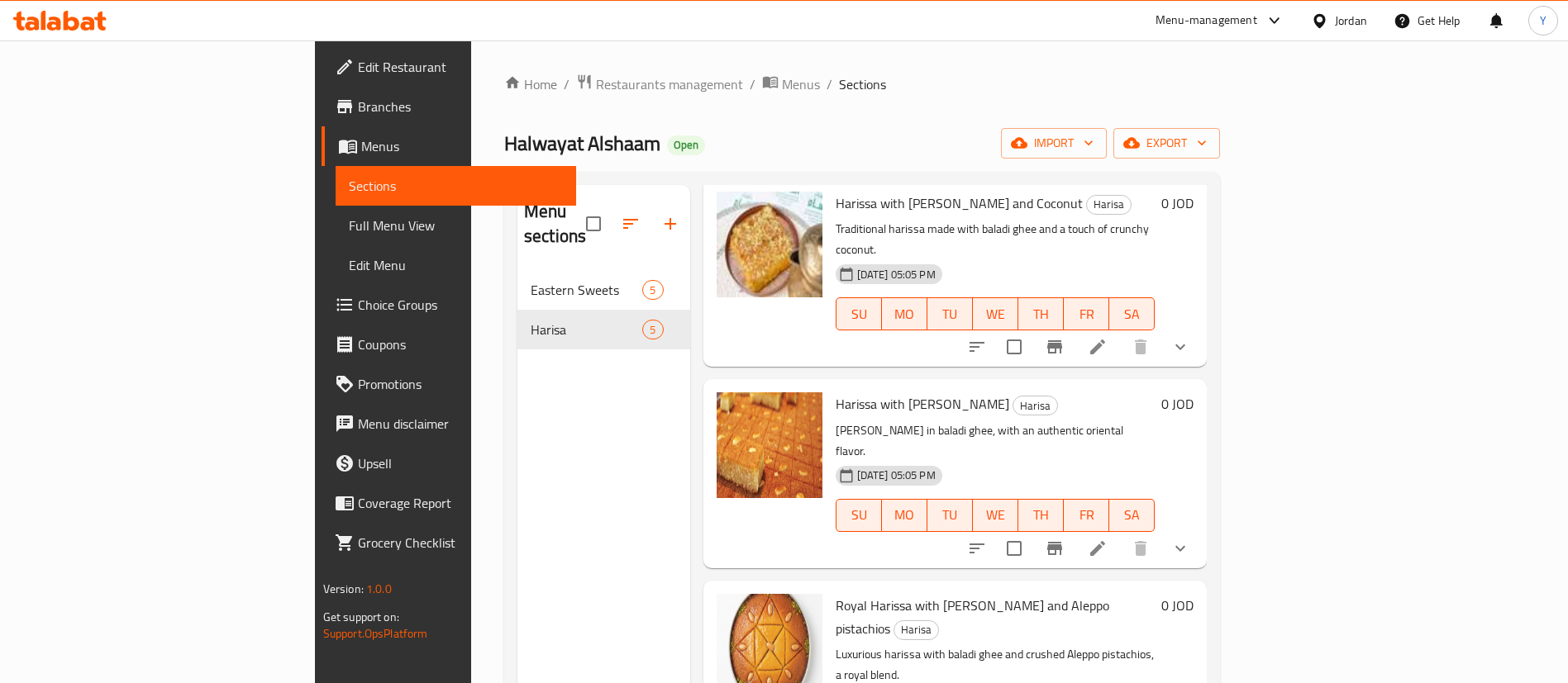
scroll to position [124, 0]
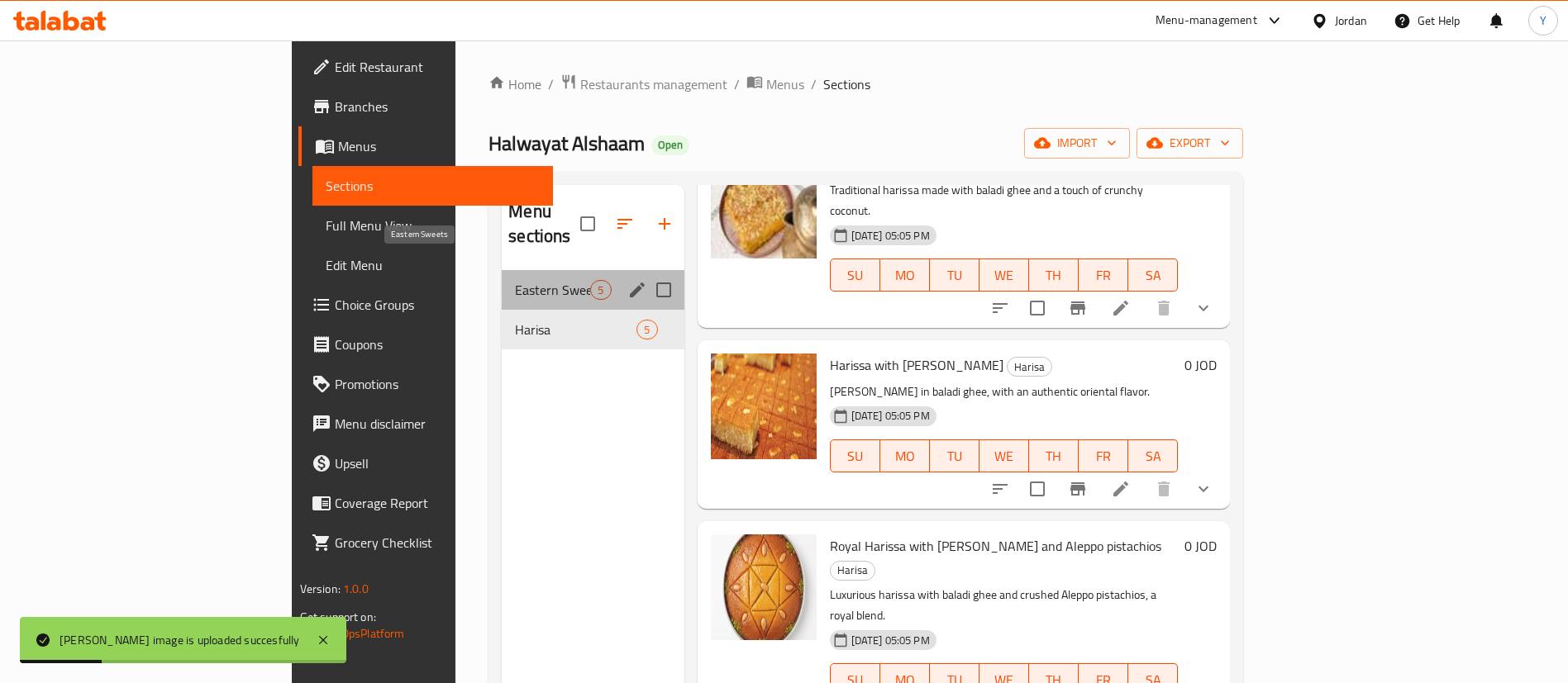
click at [515, 281] on span "Eastern Sweets" at bounding box center [552, 290] width 75 height 20
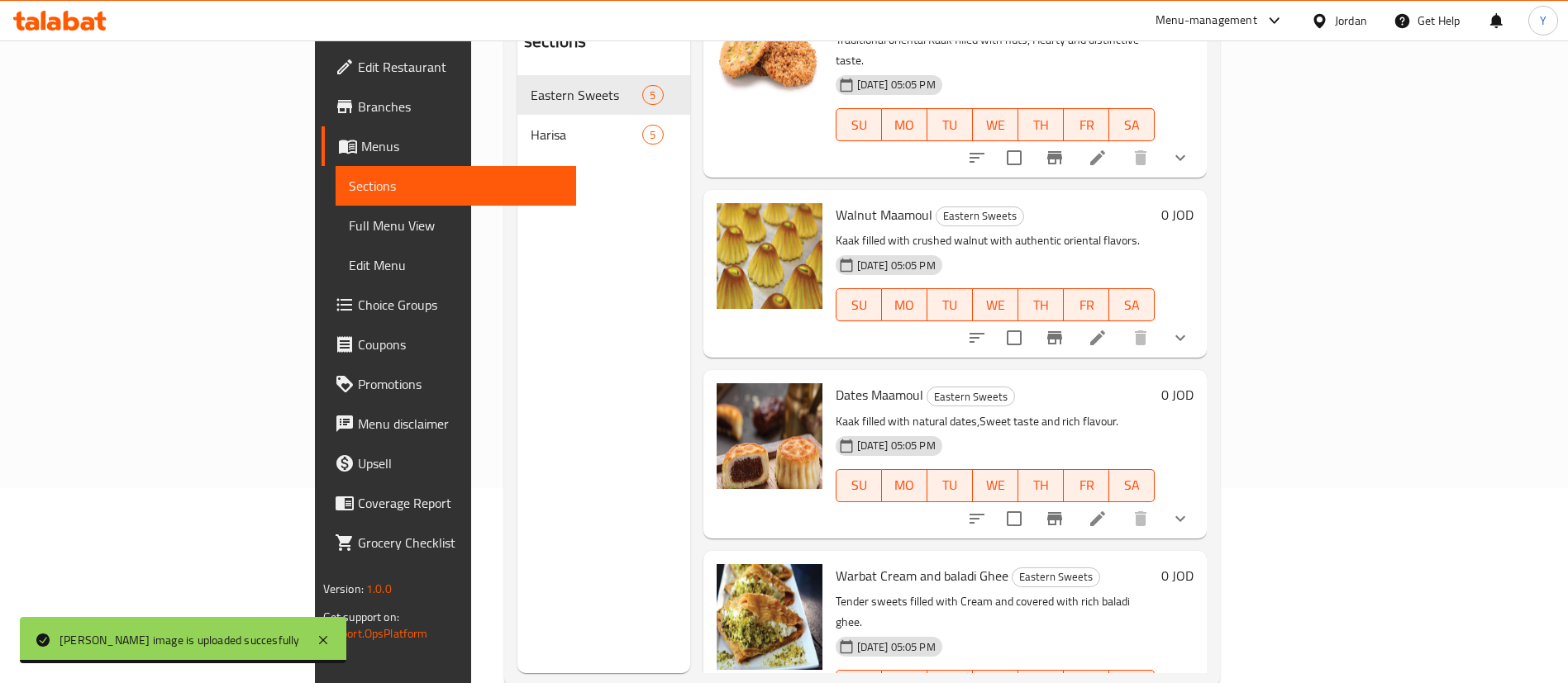
scroll to position [231, 0]
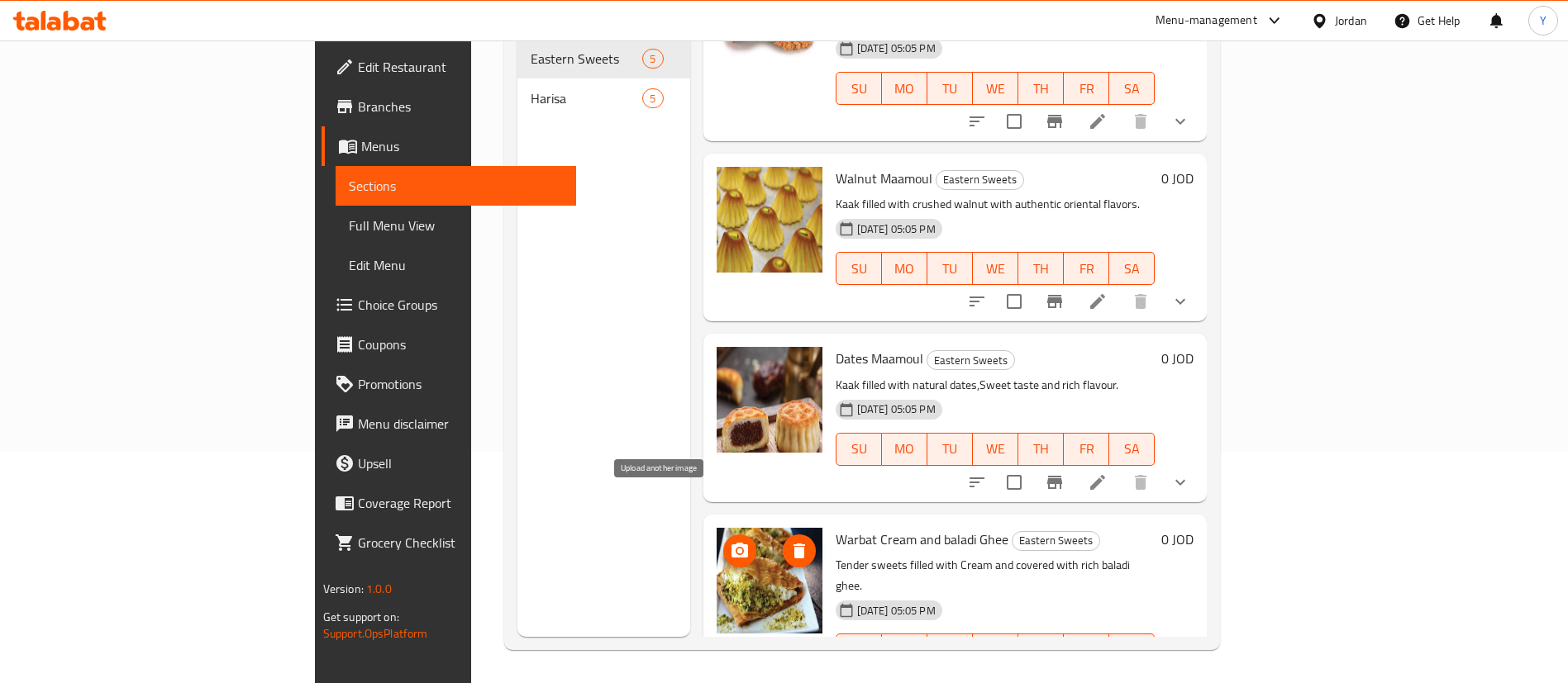
click at [729, 542] on icon "upload picture" at bounding box center [739, 551] width 20 height 20
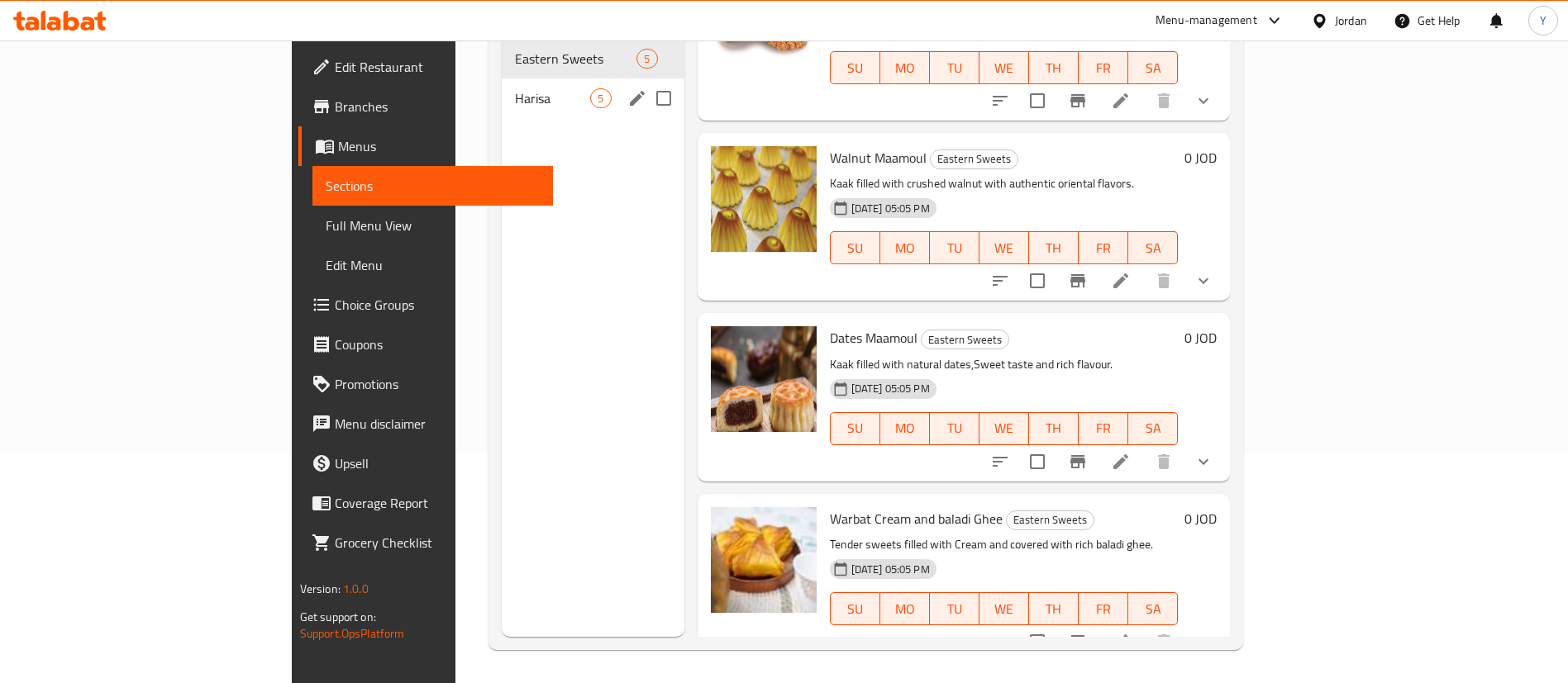
click at [515, 88] on span "Harisa" at bounding box center [552, 98] width 75 height 20
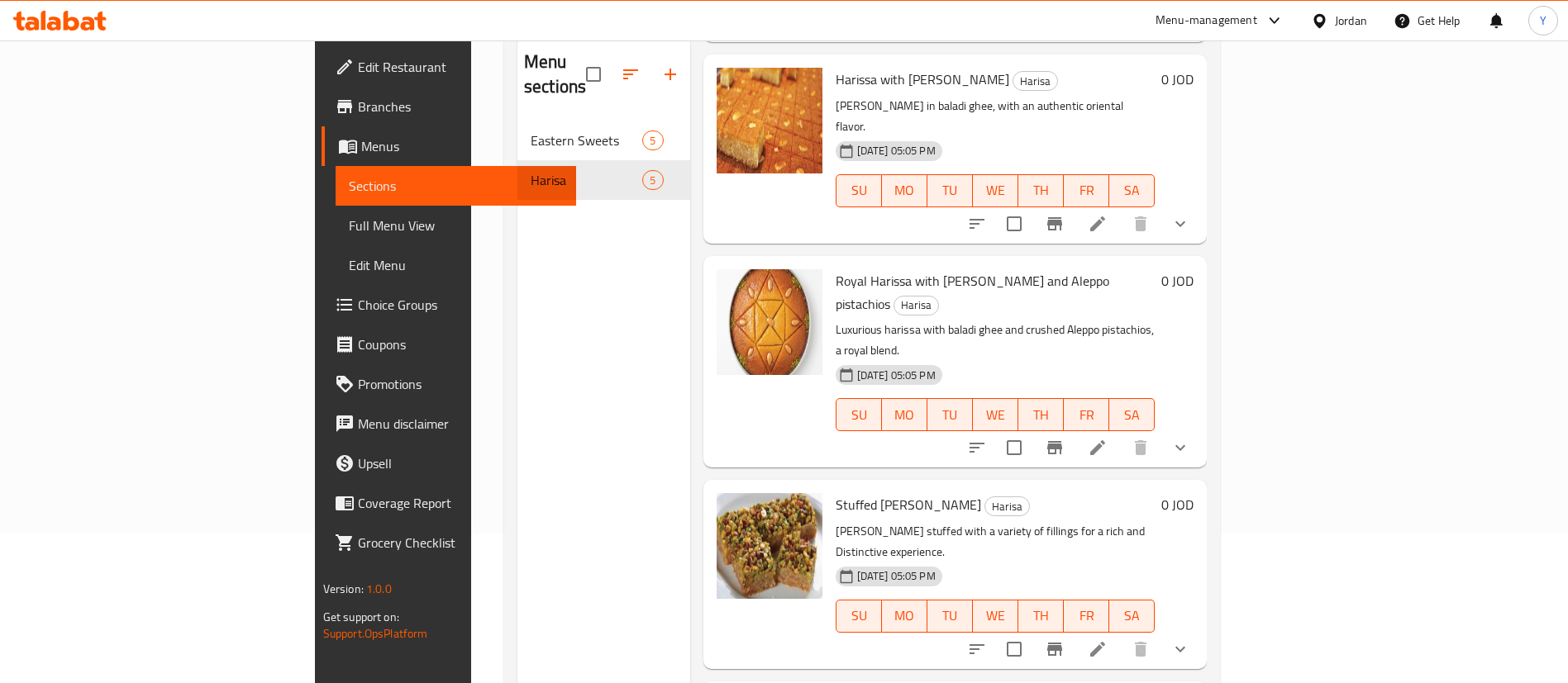
scroll to position [231, 0]
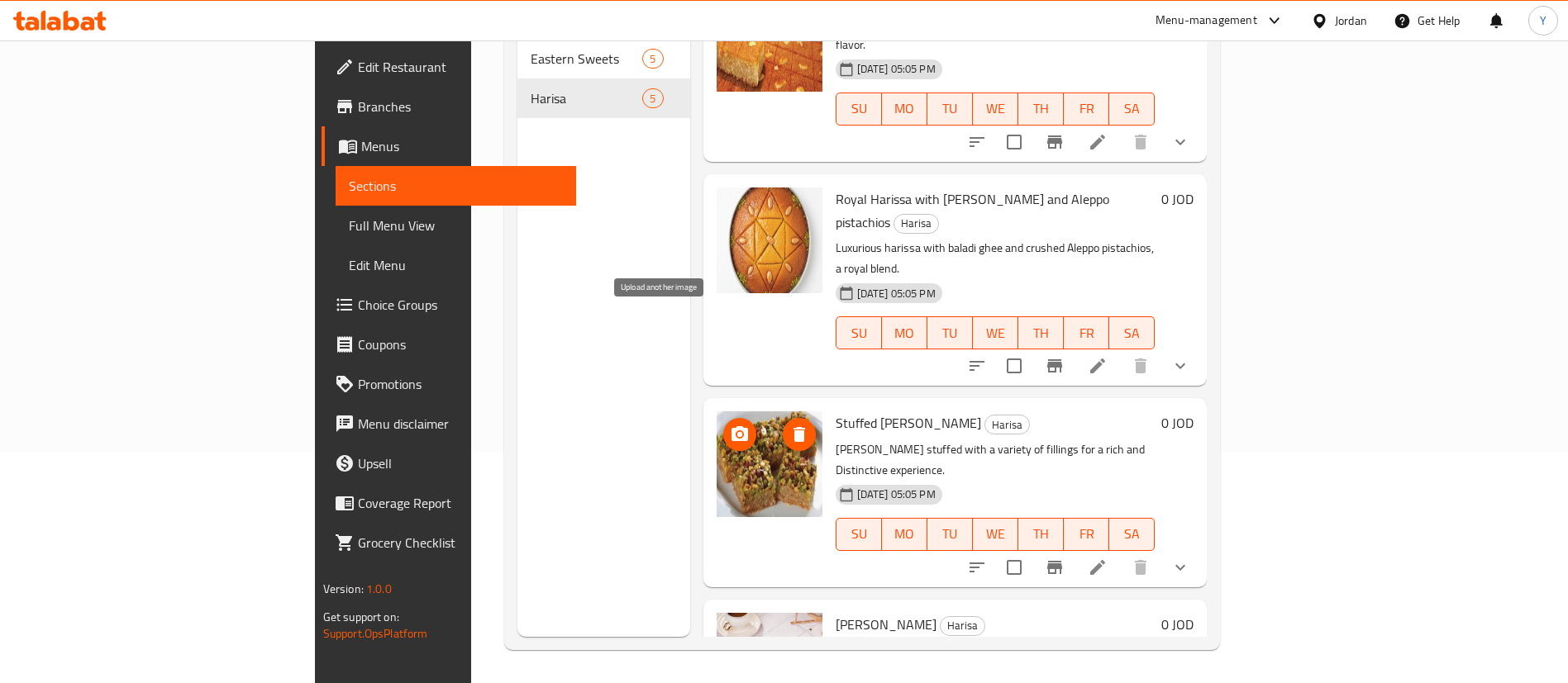
click at [731, 427] on icon "upload picture" at bounding box center [739, 433] width 16 height 15
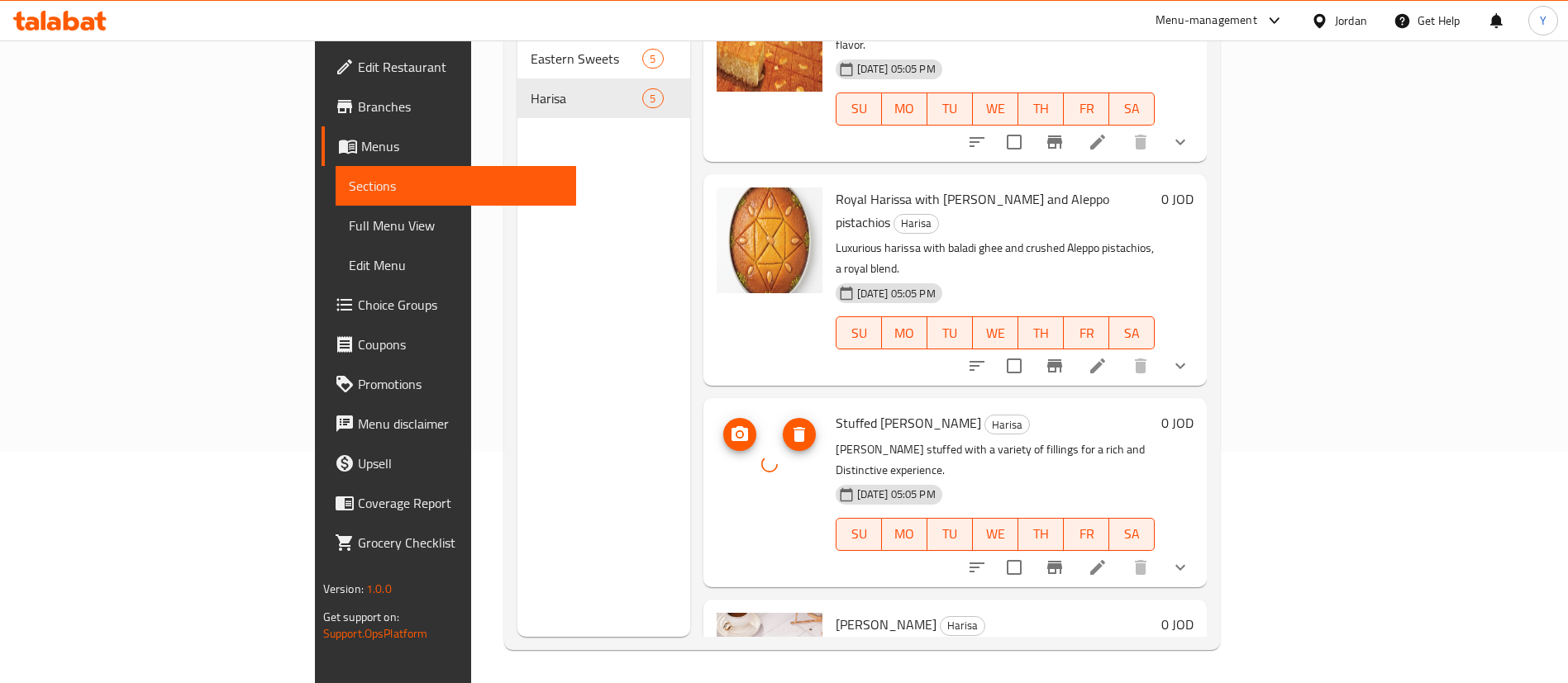
scroll to position [136, 0]
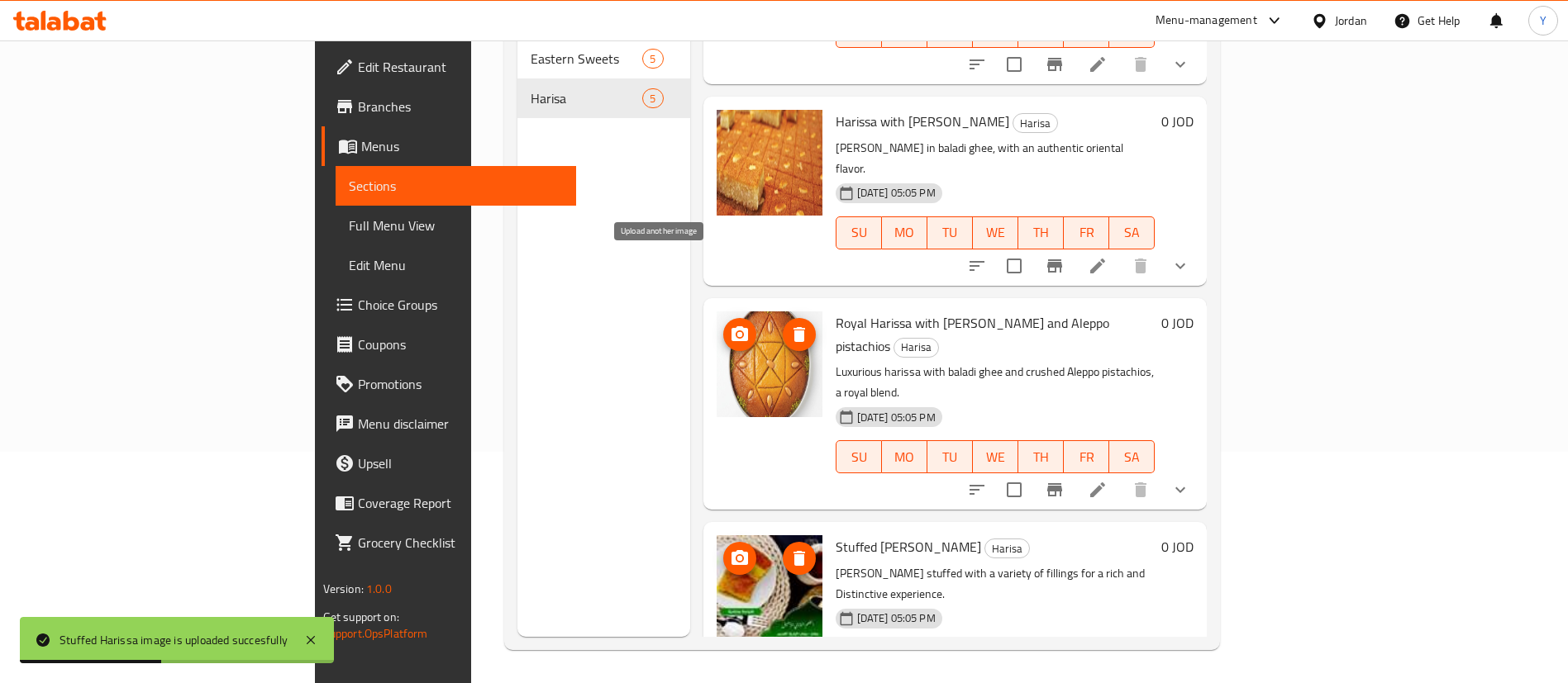
drag, startPoint x: 658, startPoint y: 267, endPoint x: 633, endPoint y: 277, distance: 26.9
click at [729, 325] on icon "upload picture" at bounding box center [739, 335] width 20 height 20
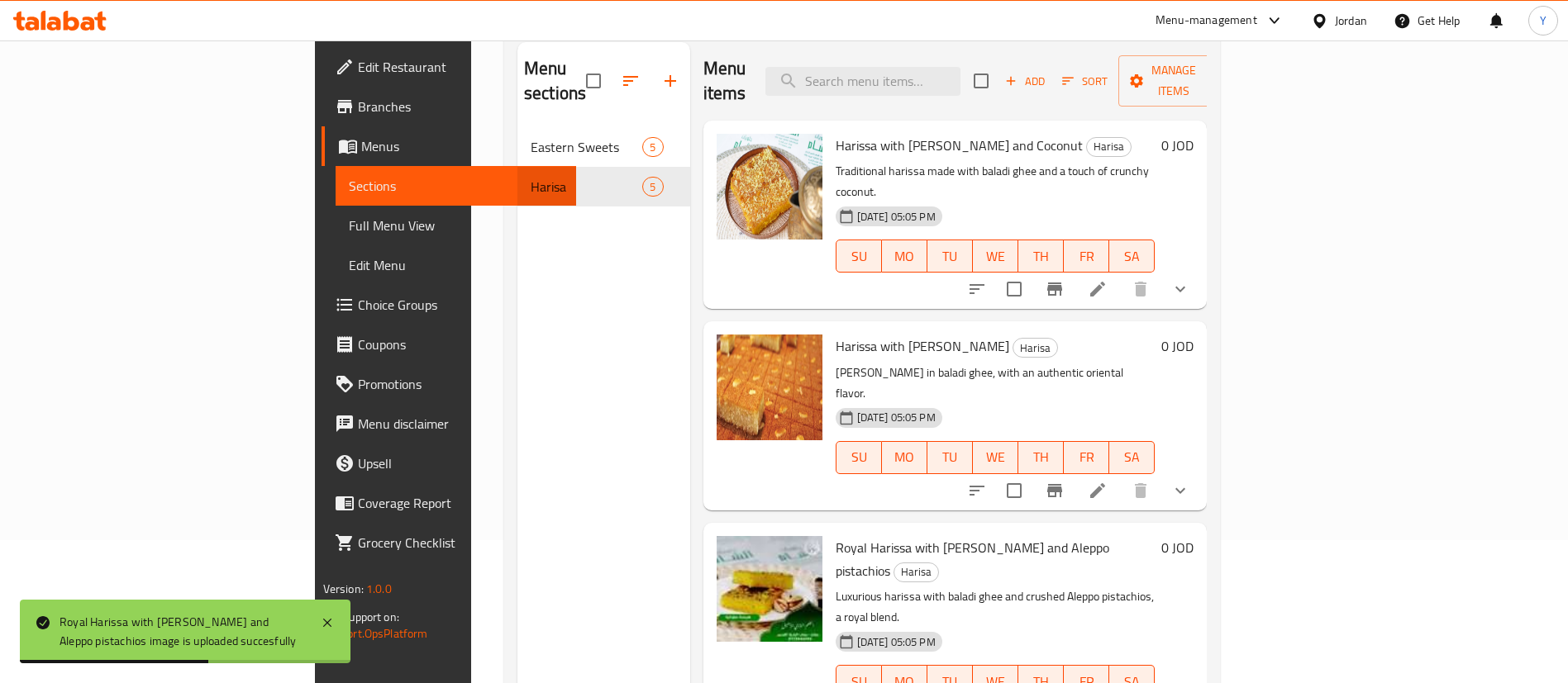
scroll to position [107, 0]
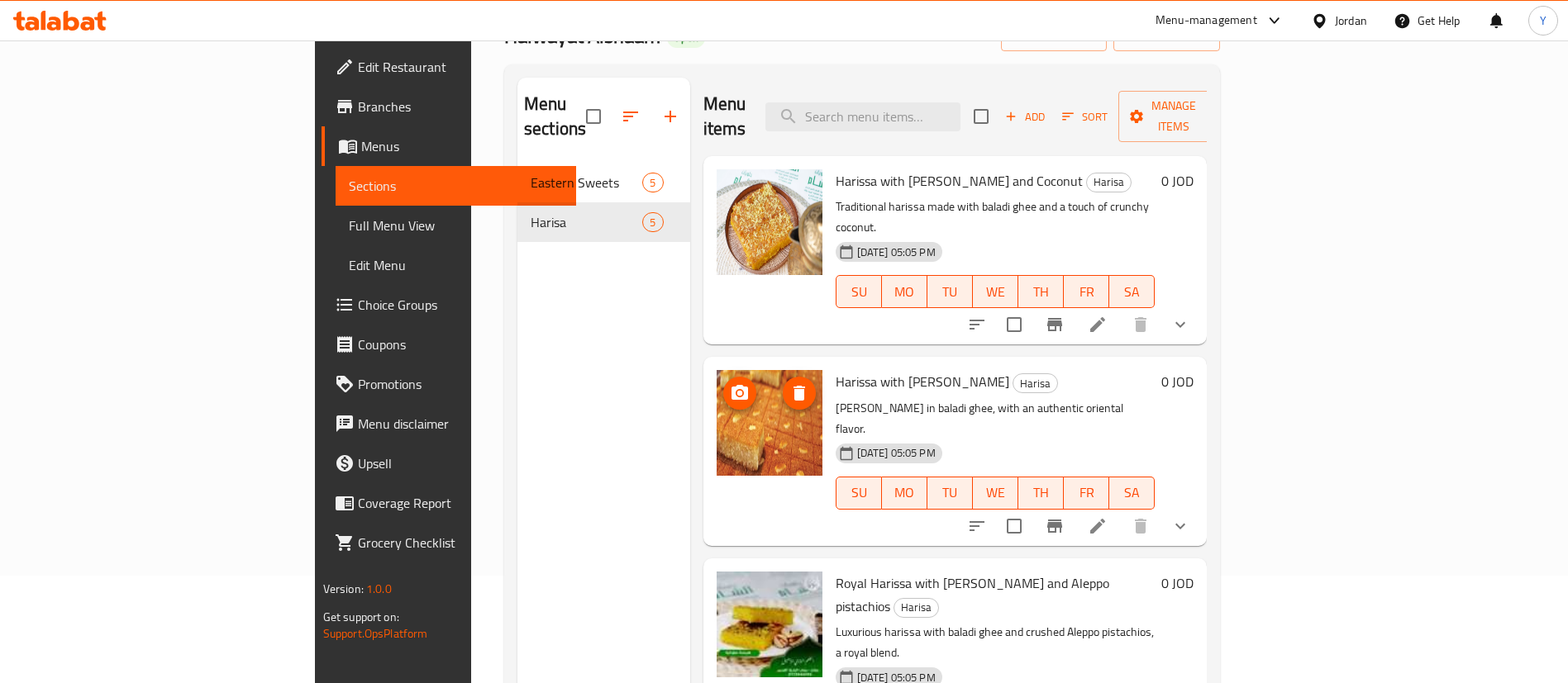
click at [729, 383] on icon "upload picture" at bounding box center [739, 393] width 20 height 20
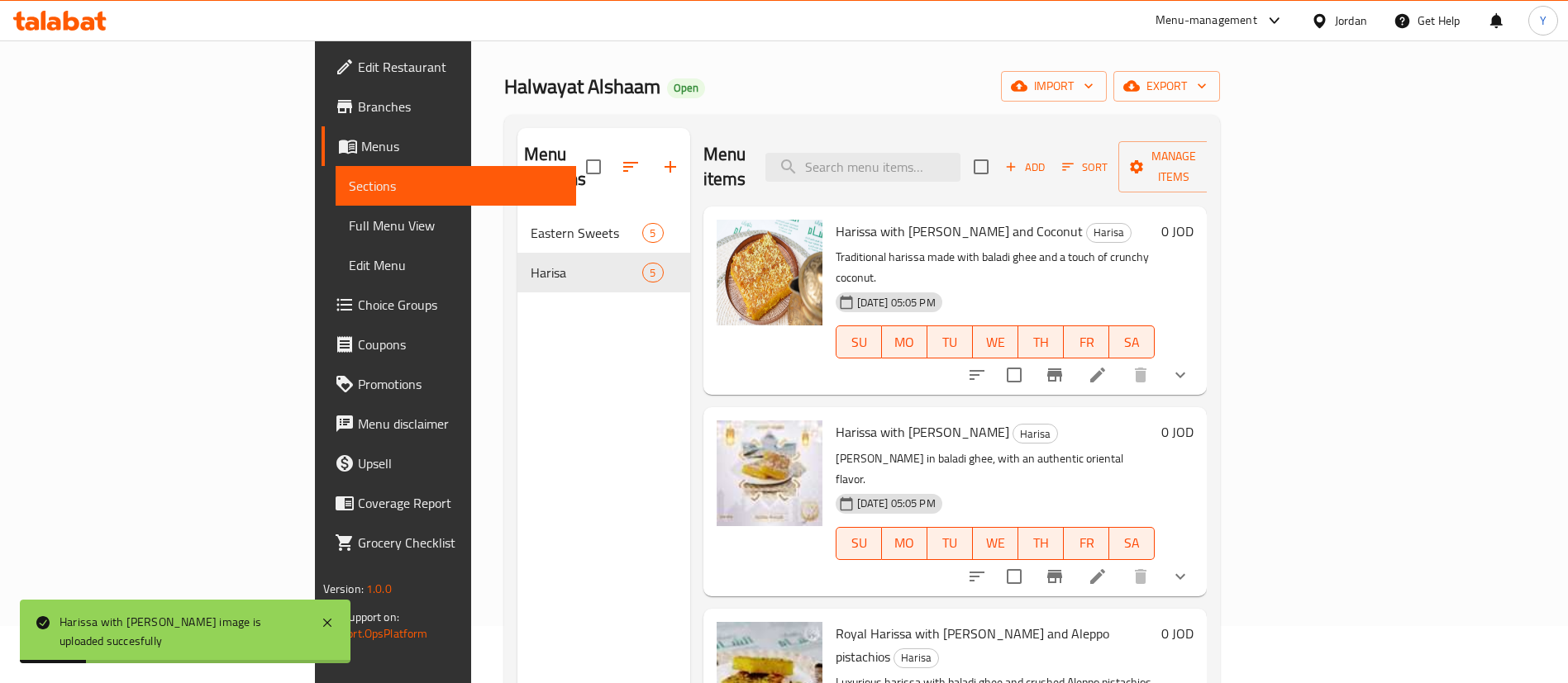
scroll to position [0, 0]
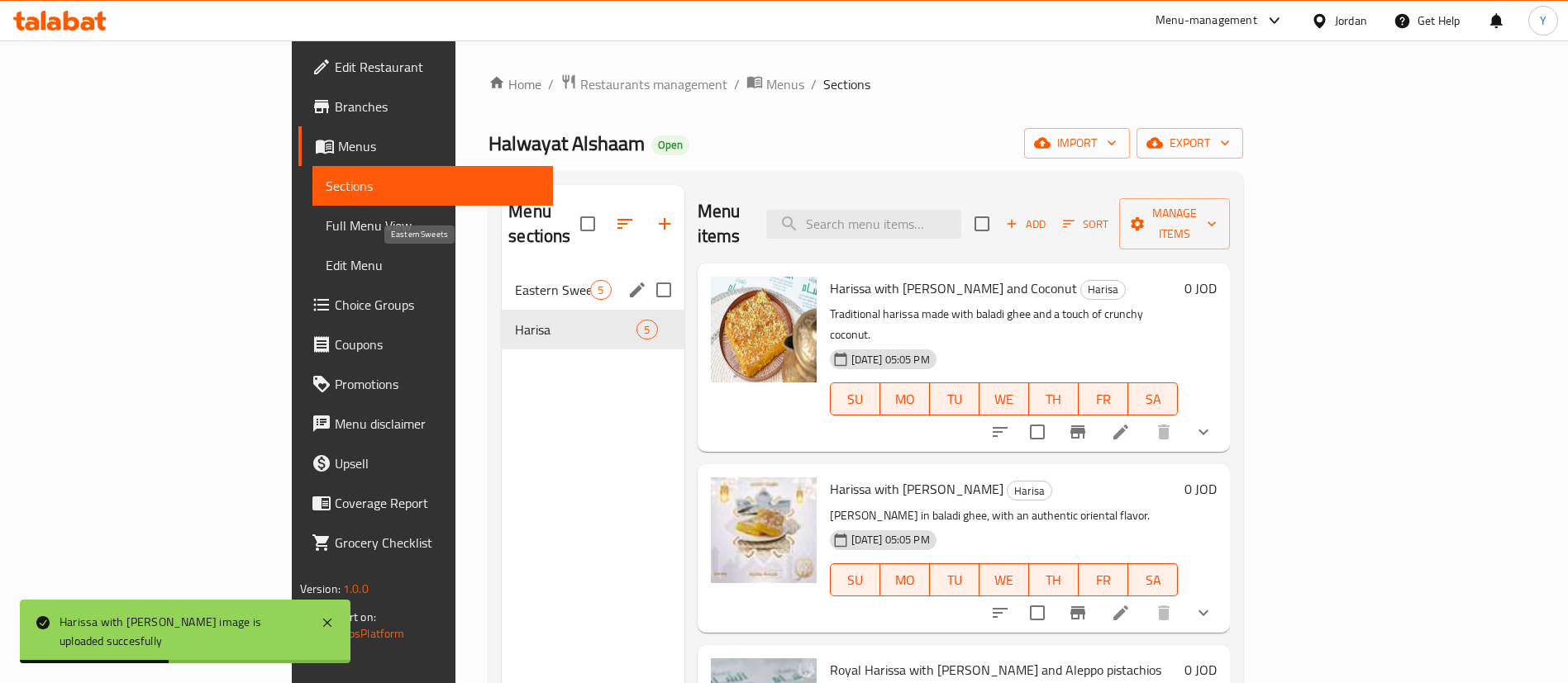
click at [515, 281] on span "Eastern Sweets" at bounding box center [552, 290] width 75 height 20
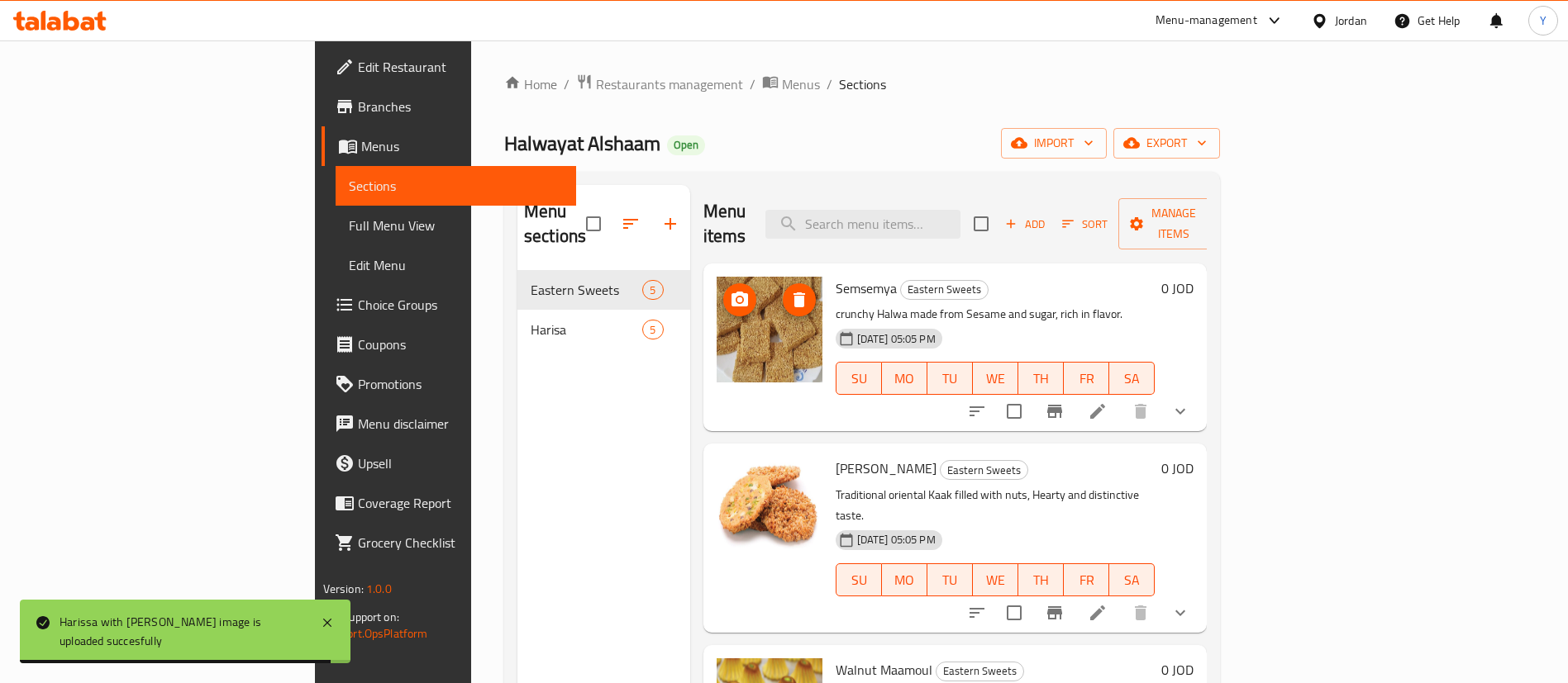
click at [717, 277] on img at bounding box center [769, 329] width 105 height 105
click at [729, 290] on icon "upload picture" at bounding box center [739, 300] width 20 height 20
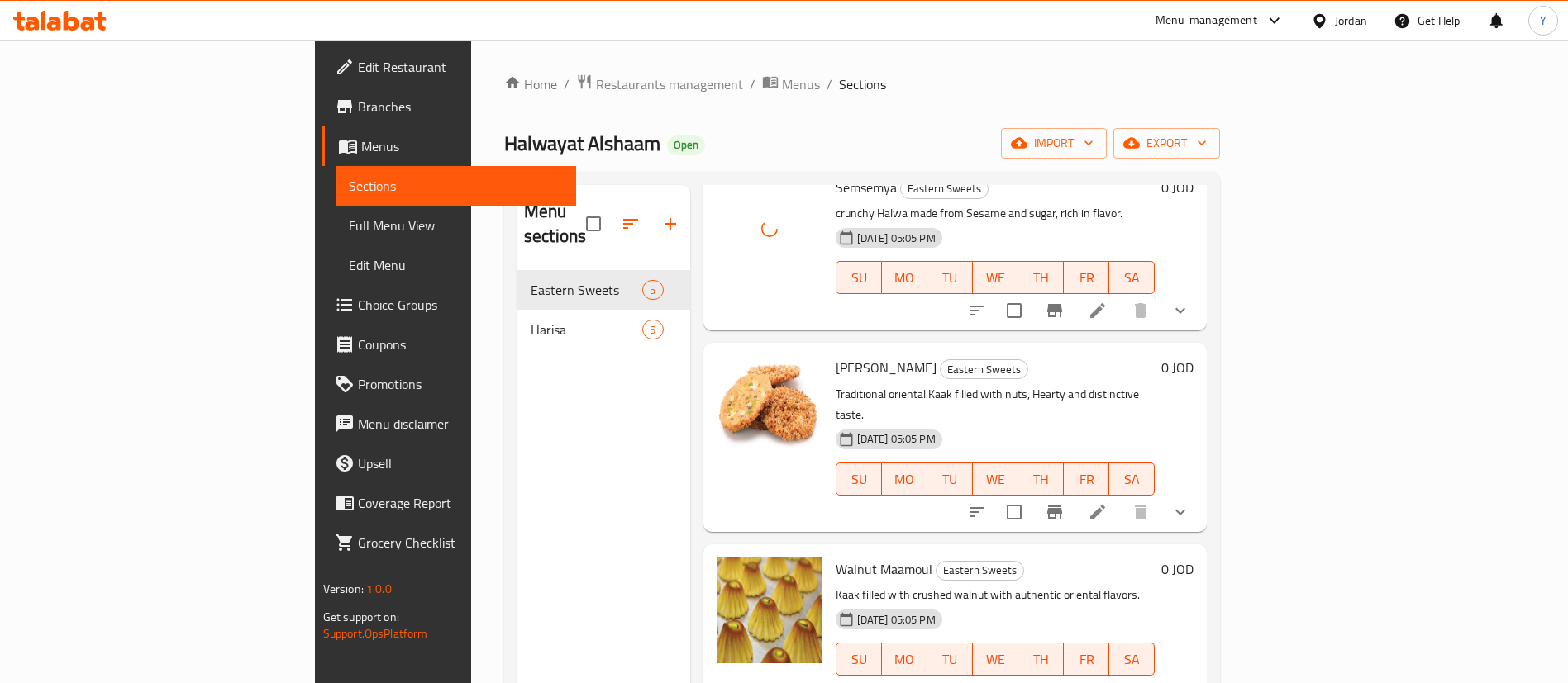
scroll to position [124, 0]
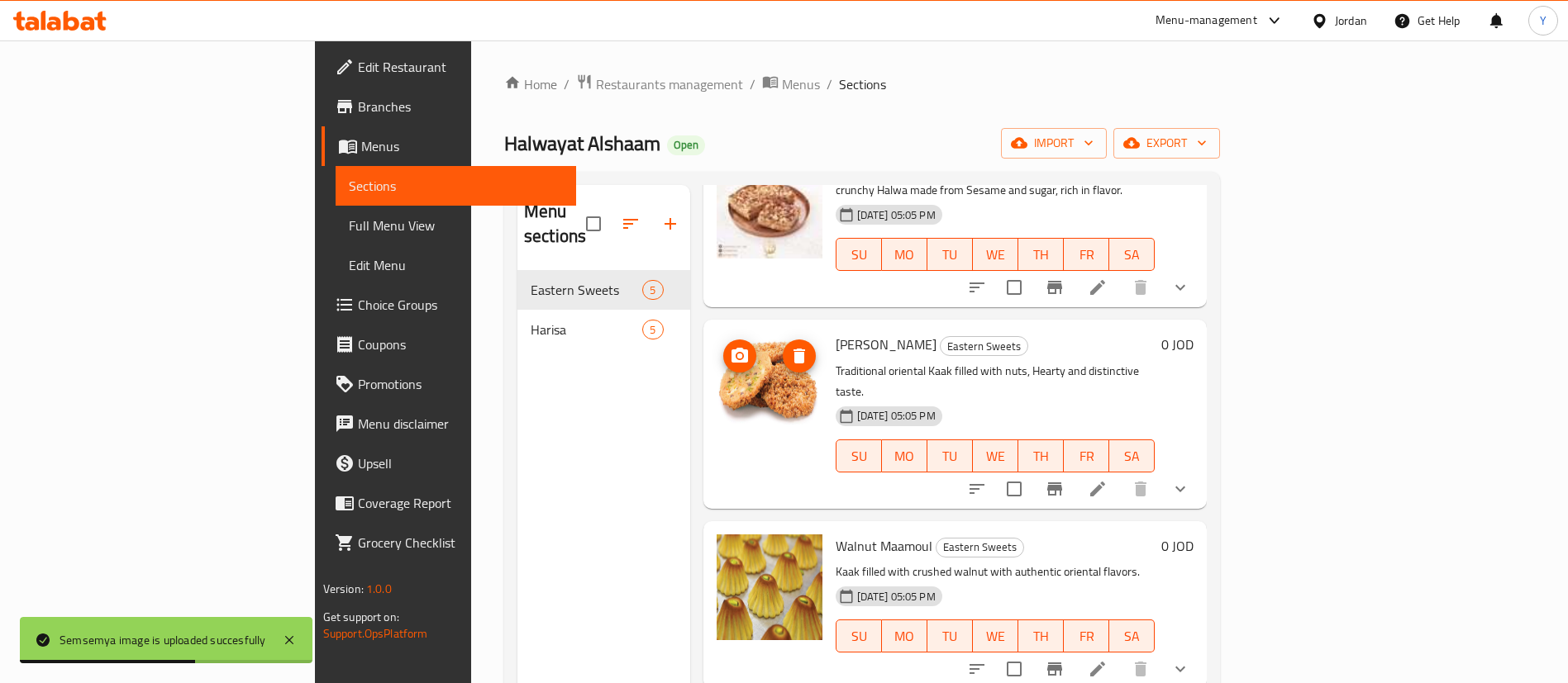
click at [729, 346] on icon "upload picture" at bounding box center [739, 356] width 20 height 20
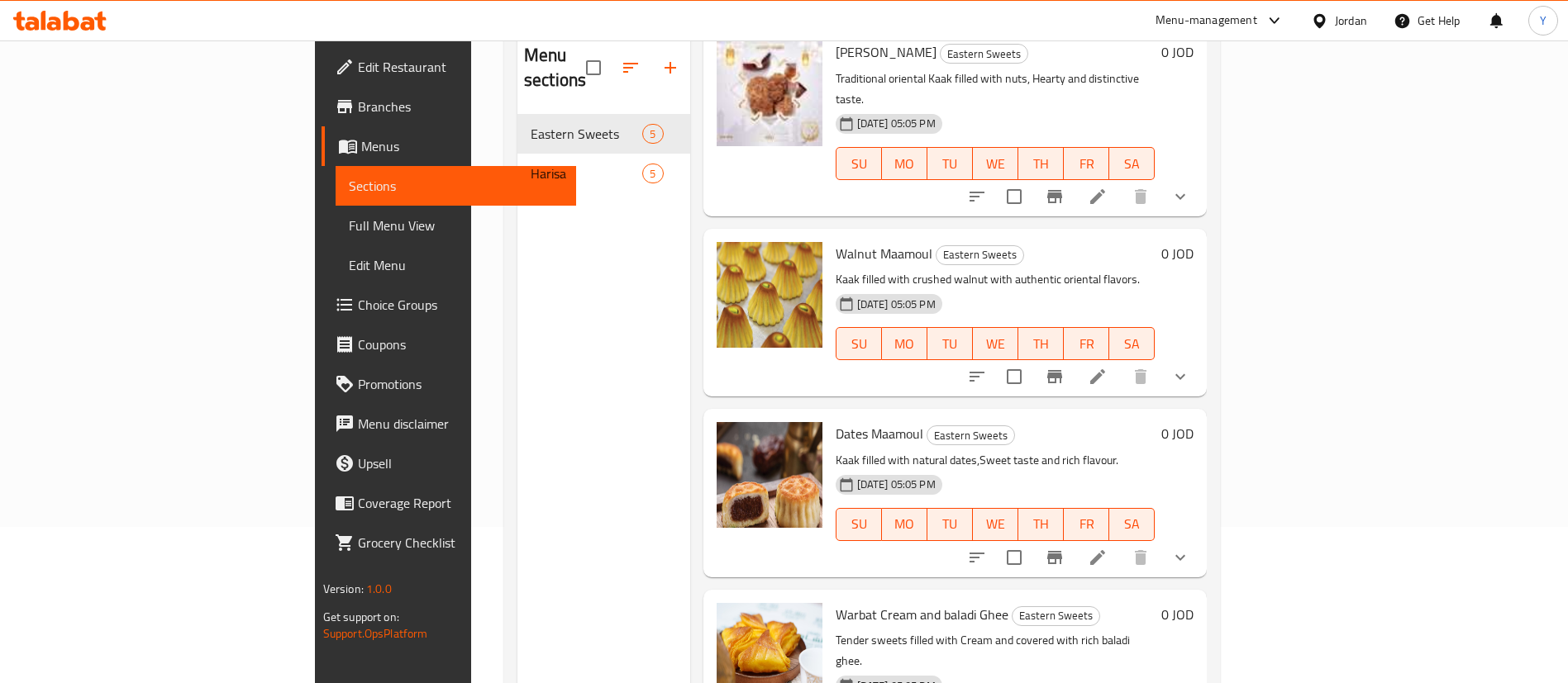
scroll to position [231, 0]
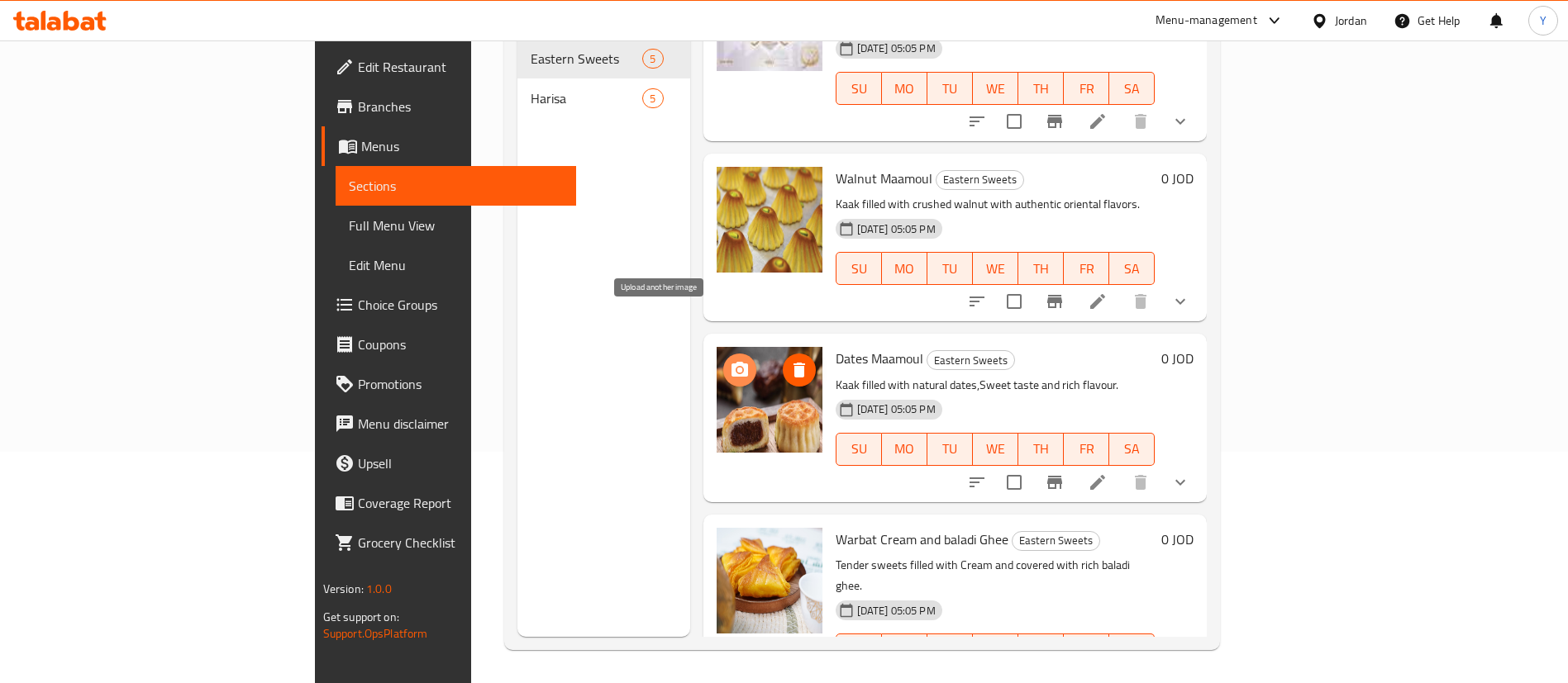
click at [729, 360] on icon "upload picture" at bounding box center [739, 370] width 20 height 20
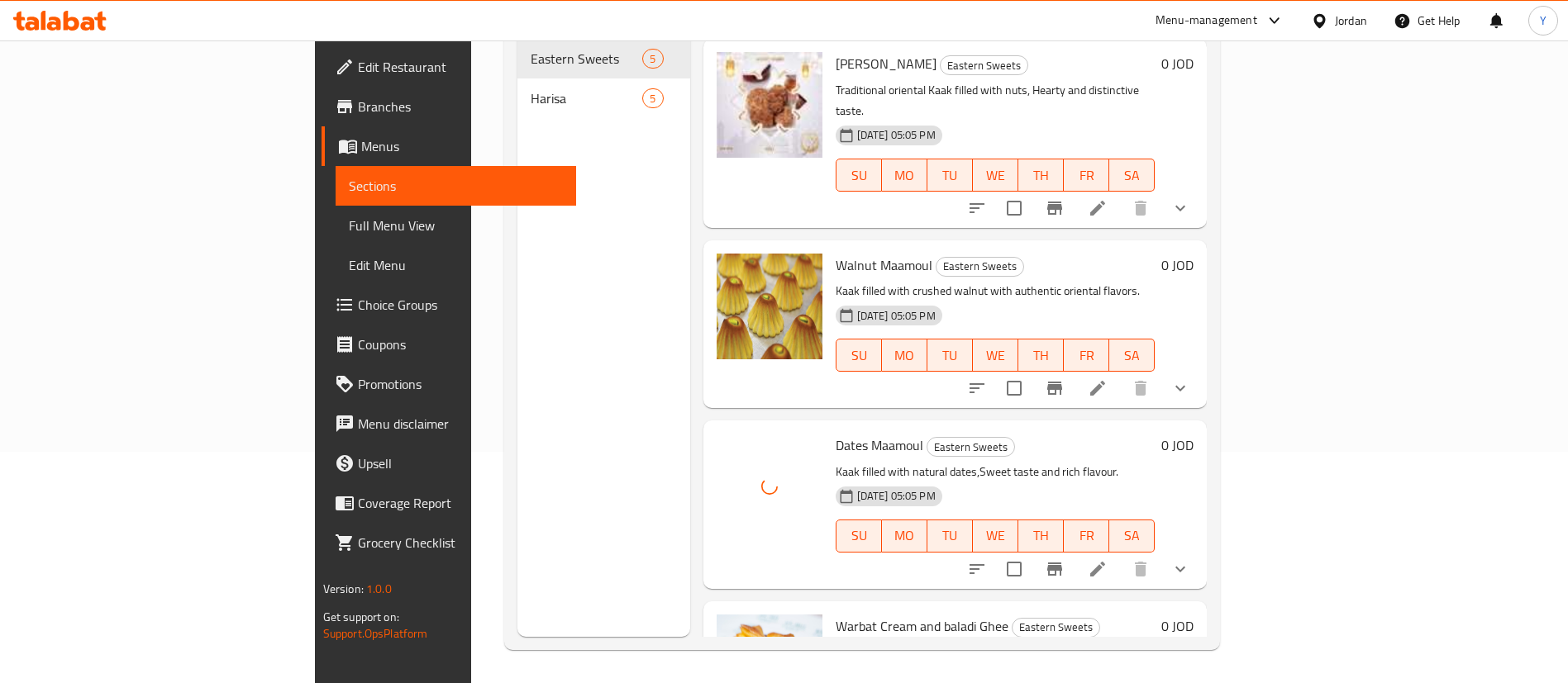
scroll to position [260, 0]
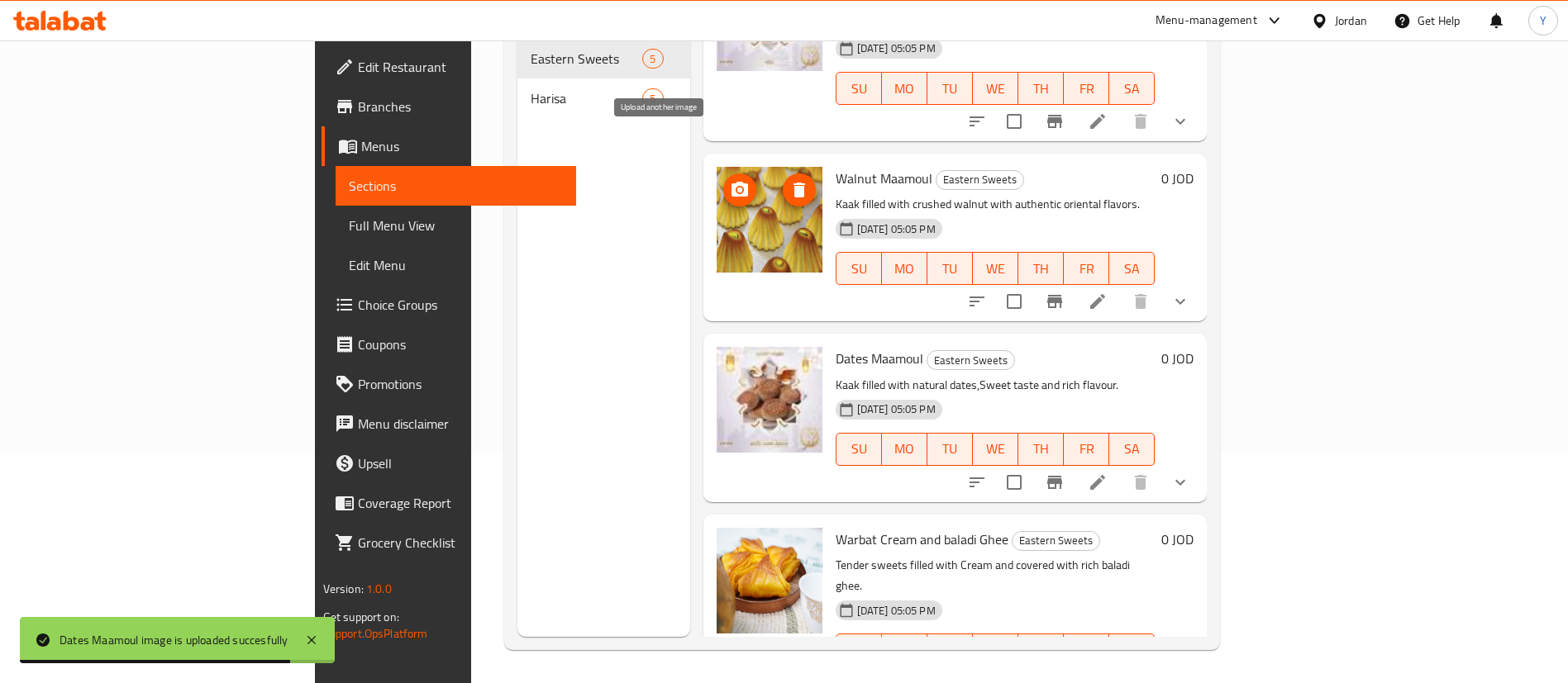
click at [729, 180] on icon "upload picture" at bounding box center [739, 190] width 20 height 20
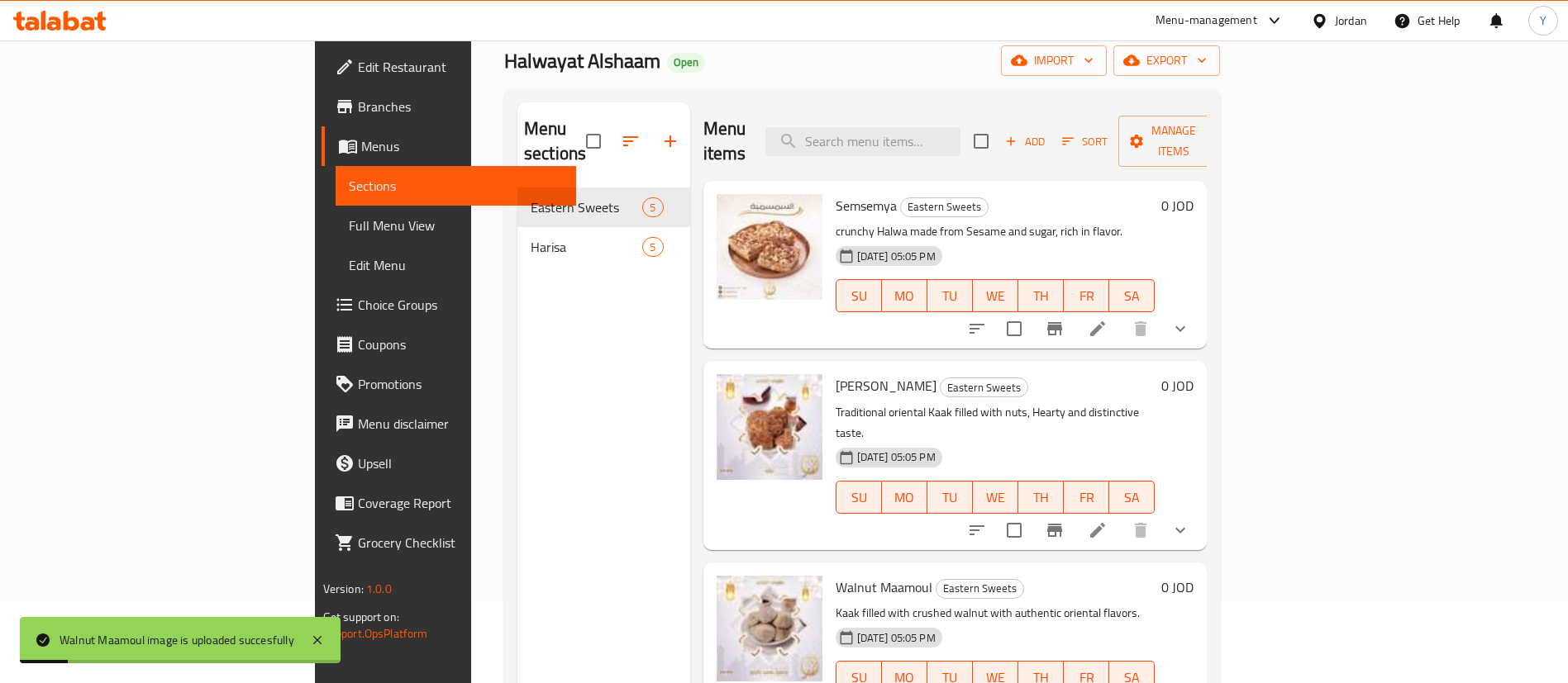
scroll to position [0, 0]
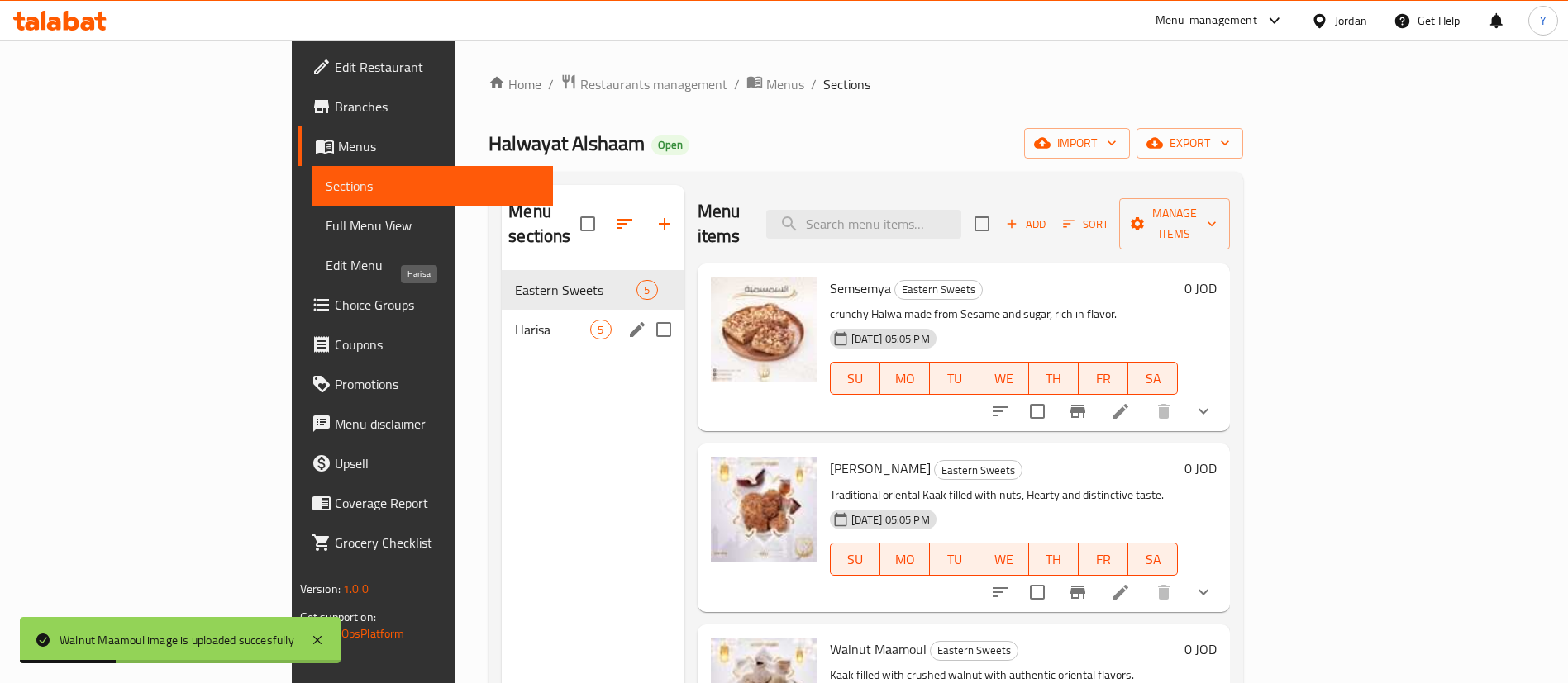
click at [515, 320] on span "Harisa" at bounding box center [552, 330] width 75 height 20
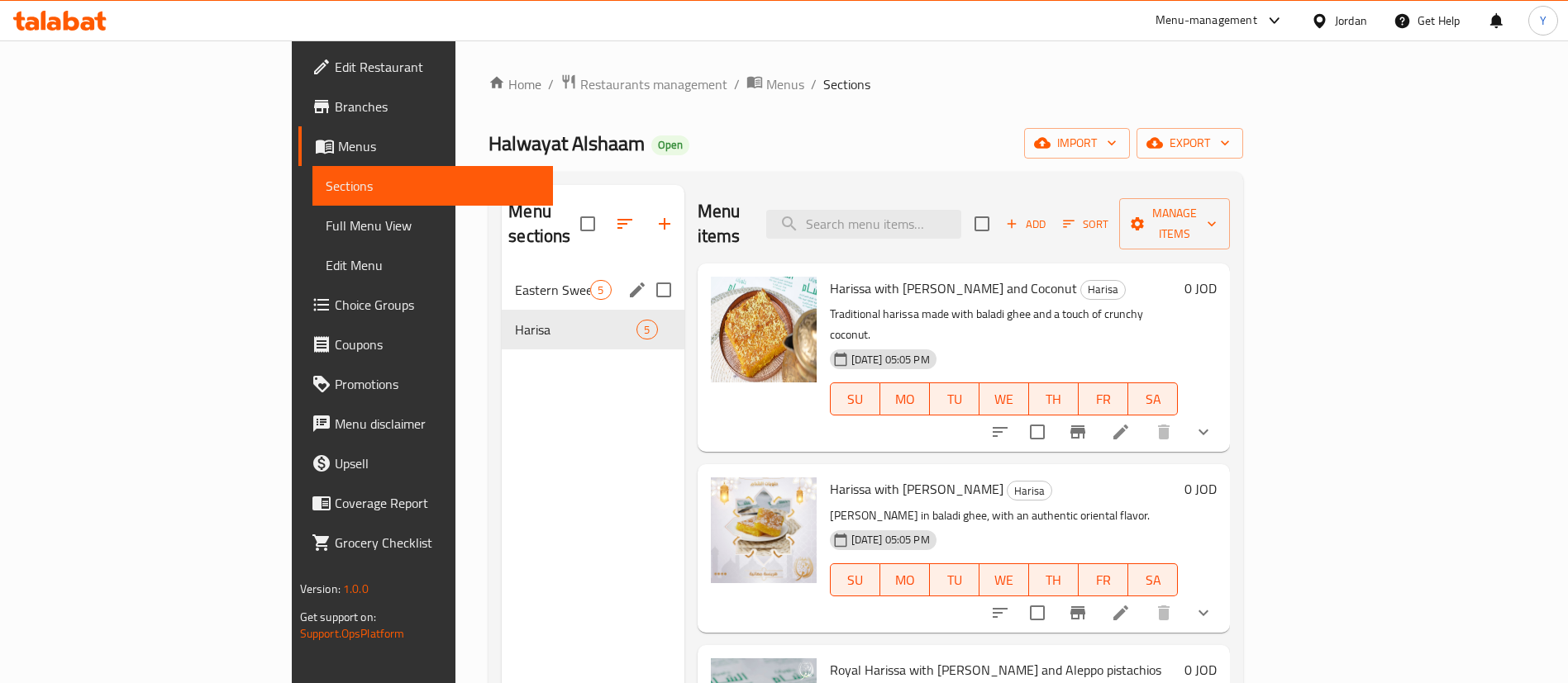
click at [502, 276] on div "Eastern Sweets 5" at bounding box center [593, 289] width 182 height 40
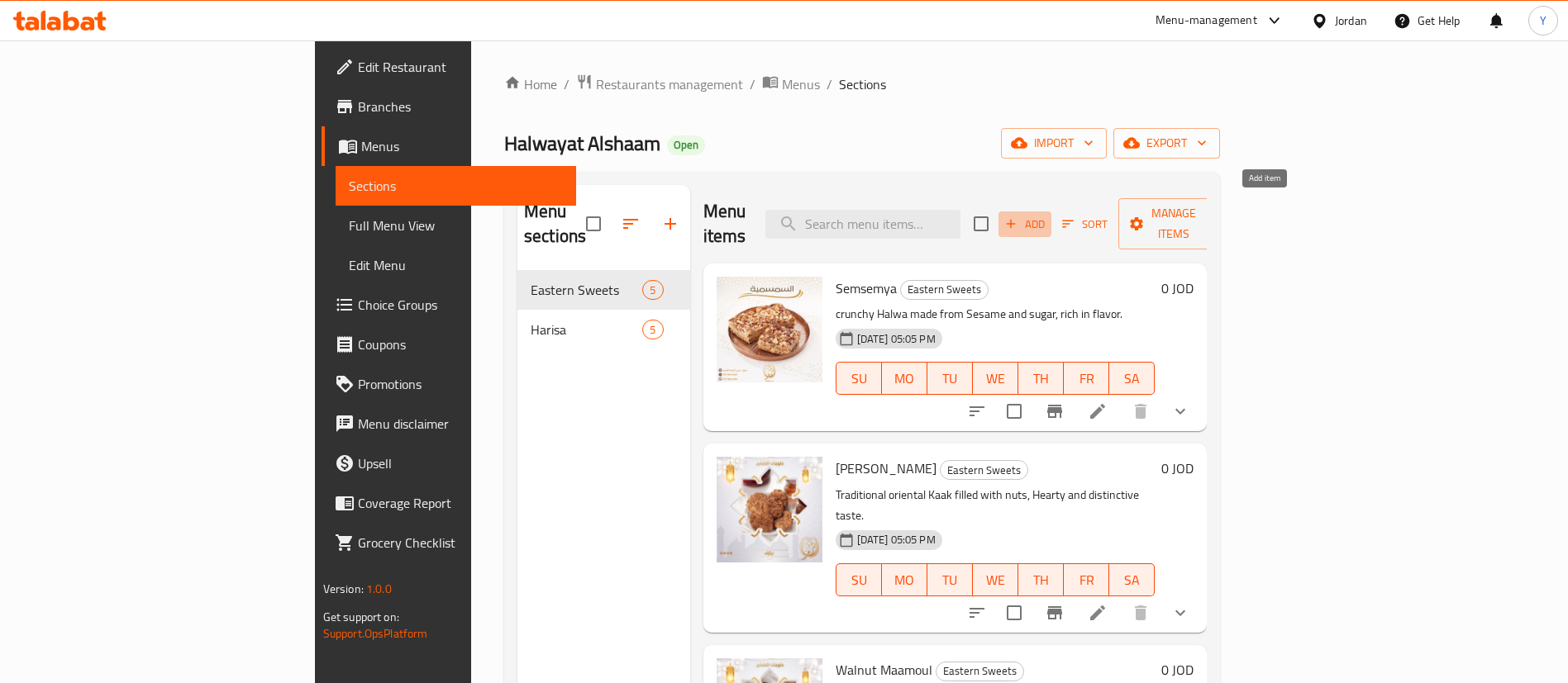
click at [1047, 215] on span "Add" at bounding box center [1024, 224] width 44 height 19
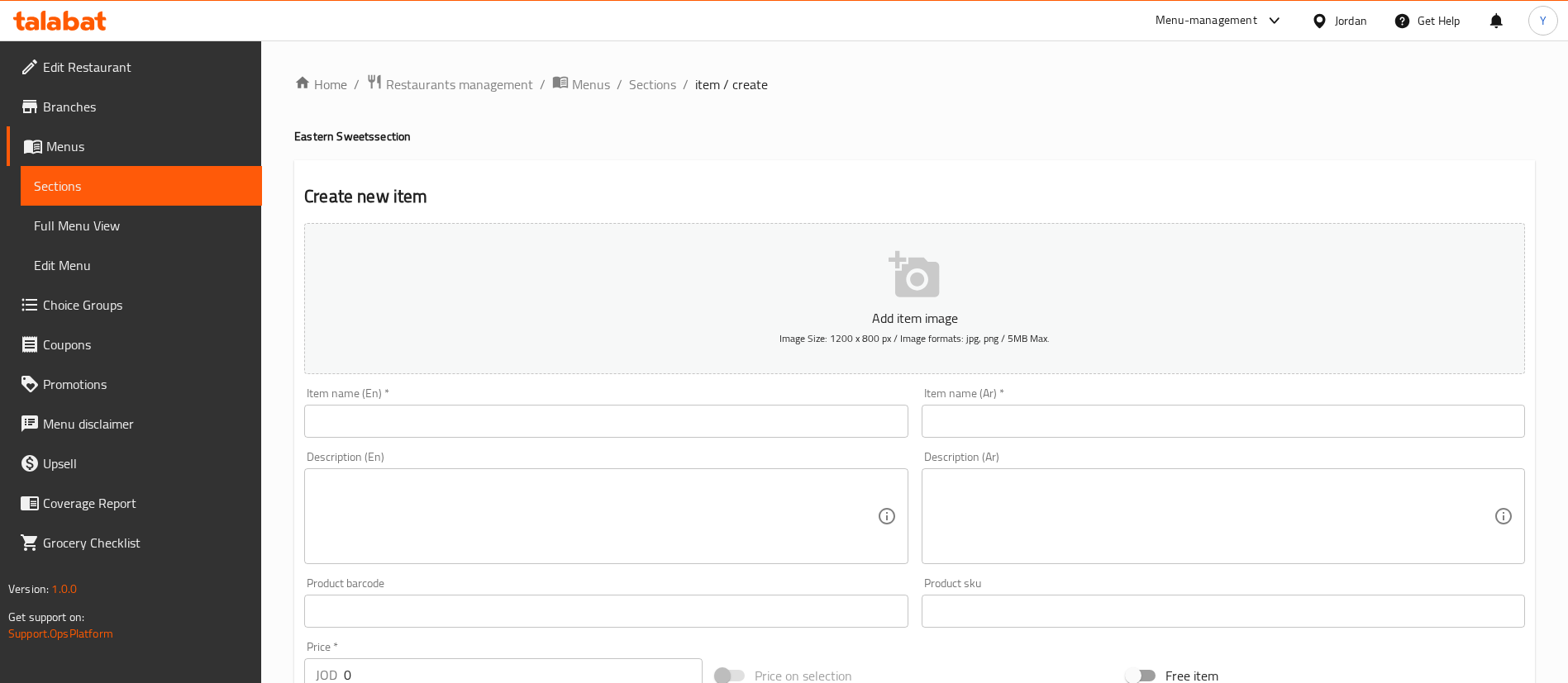
click at [429, 429] on input "text" at bounding box center [606, 422] width 604 height 33
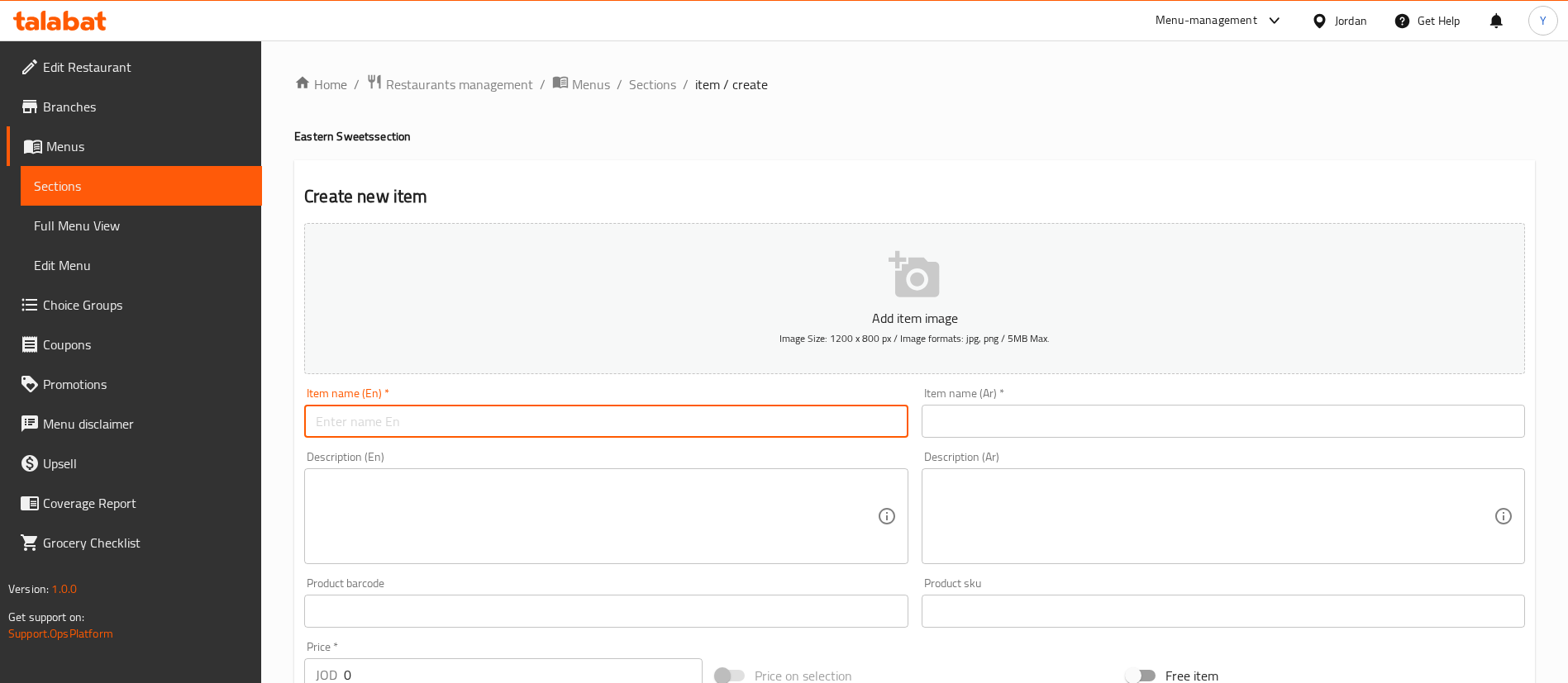
paste input "Ghariba sweets"
drag, startPoint x: 364, startPoint y: 423, endPoint x: 542, endPoint y: 416, distance: 178.1
click at [542, 416] on input "Ghariba sweets" at bounding box center [606, 422] width 604 height 33
type input "Ghariba"
click at [1036, 415] on input "text" at bounding box center [1224, 422] width 604 height 33
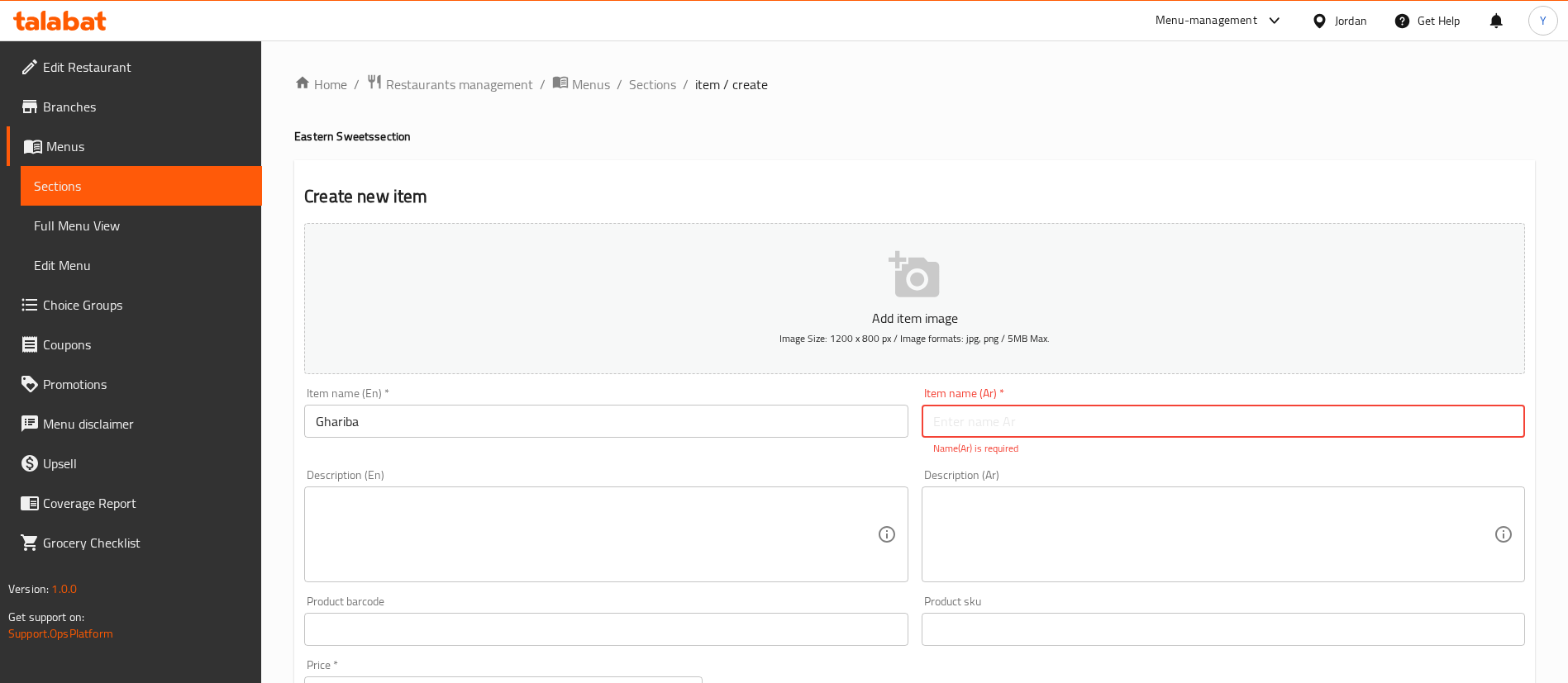
paste input "غريبة"
type input "غريبة"
click at [628, 542] on textarea at bounding box center [595, 535] width 560 height 78
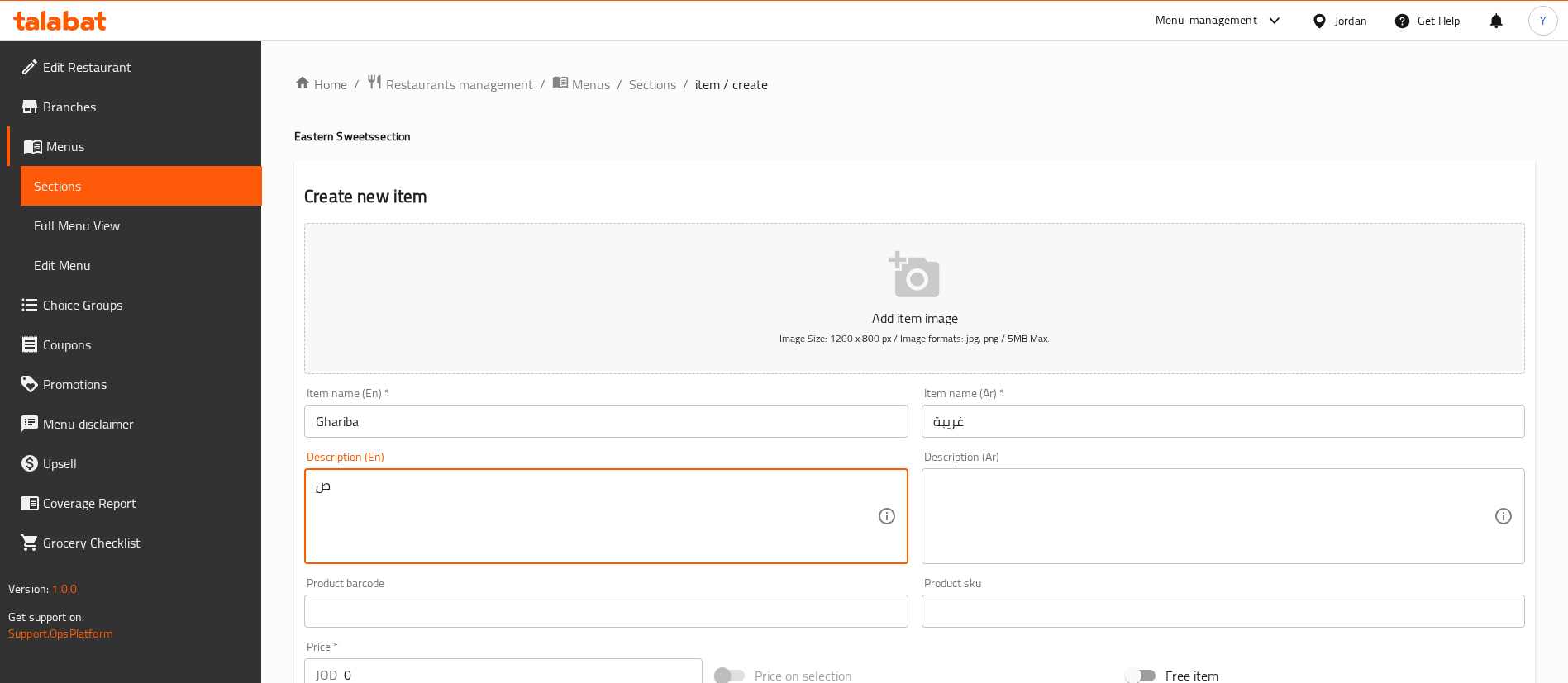
type textarea "ٍ"
type textarea "Sweets"
drag, startPoint x: 1101, startPoint y: 518, endPoint x: 1118, endPoint y: 538, distance: 26.2
click at [1102, 517] on textarea at bounding box center [1212, 517] width 560 height 78
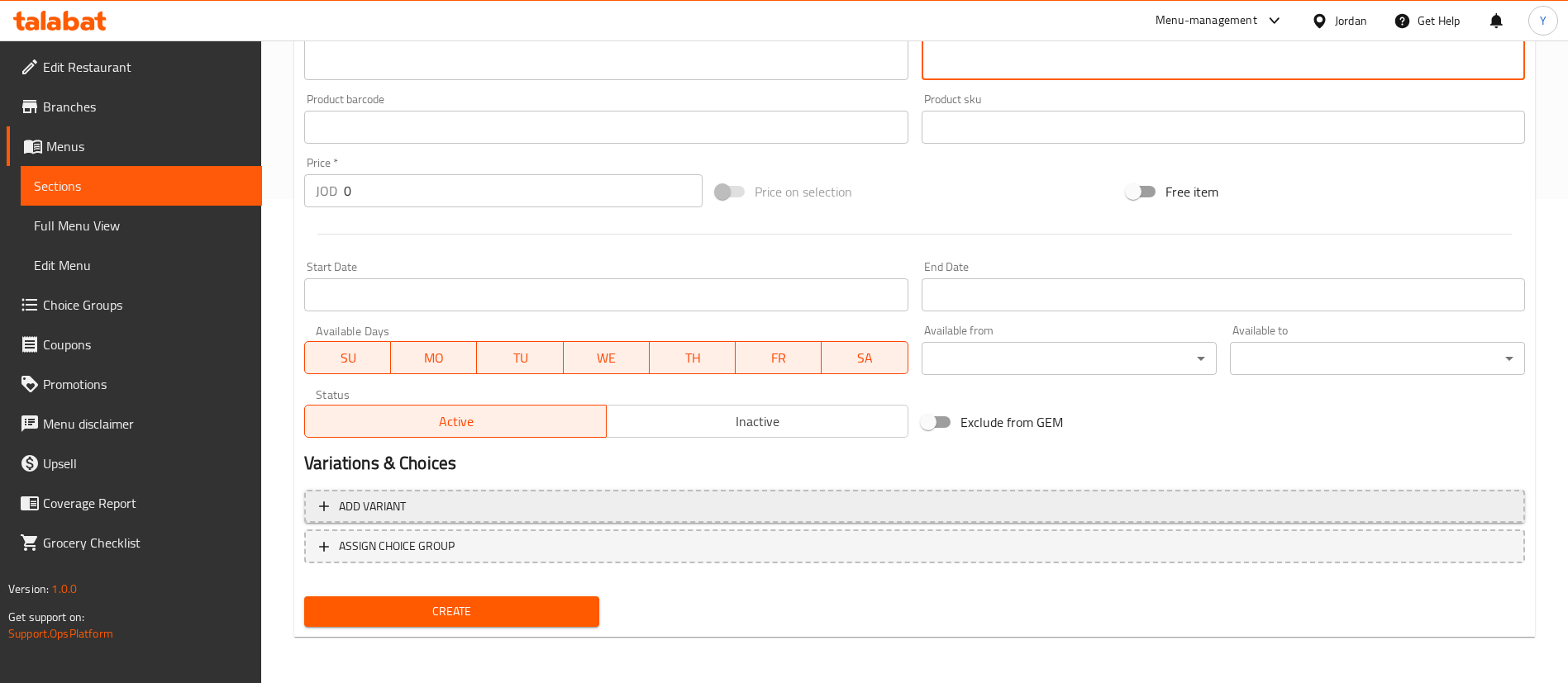
type textarea "حلويات"
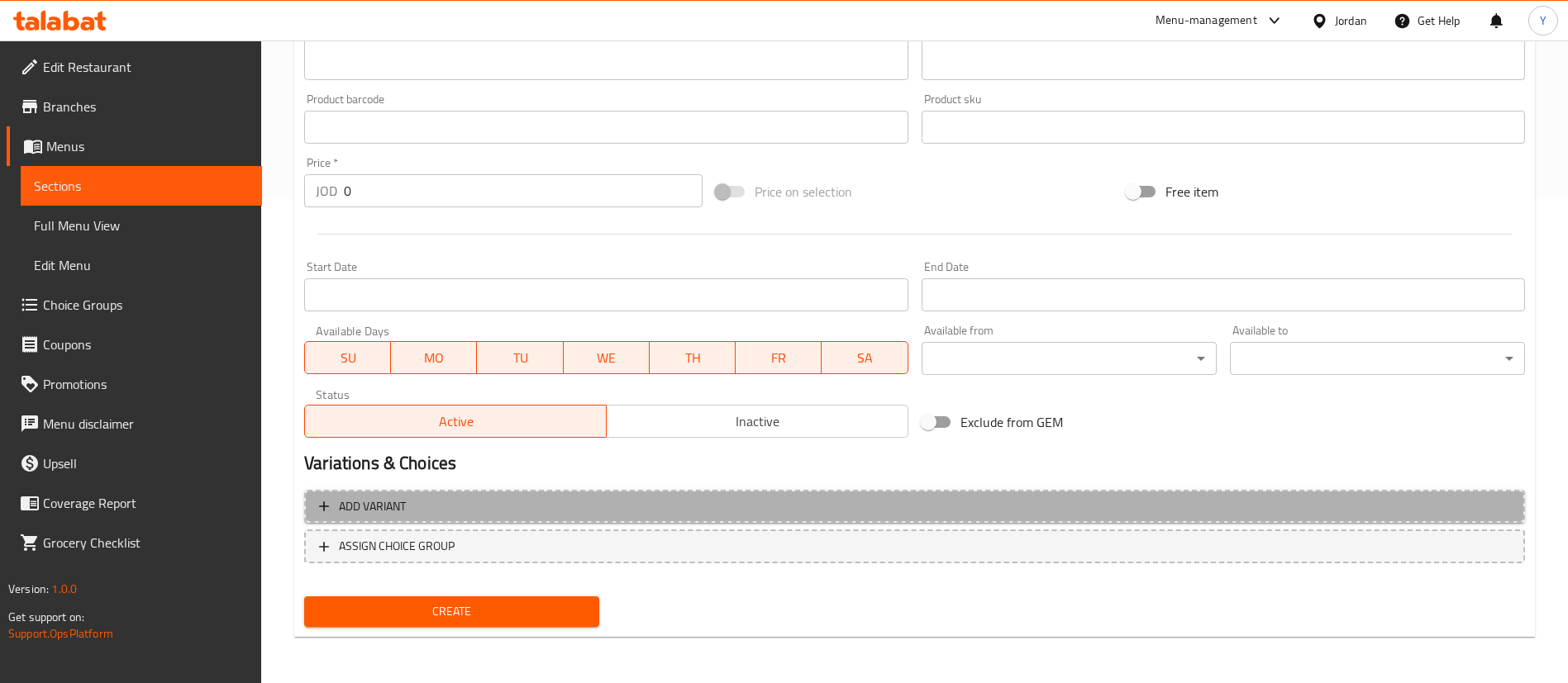
click at [488, 514] on span "Add variant" at bounding box center [914, 506] width 1191 height 20
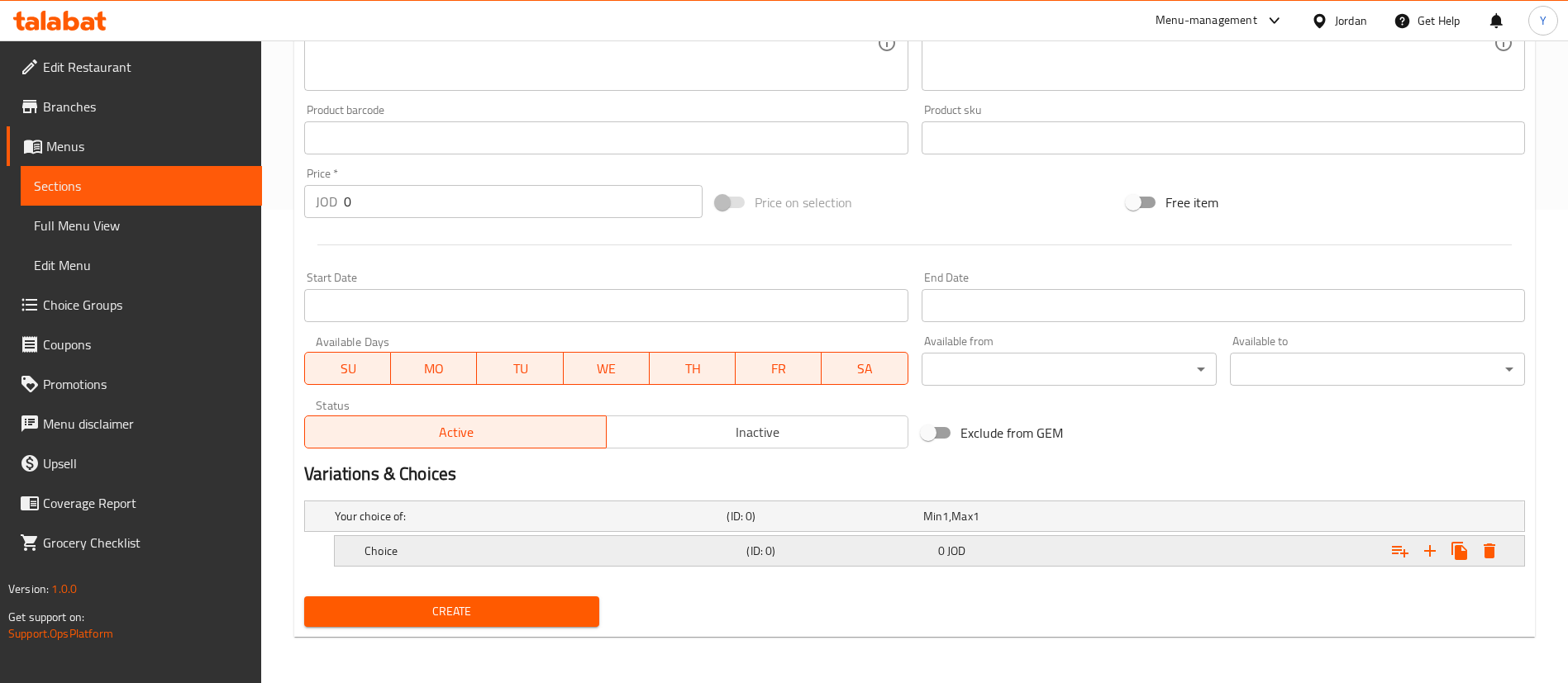
click at [806, 549] on h5 "(ID: 0)" at bounding box center [838, 550] width 185 height 16
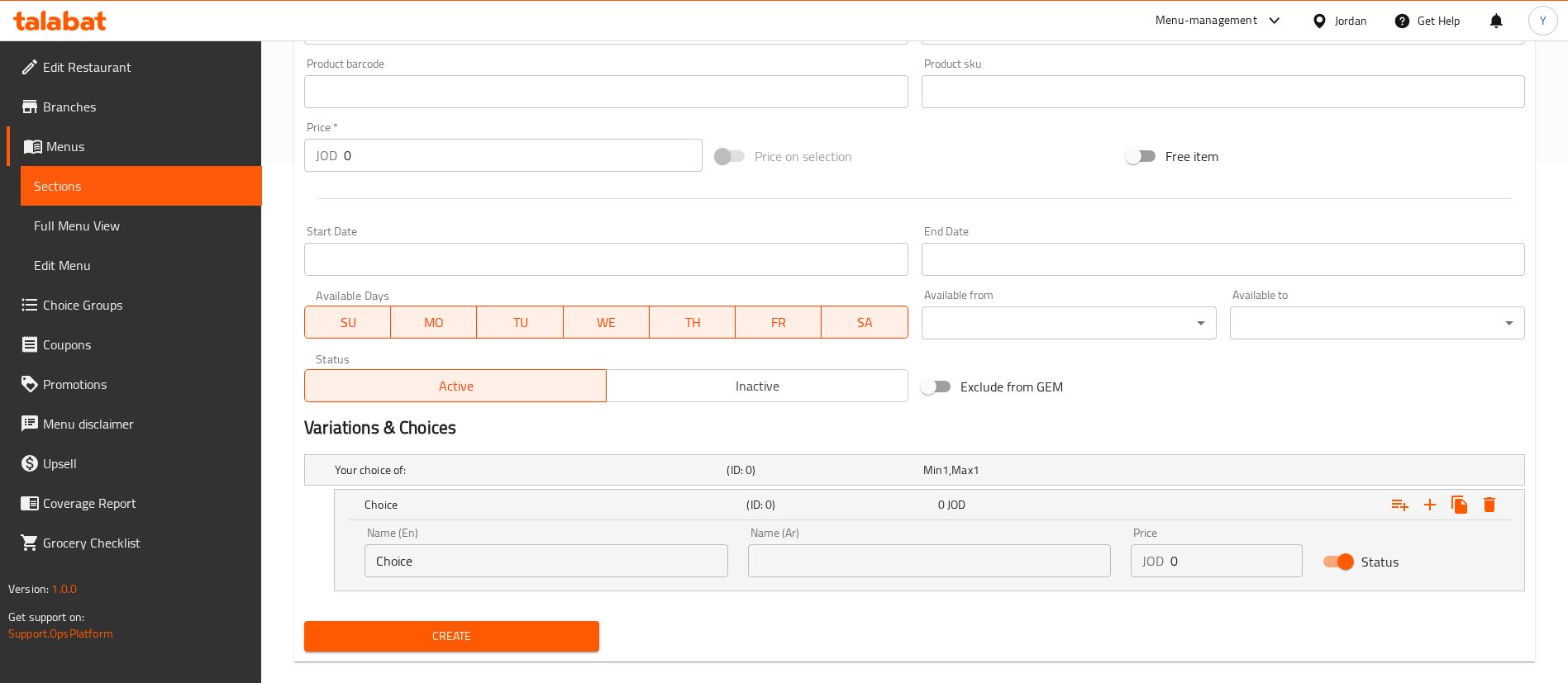
scroll to position [545, 0]
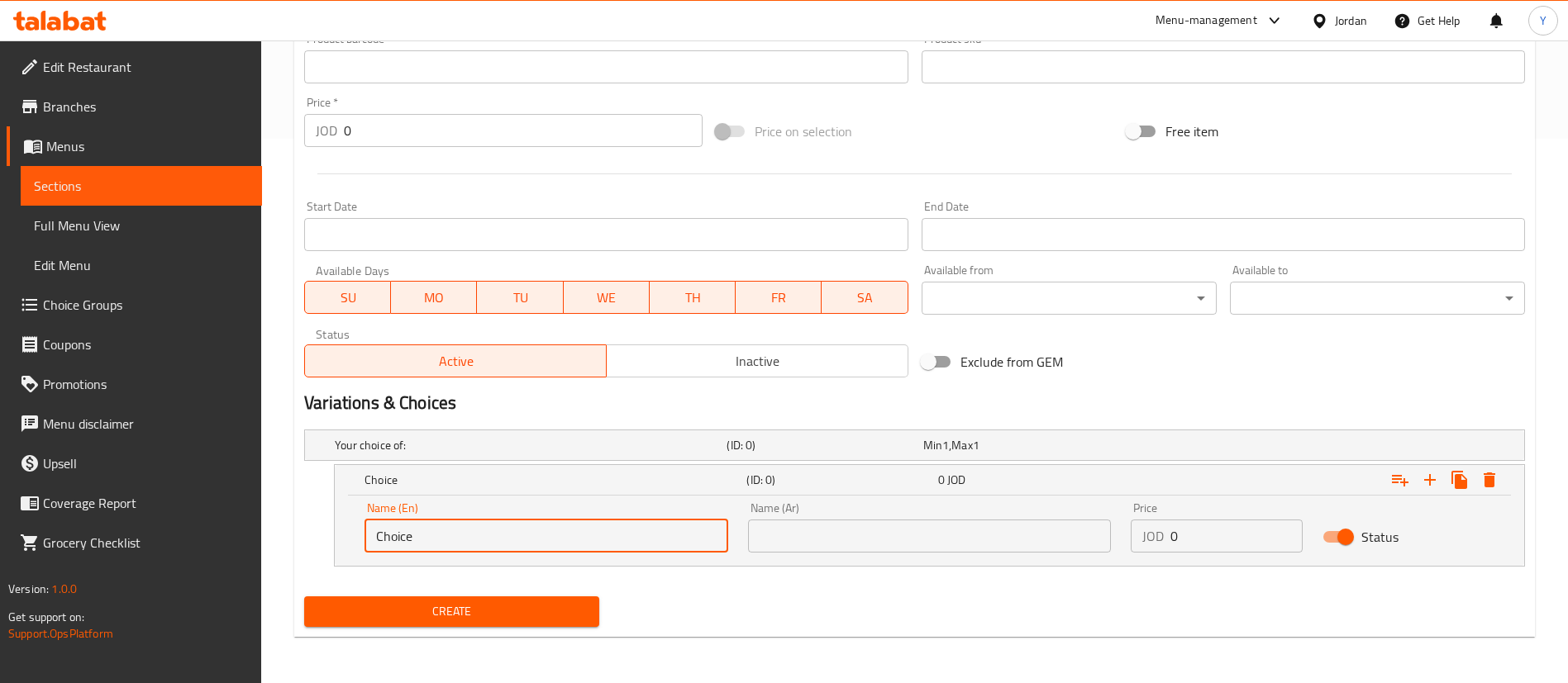
drag, startPoint x: 457, startPoint y: 539, endPoint x: 274, endPoint y: 530, distance: 183.2
click at [274, 530] on div "Home / Restaurants management / Menus / Sections / item / create Eastern Sweets…" at bounding box center [914, 90] width 1307 height 1188
type input "1 kilo"
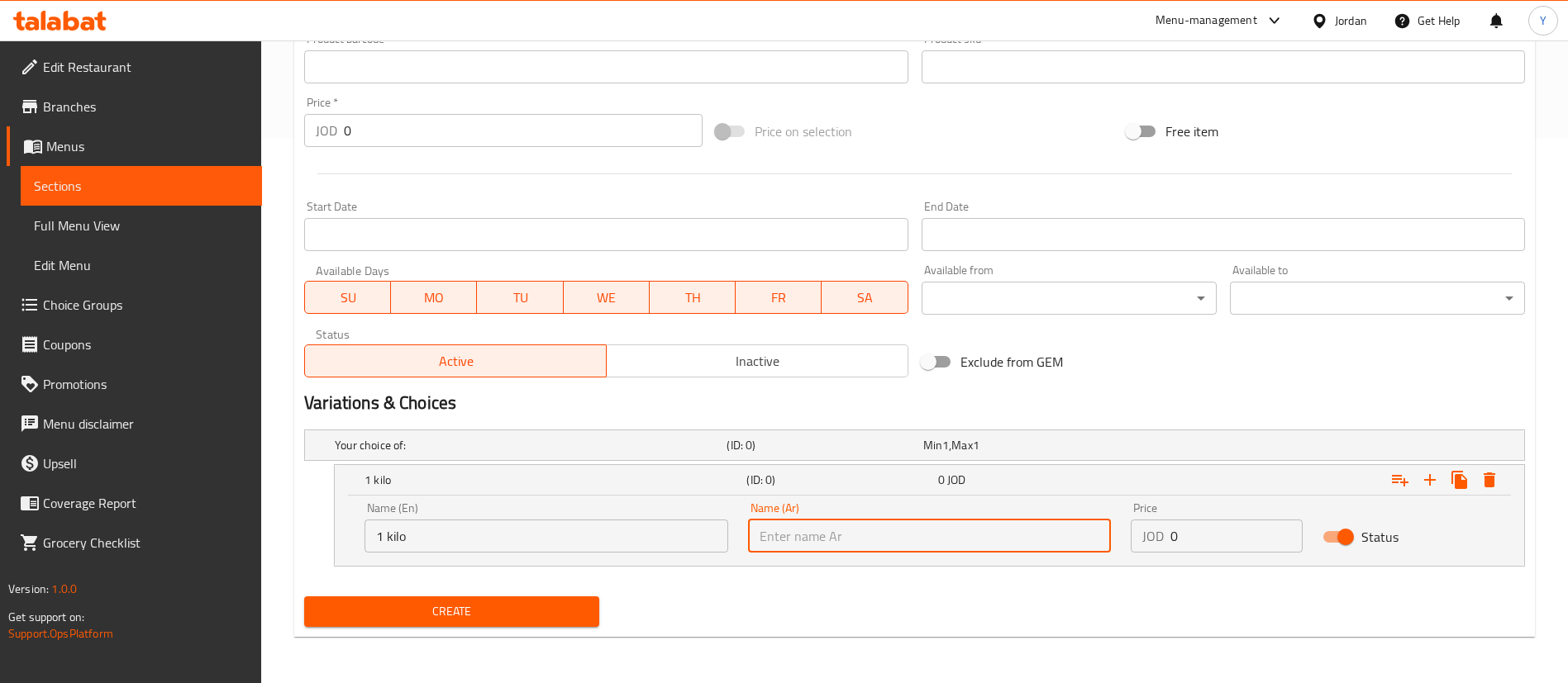
click at [877, 546] on input "text" at bounding box center [930, 536] width 364 height 33
type input "كيلو 1"
click at [886, 628] on div "Create" at bounding box center [914, 611] width 1233 height 44
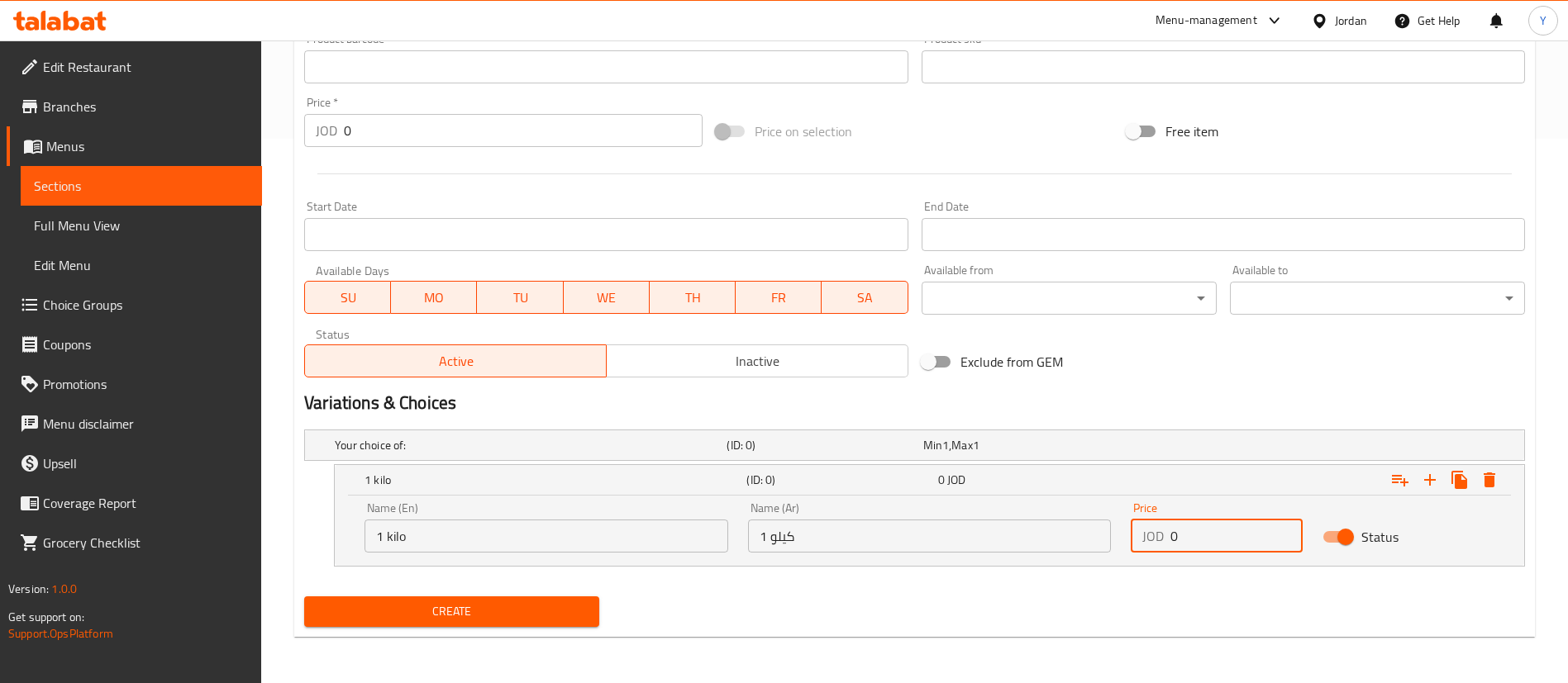
drag, startPoint x: 1176, startPoint y: 539, endPoint x: 1029, endPoint y: 533, distance: 147.1
click at [1061, 536] on div "Name (En) 1 kilo Name (En) Name (Ar) كيلو 1 Name (Ar) Price JOD 0 Price Status" at bounding box center [929, 527] width 1149 height 71
type input "5"
click at [1426, 485] on icon "Expand" at bounding box center [1430, 480] width 20 height 20
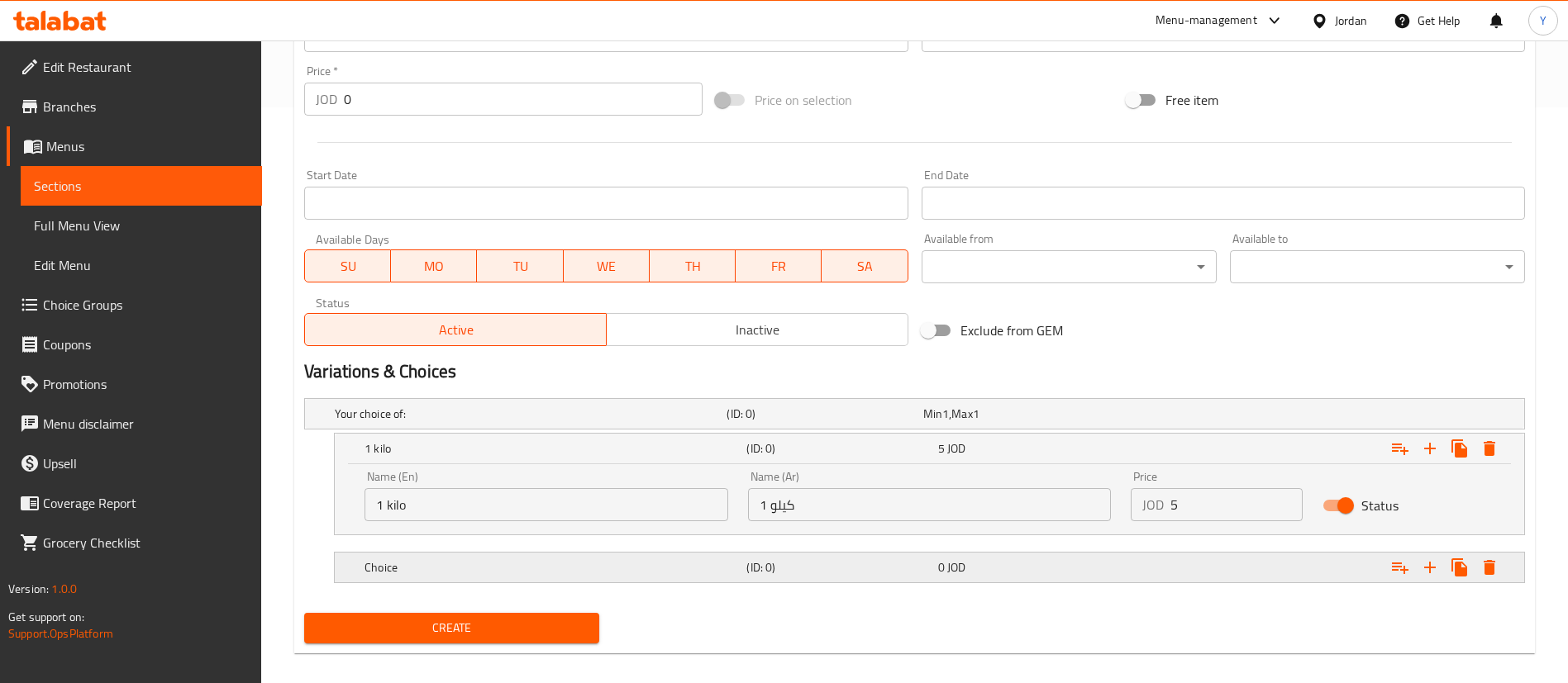
scroll to position [593, 0]
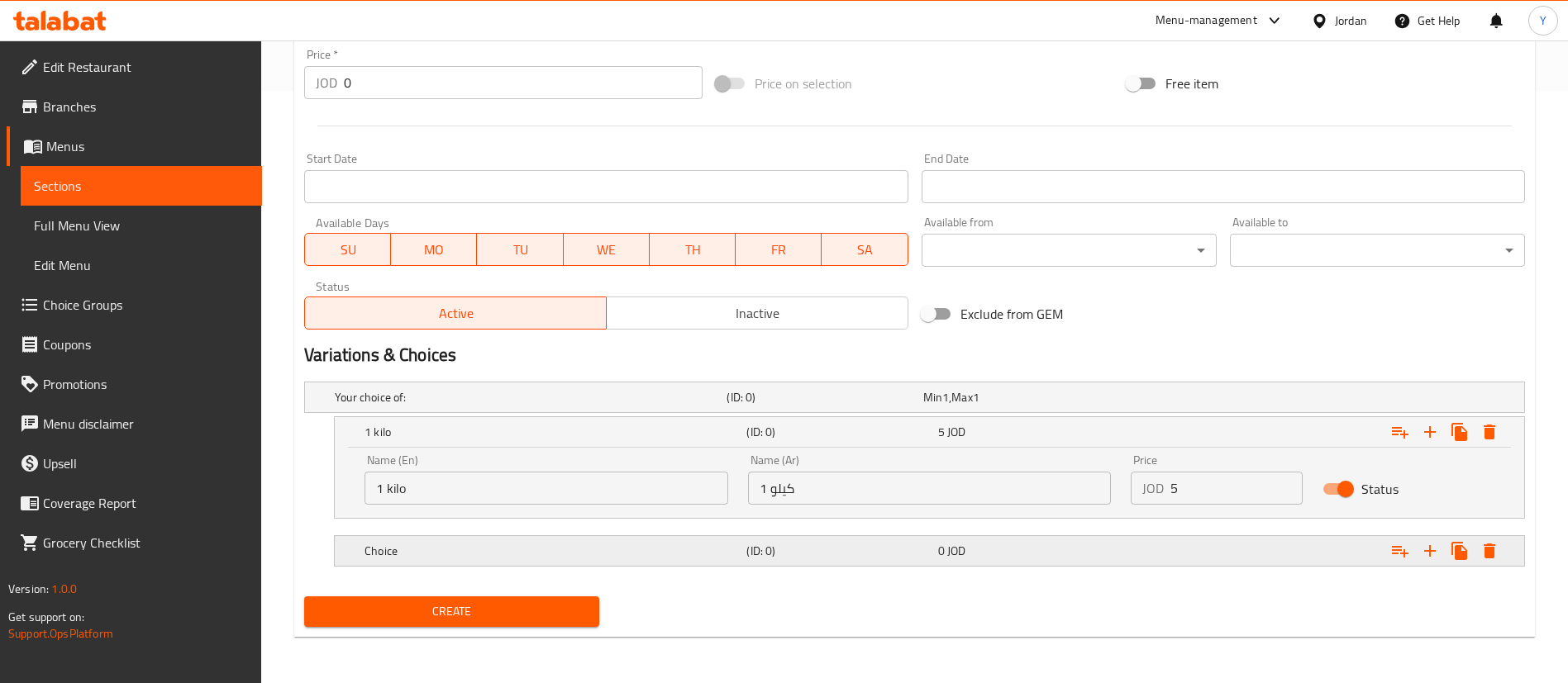
click at [539, 553] on h5 "Choice" at bounding box center [552, 550] width 375 height 16
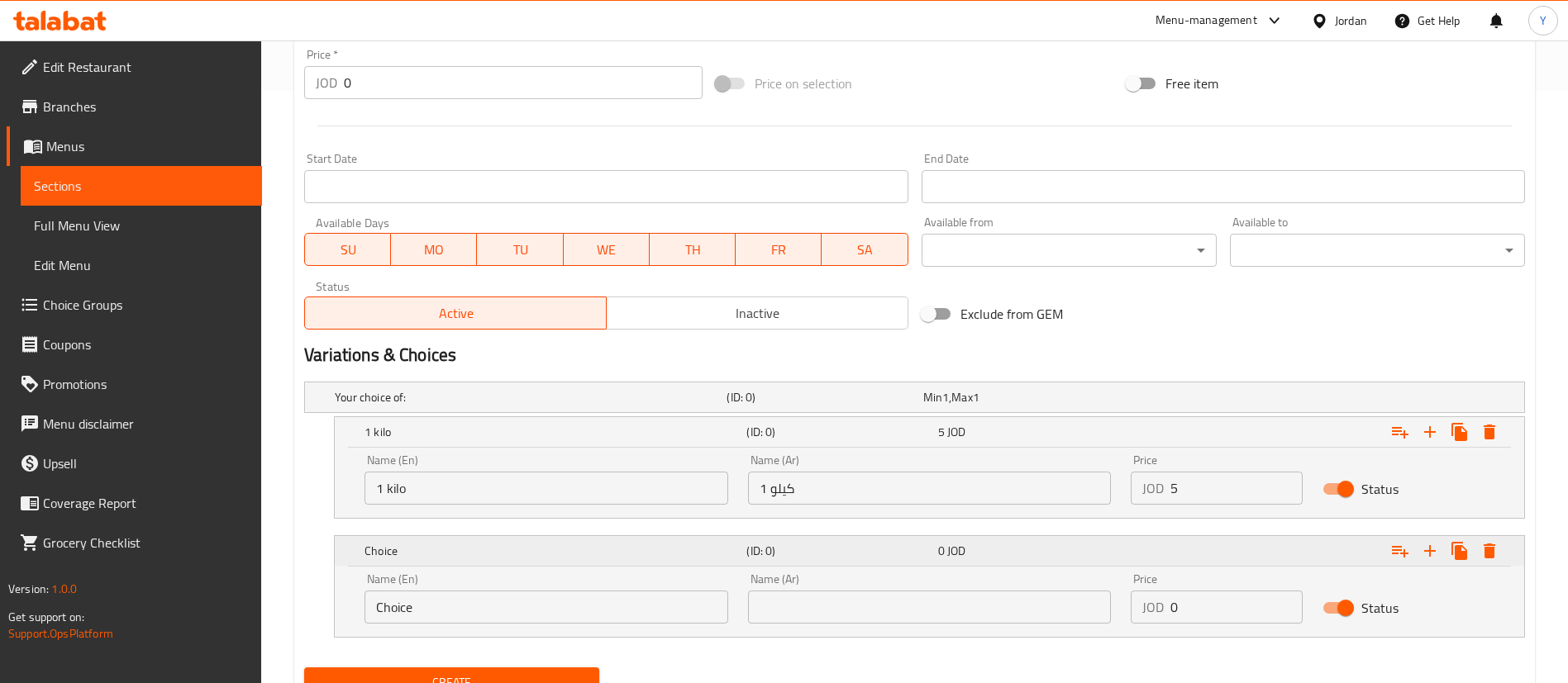
scroll to position [664, 0]
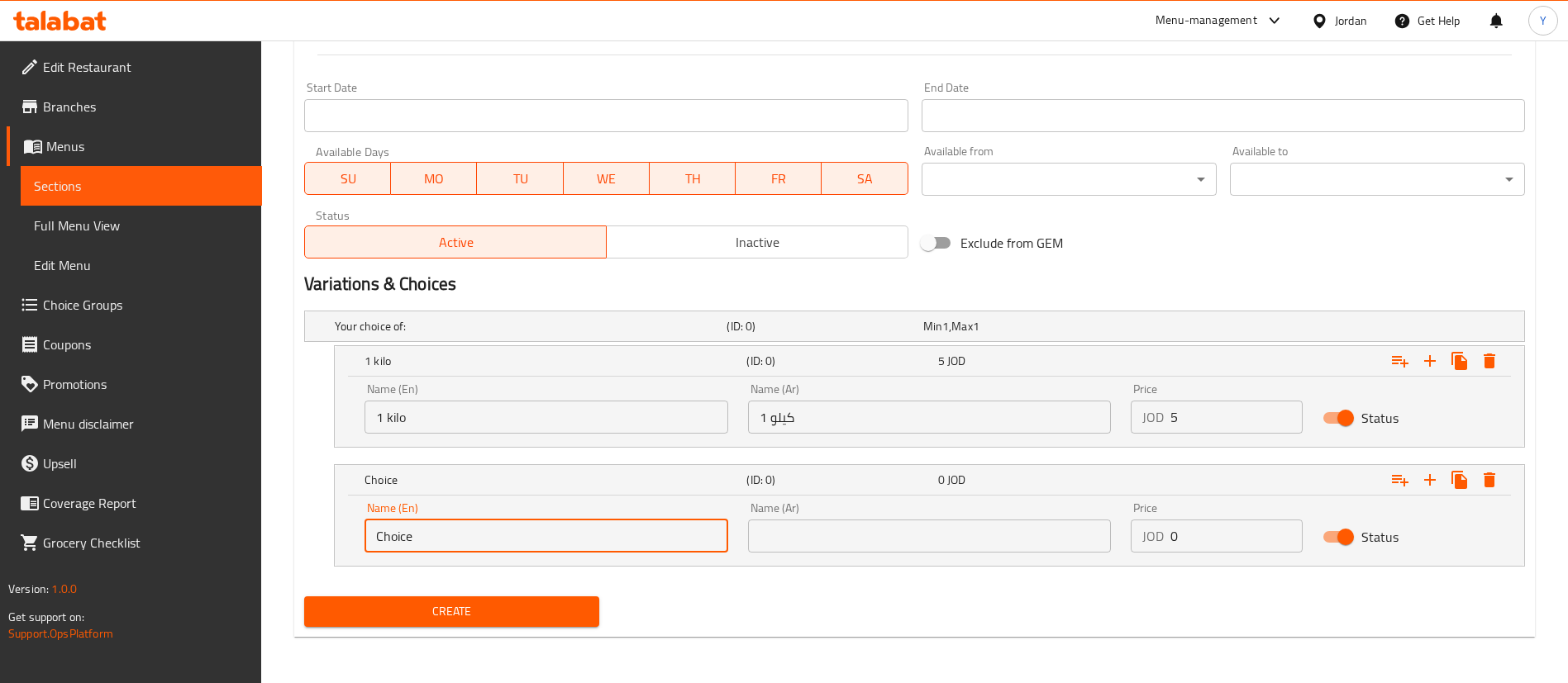
drag, startPoint x: 468, startPoint y: 535, endPoint x: 241, endPoint y: 534, distance: 227.0
click at [241, 534] on div "Edit Restaurant Branches Menus Sections Full Menu View Edit Menu Choice Groups …" at bounding box center [784, 30] width 1568 height 1307
type input "1/2 Kilo"
click at [830, 535] on input "text" at bounding box center [930, 536] width 364 height 33
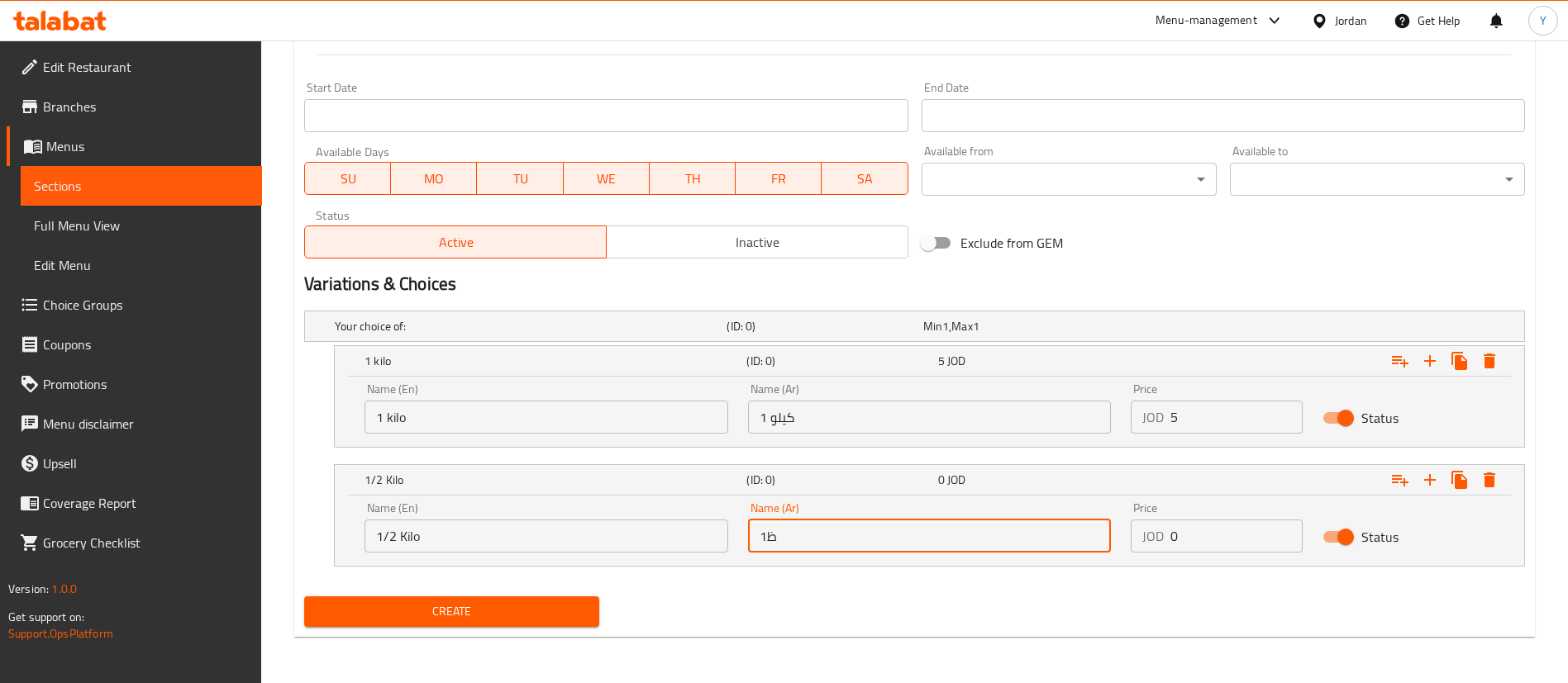
type input "1"
type input "1/2 كيلو"
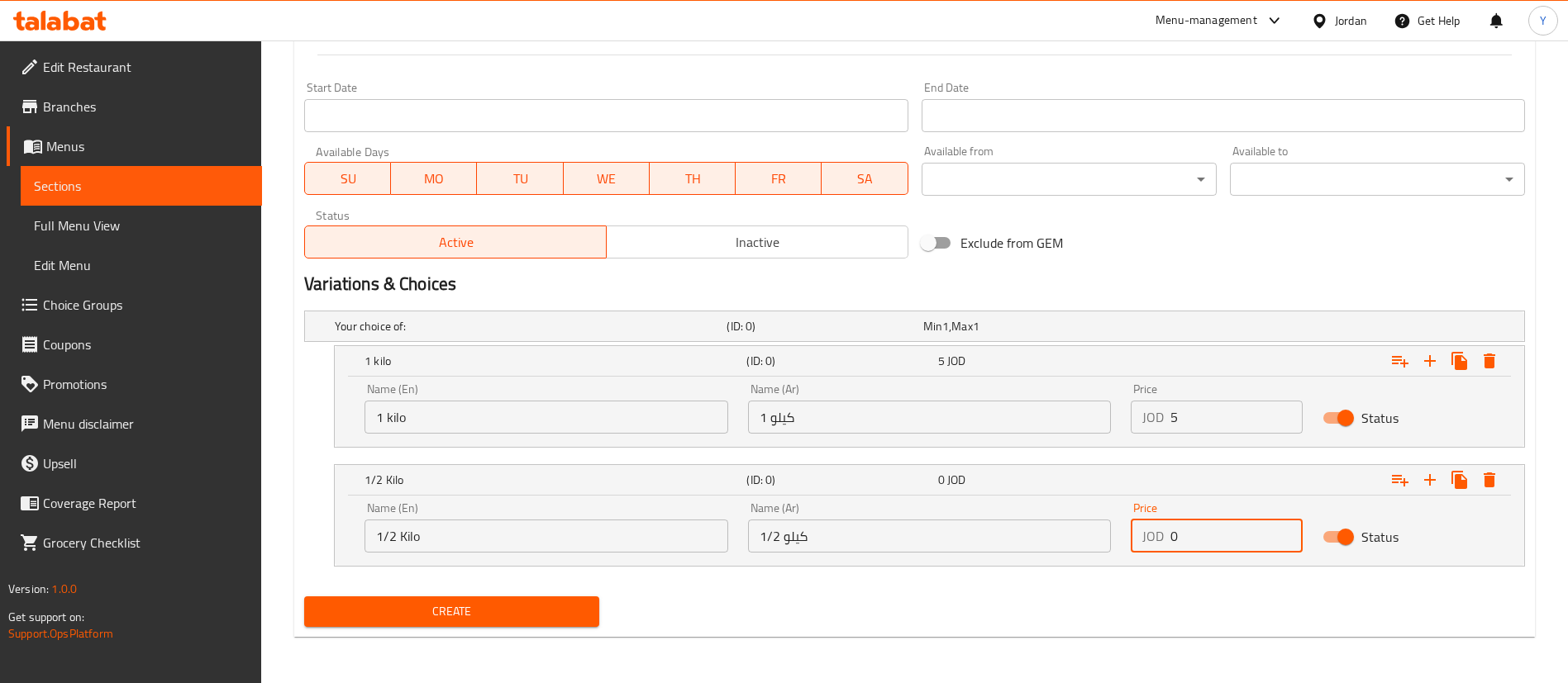
drag, startPoint x: 1140, startPoint y: 546, endPoint x: 1096, endPoint y: 550, distance: 44.2
click at [1095, 550] on div "Name (En) 1/2 Kilo Name (En) Name (Ar) 1/2 كيلو Name (Ar) Price JOD 0 Price Sta…" at bounding box center [929, 527] width 1149 height 71
type input "2.5"
click at [1424, 483] on icon "Expand" at bounding box center [1430, 480] width 20 height 20
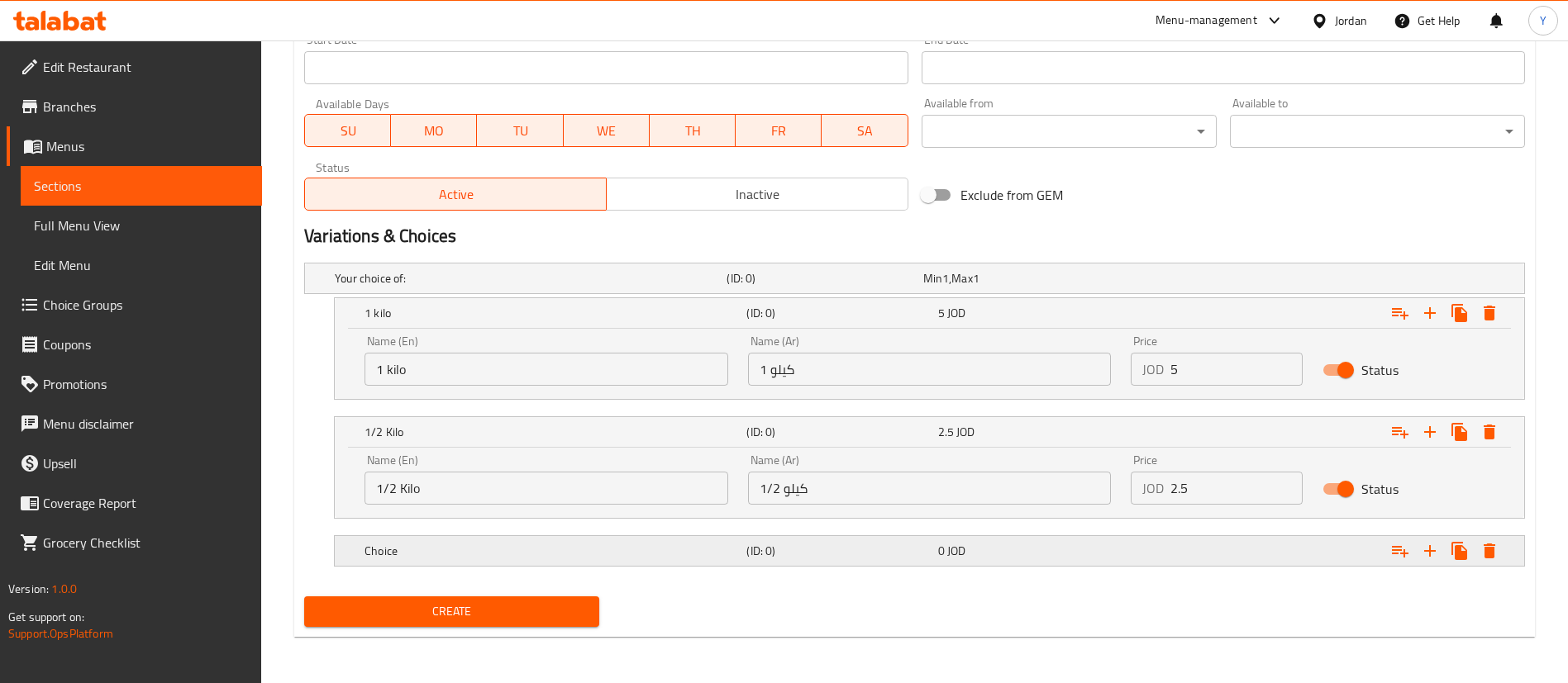
click at [857, 558] on h5 "(ID: 0)" at bounding box center [838, 550] width 185 height 16
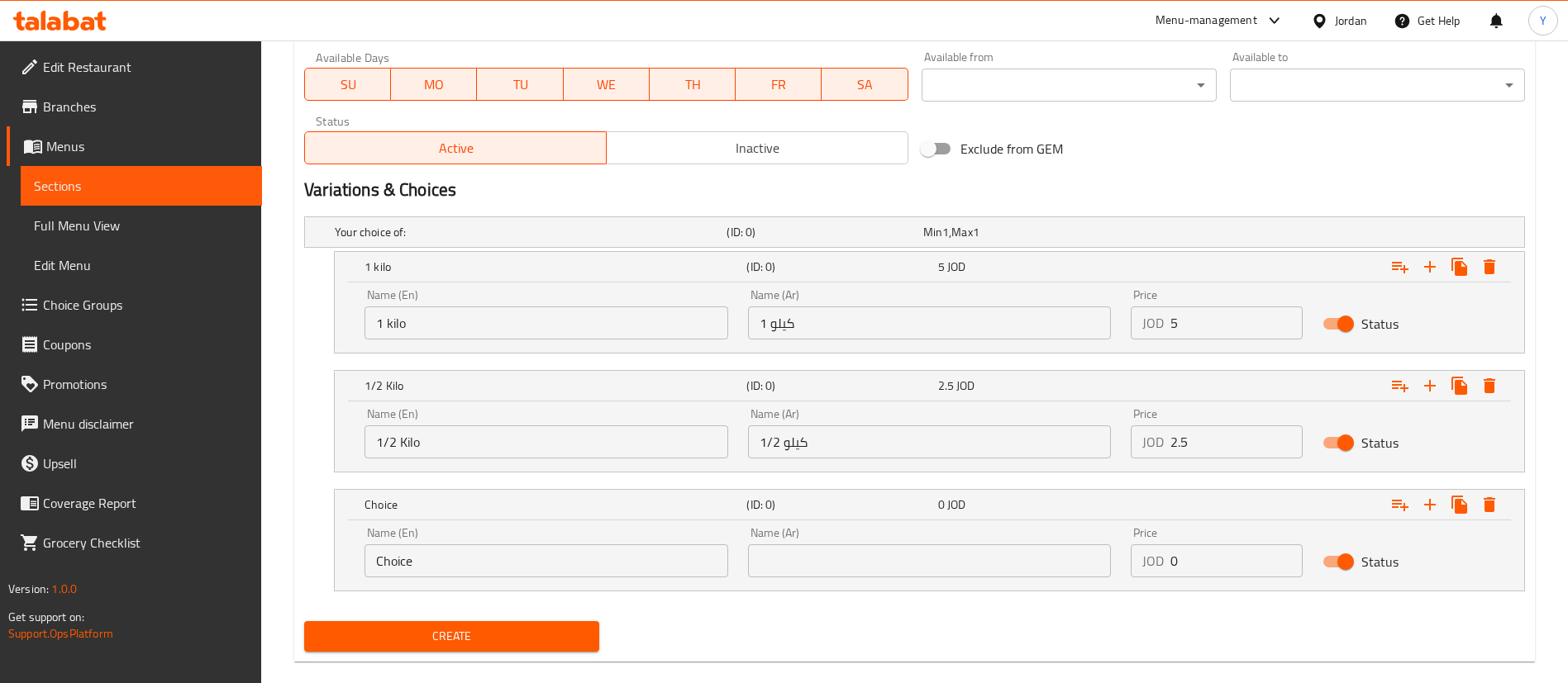
scroll to position [783, 0]
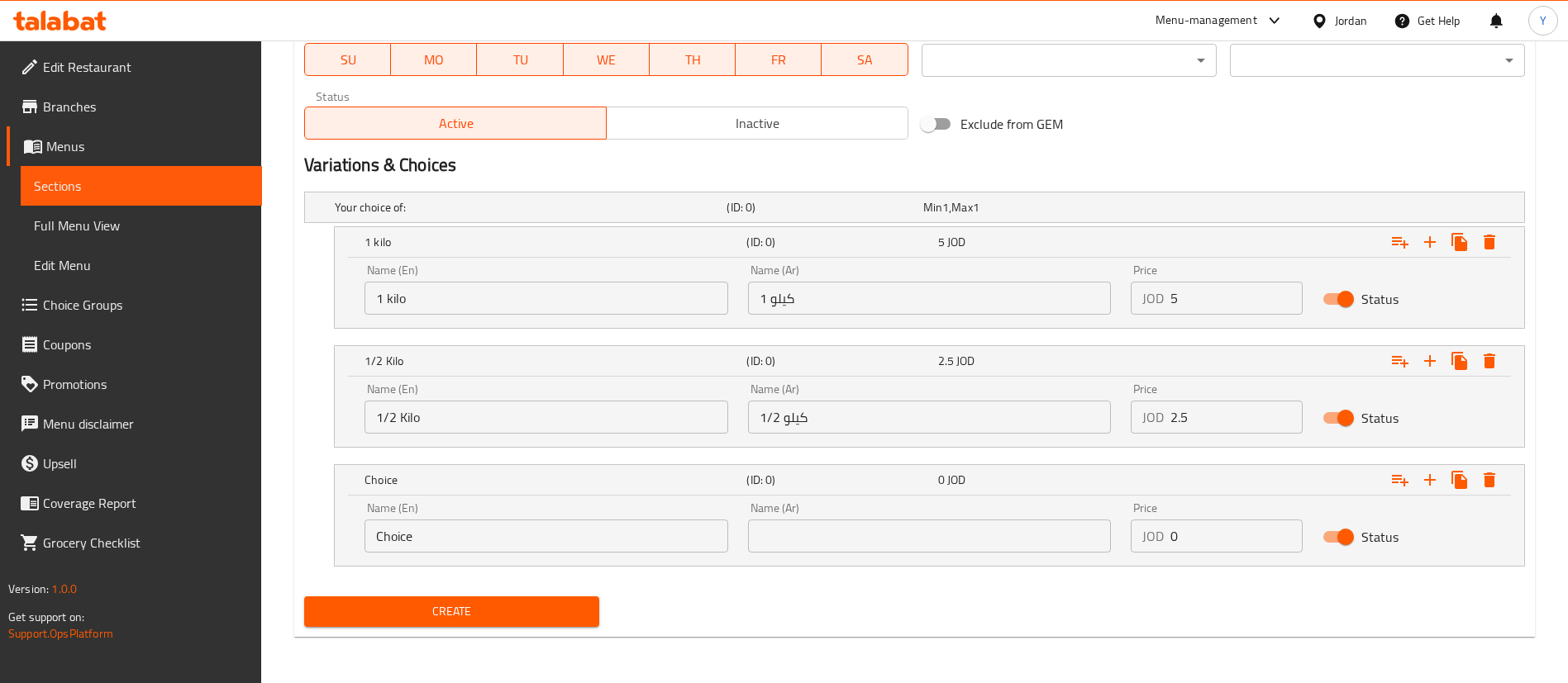
drag, startPoint x: 467, startPoint y: 538, endPoint x: 88, endPoint y: 583, distance: 381.7
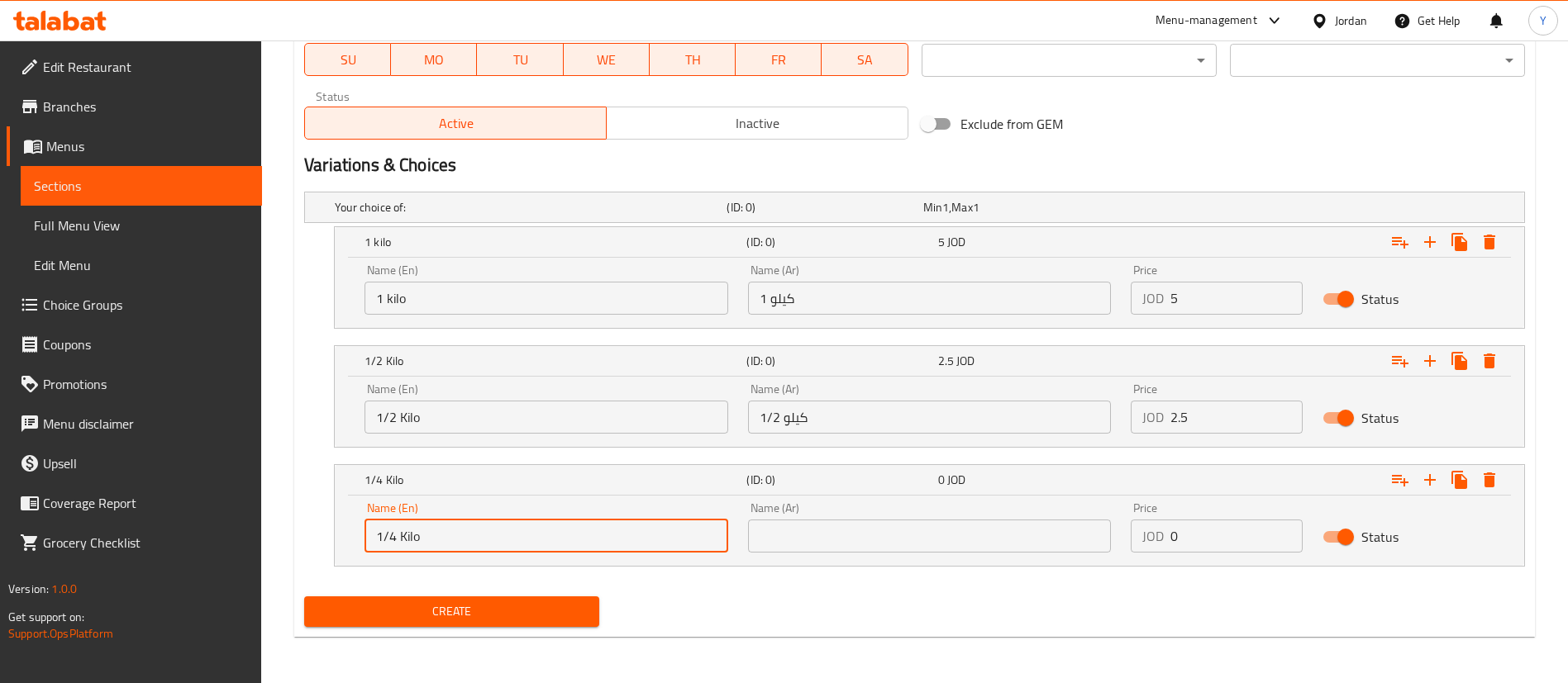
type input "1/4 Kilo"
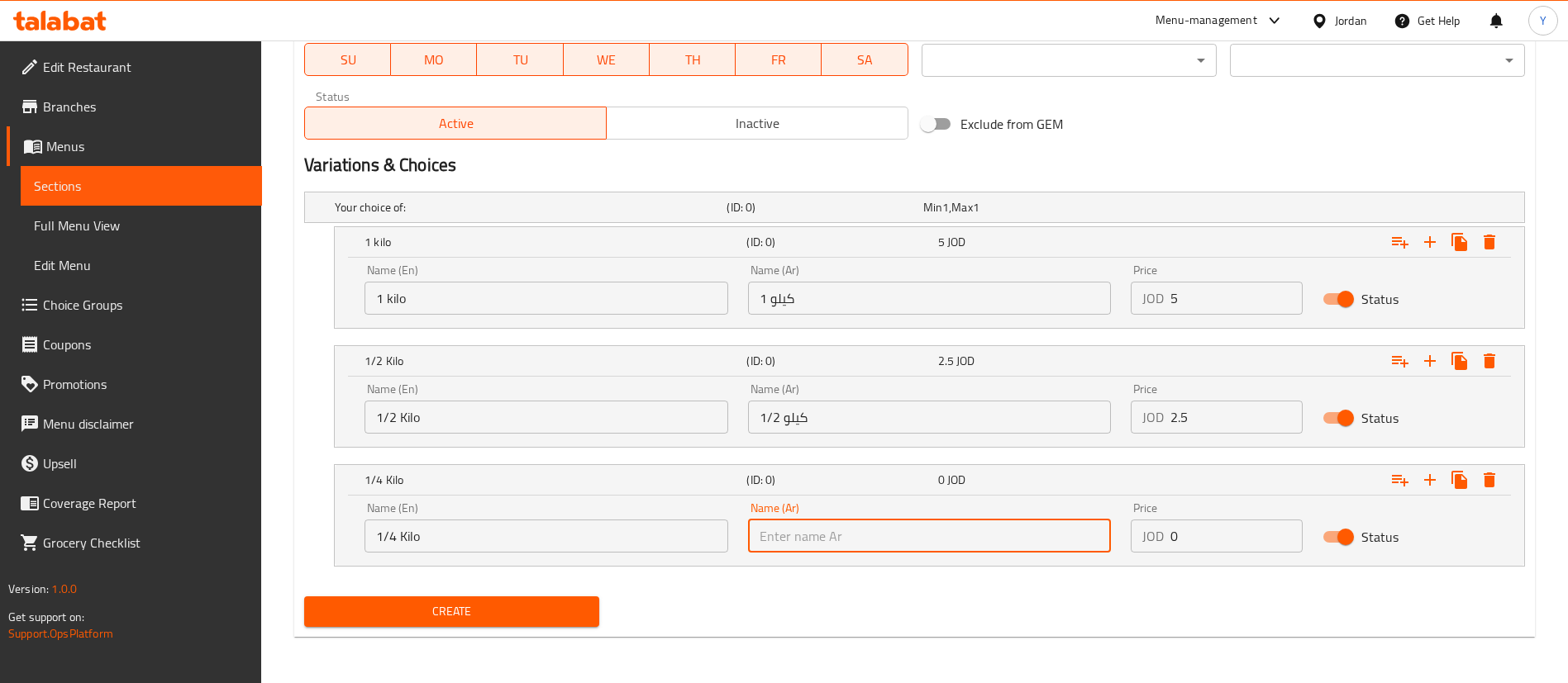
click at [794, 530] on input "text" at bounding box center [930, 536] width 364 height 33
type input "1/4 كيلو"
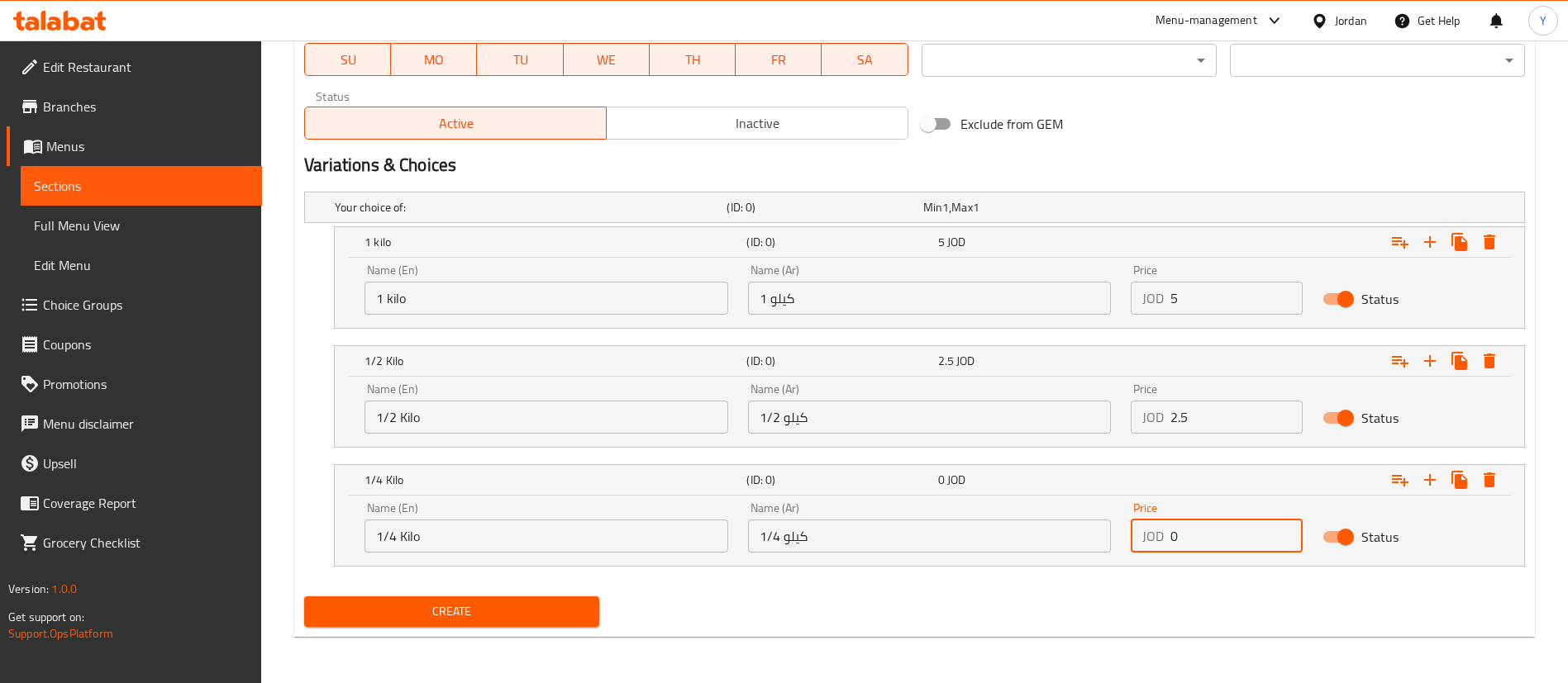
click at [1049, 536] on div "Name (En) 1/4 Kilo Name (En) Name (Ar) 1/4 كيلو Name (Ar) Price JOD 0 Price Sta…" at bounding box center [929, 527] width 1149 height 71
type input "1.25"
click at [547, 617] on span "Create" at bounding box center [452, 611] width 269 height 20
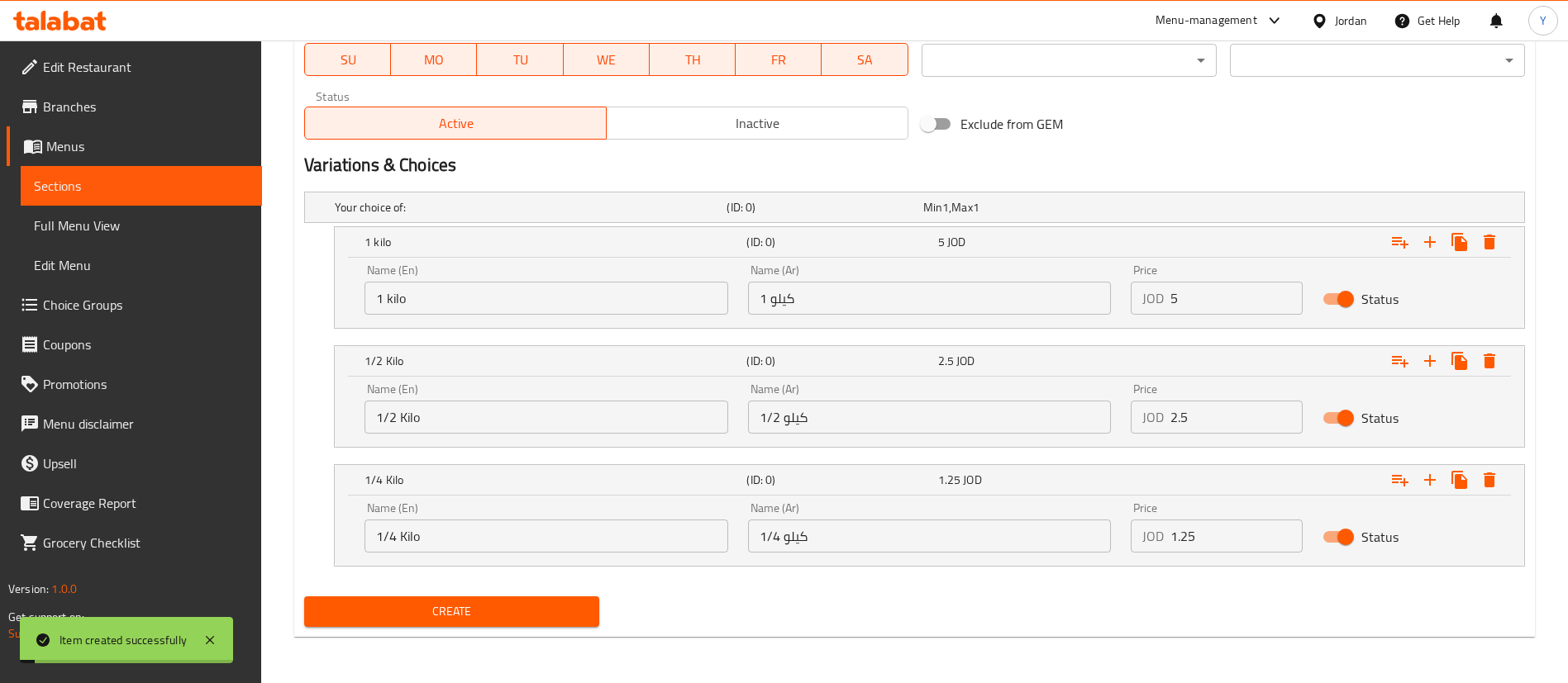
scroll to position [163, 0]
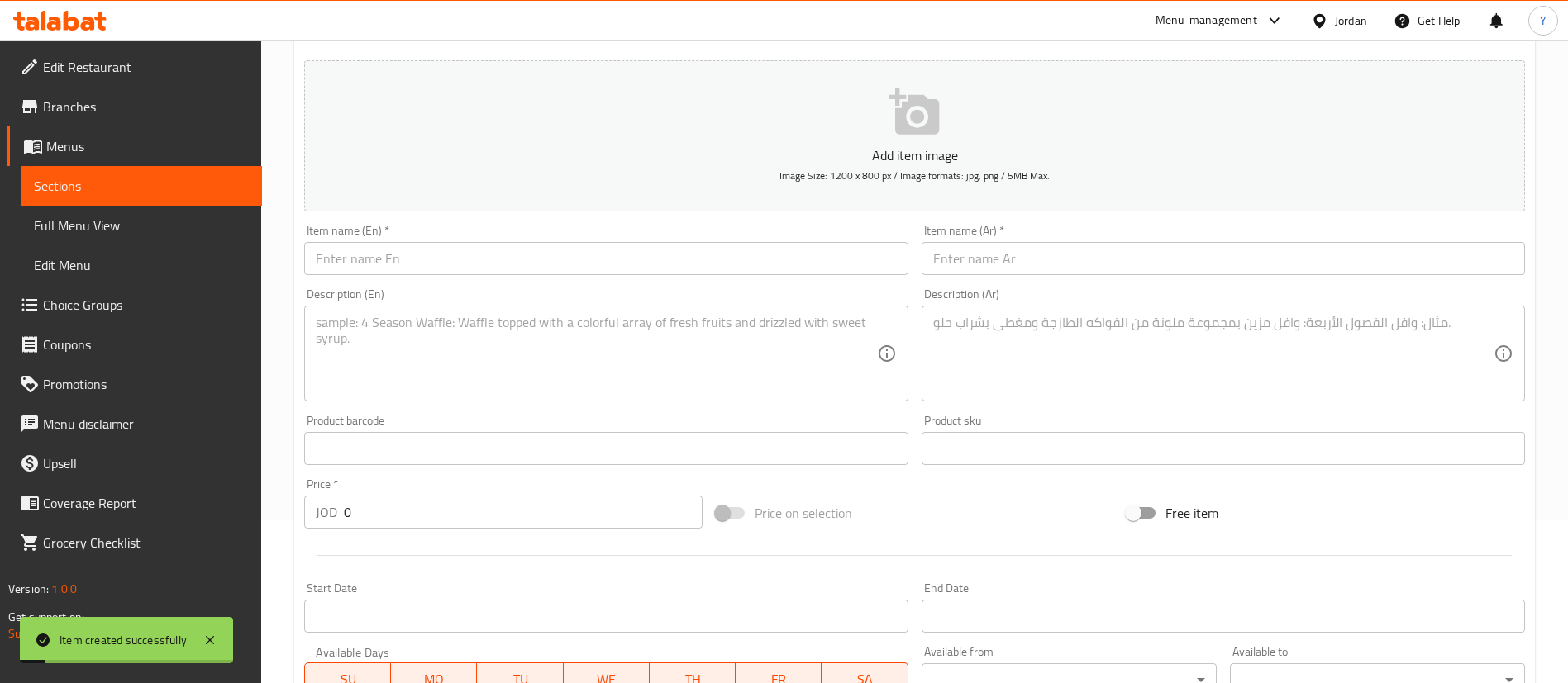
click at [182, 189] on span "Sections" at bounding box center [141, 186] width 215 height 20
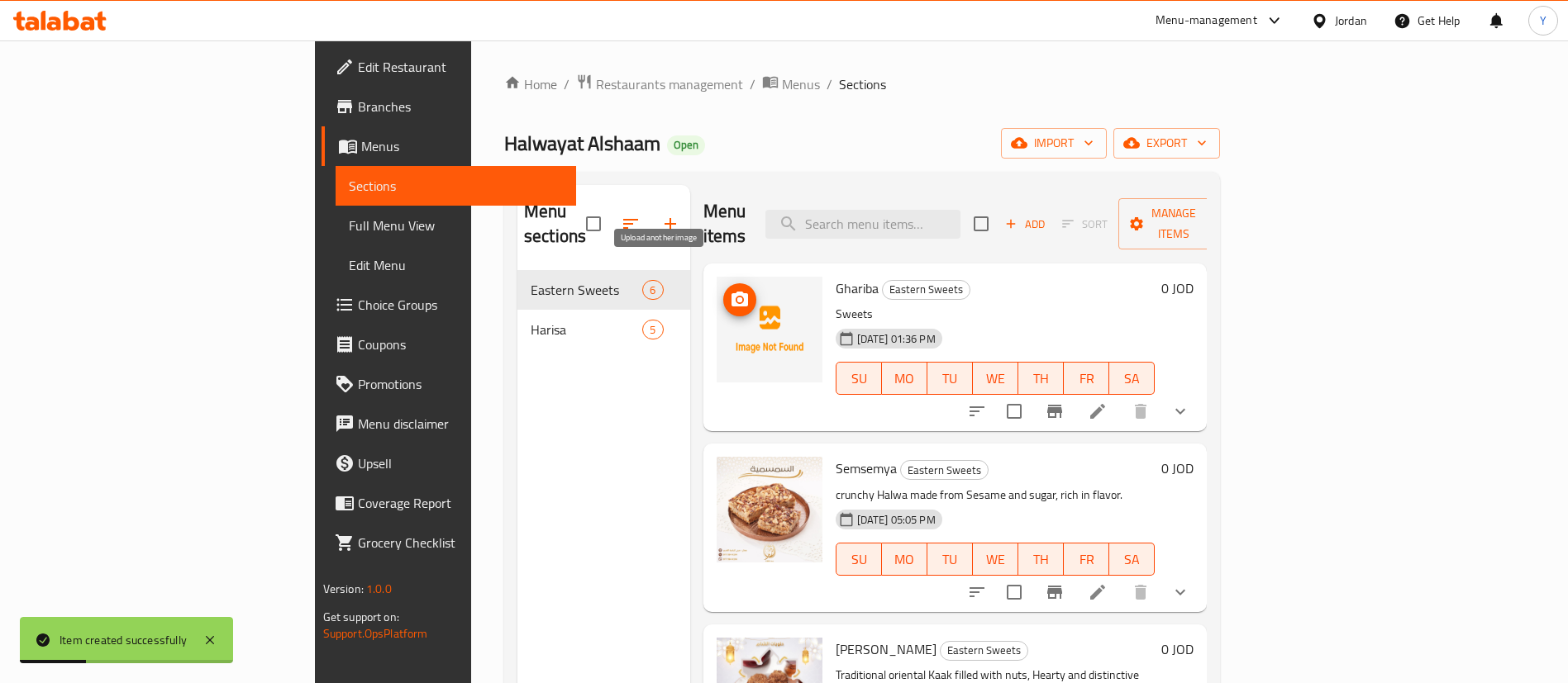
click at [729, 290] on icon "upload picture" at bounding box center [739, 300] width 20 height 20
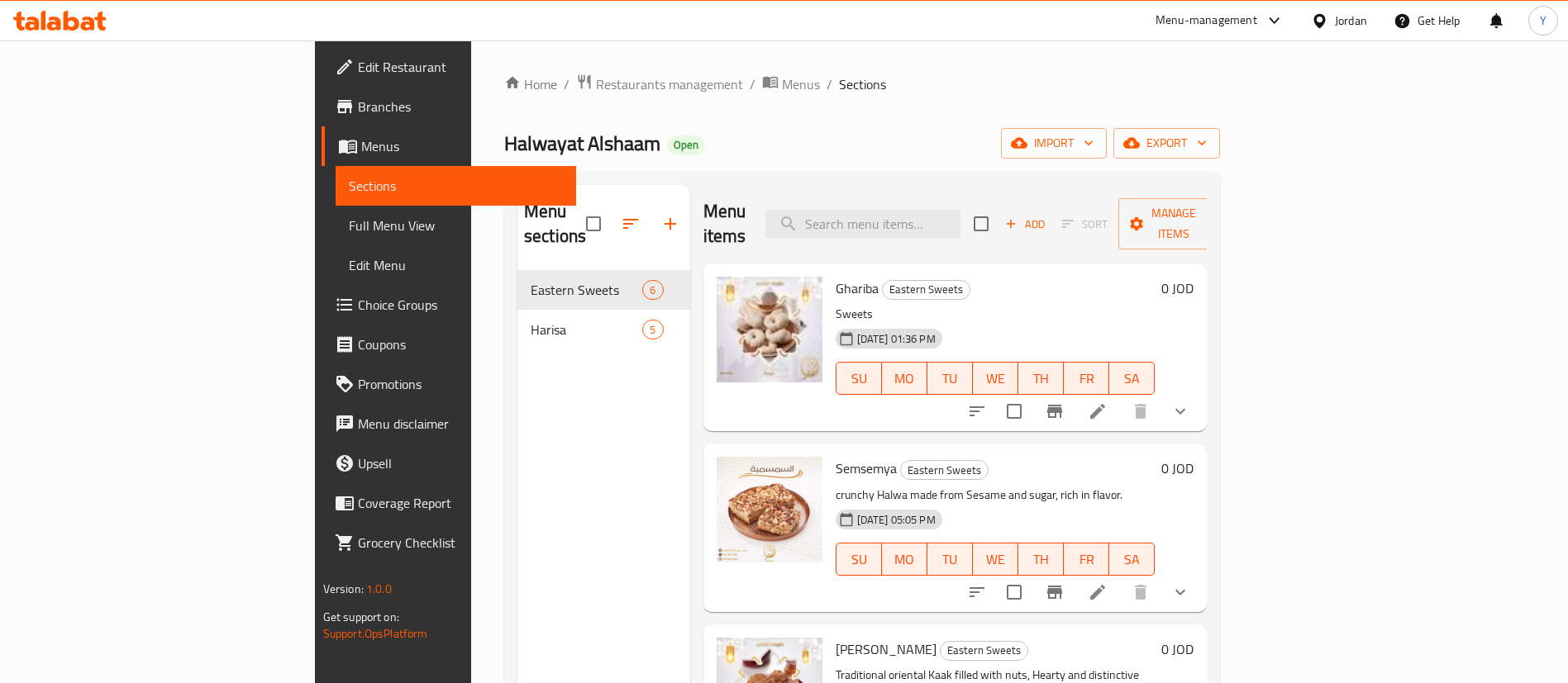
click at [71, 36] on div at bounding box center [60, 20] width 120 height 33
click at [60, 26] on icon at bounding box center [54, 23] width 15 height 15
